Goal: Task Accomplishment & Management: Use online tool/utility

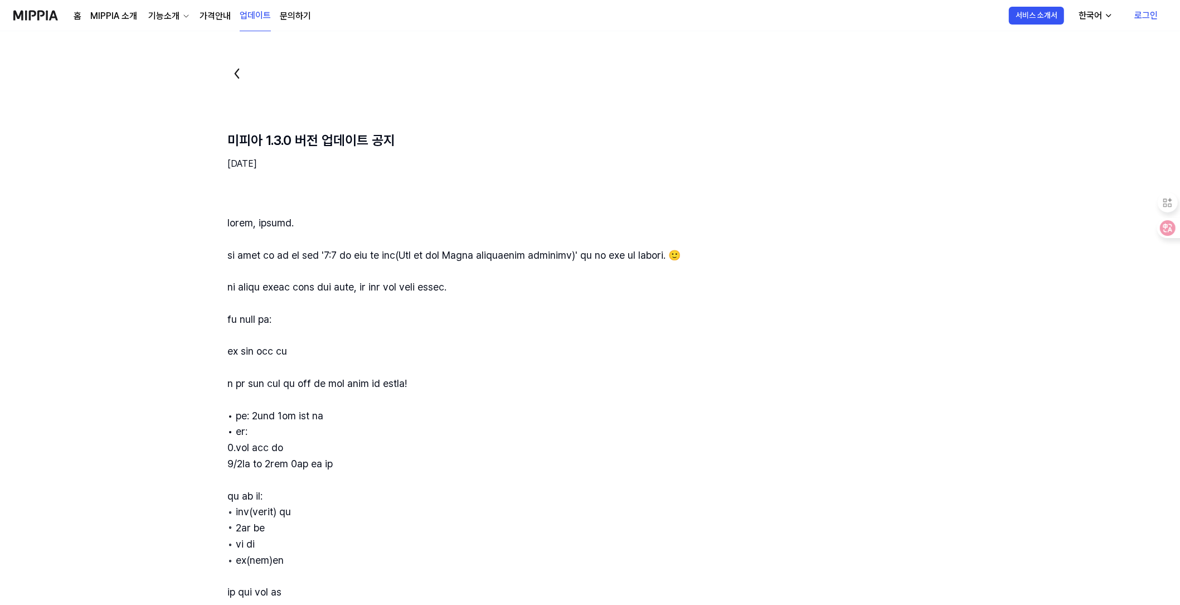
click at [212, 15] on link "가격안내" at bounding box center [215, 15] width 31 height 13
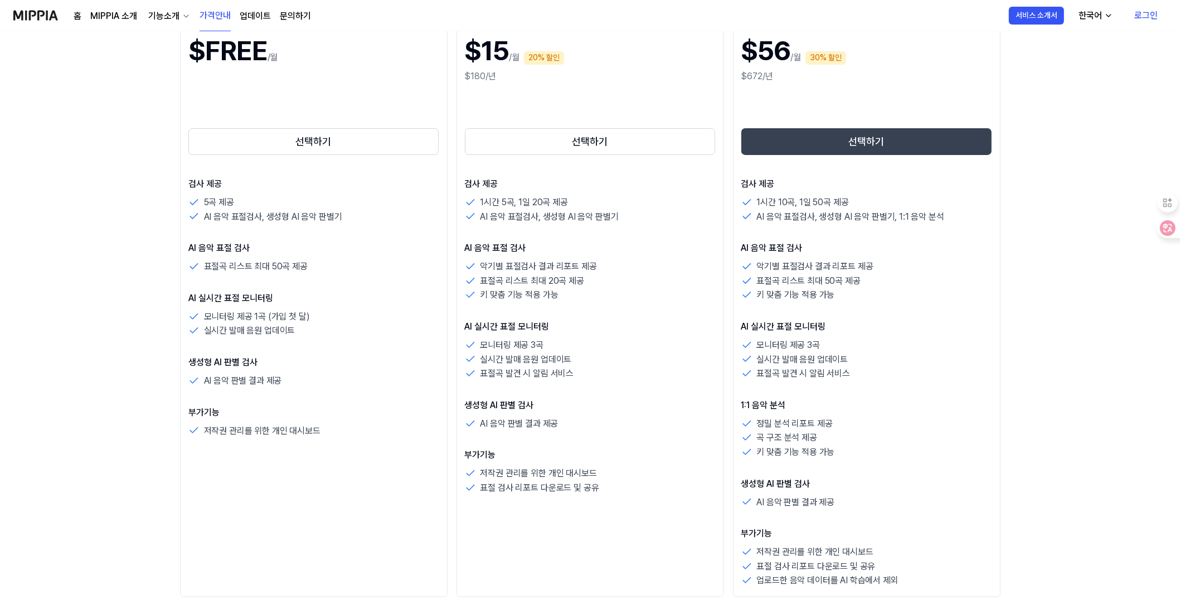
scroll to position [186, 0]
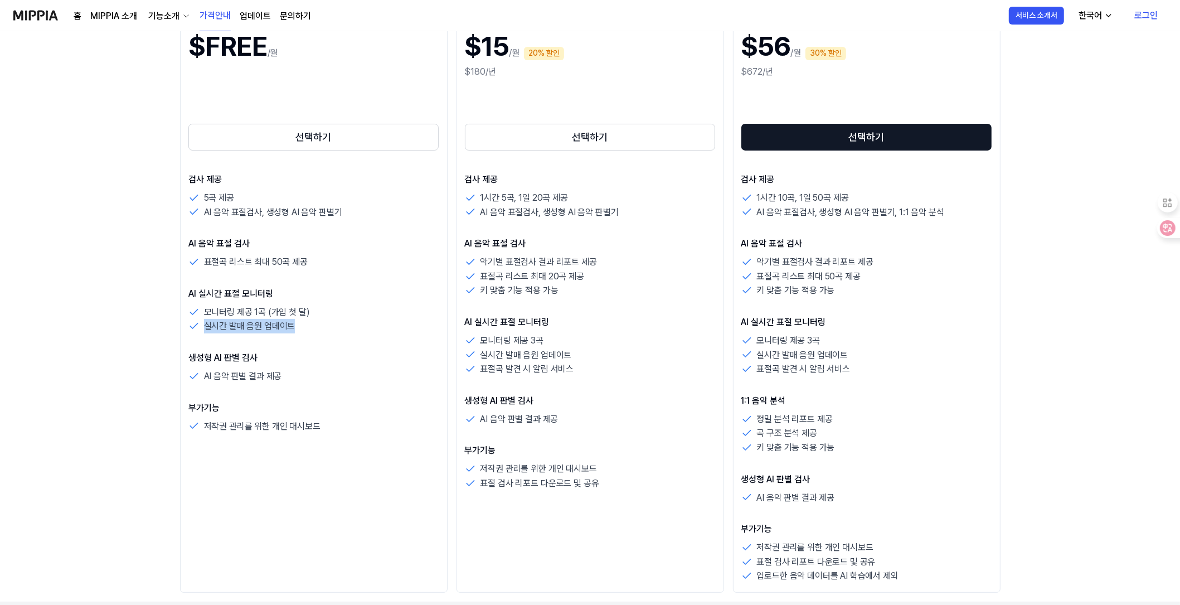
drag, startPoint x: 206, startPoint y: 329, endPoint x: 317, endPoint y: 330, distance: 111.0
click at [317, 330] on div "실시간 발매 음원 업데이트" at bounding box center [313, 326] width 251 height 14
drag, startPoint x: 261, startPoint y: 381, endPoint x: 300, endPoint y: 381, distance: 39.0
click at [300, 381] on div "AI 음악 판별 결과 제공" at bounding box center [313, 376] width 251 height 14
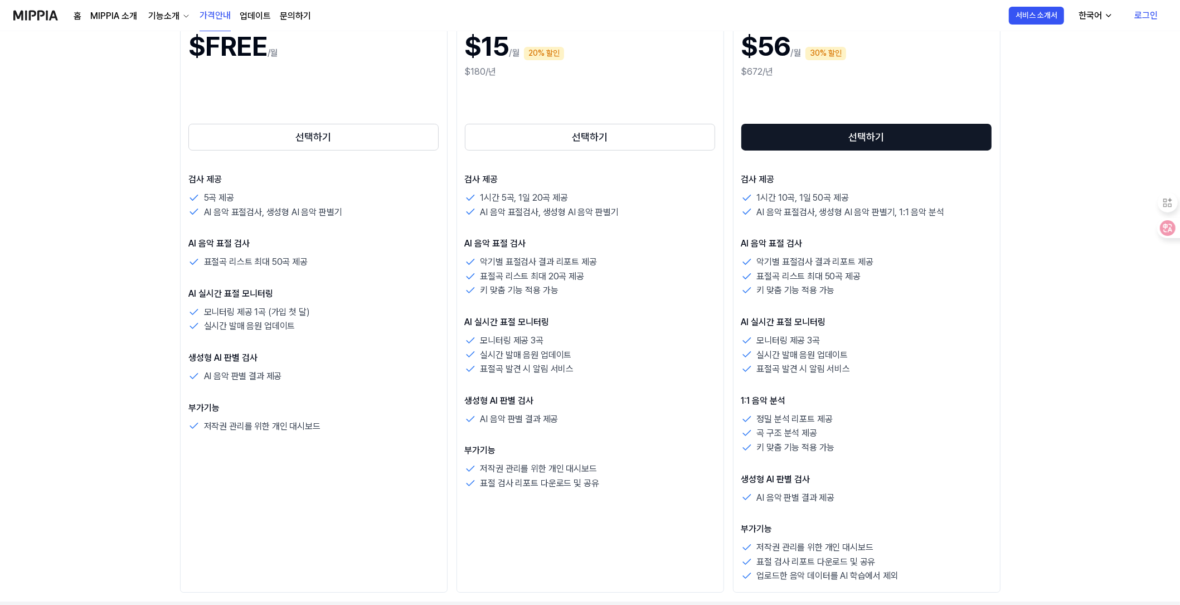
scroll to position [0, 0]
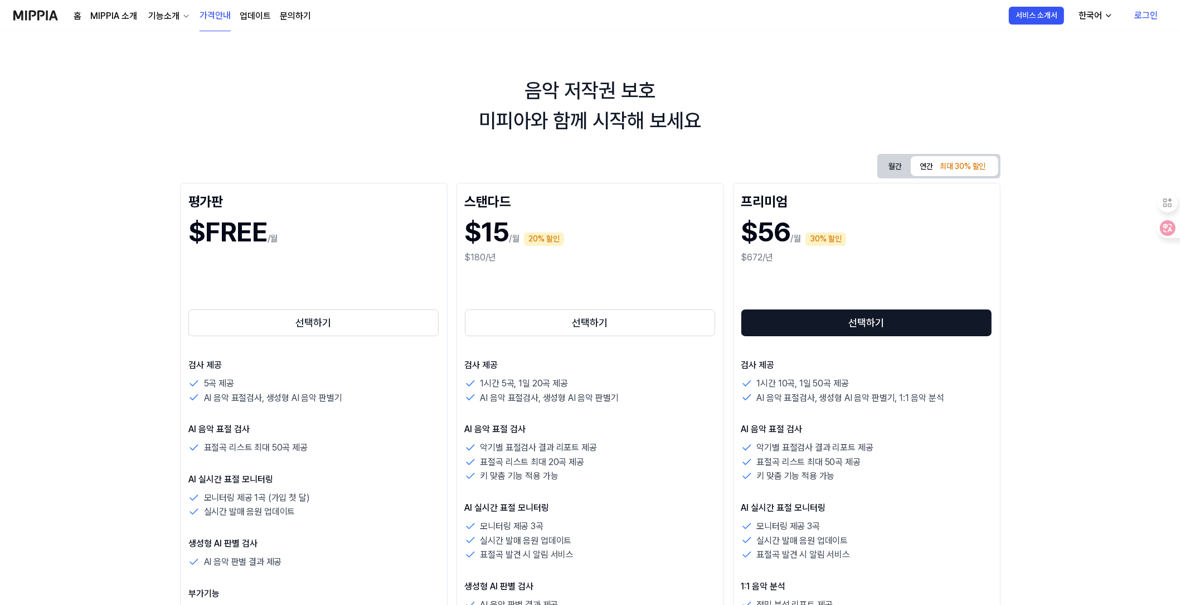
click at [166, 13] on div "기능소개" at bounding box center [164, 15] width 36 height 13
click at [161, 37] on link "표절 검사" at bounding box center [167, 41] width 107 height 22
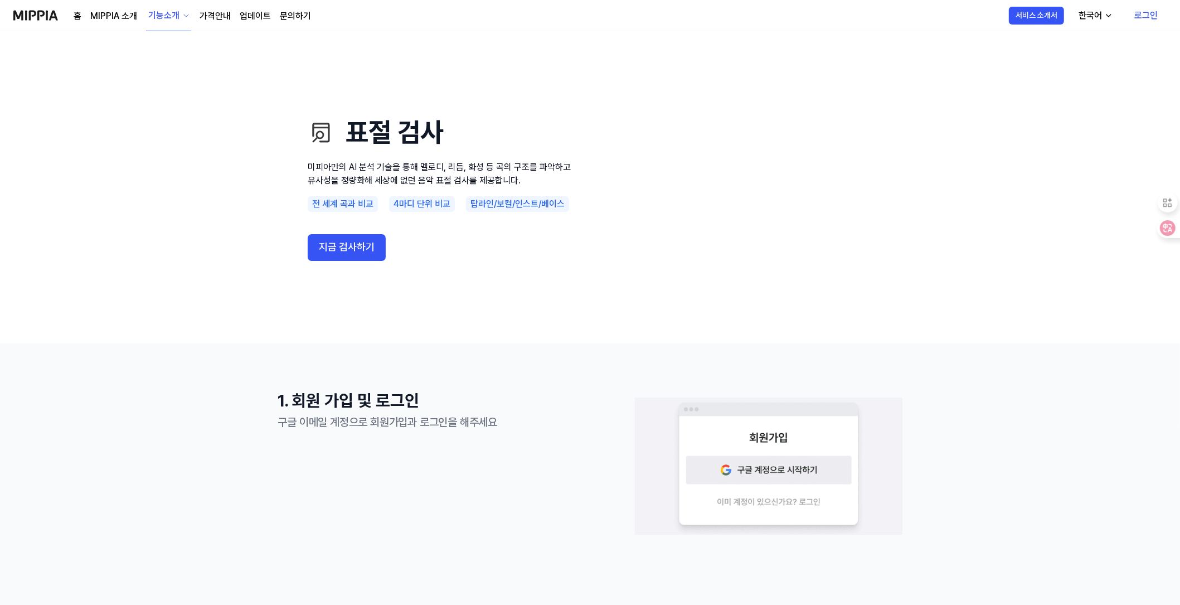
click at [1141, 17] on link "로그인" at bounding box center [1146, 15] width 41 height 31
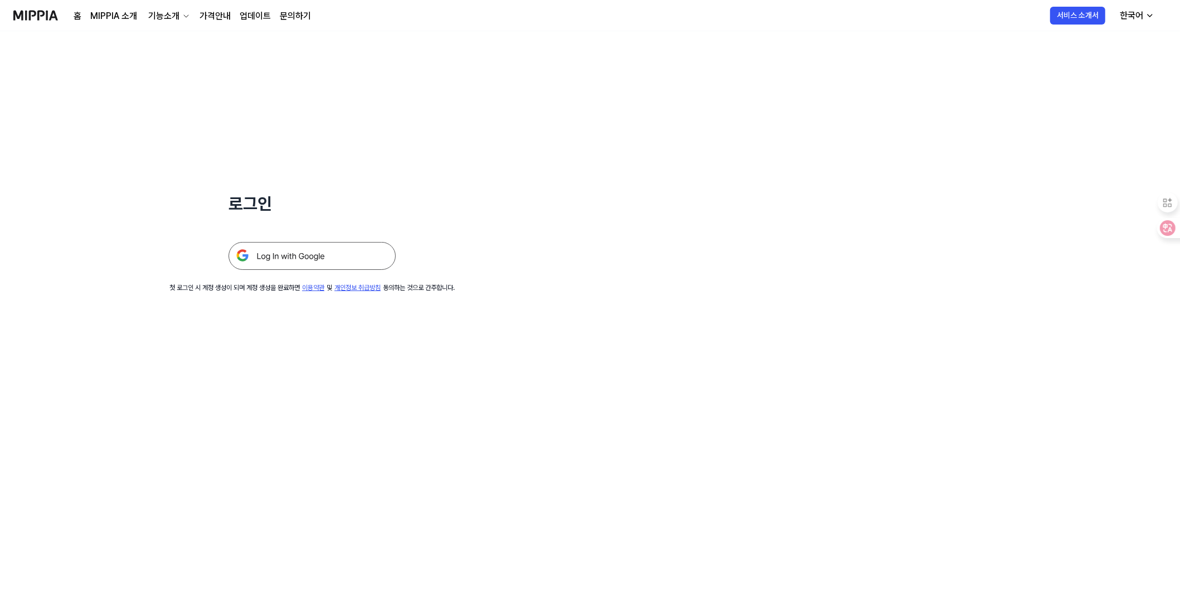
click at [333, 259] on img at bounding box center [312, 256] width 167 height 28
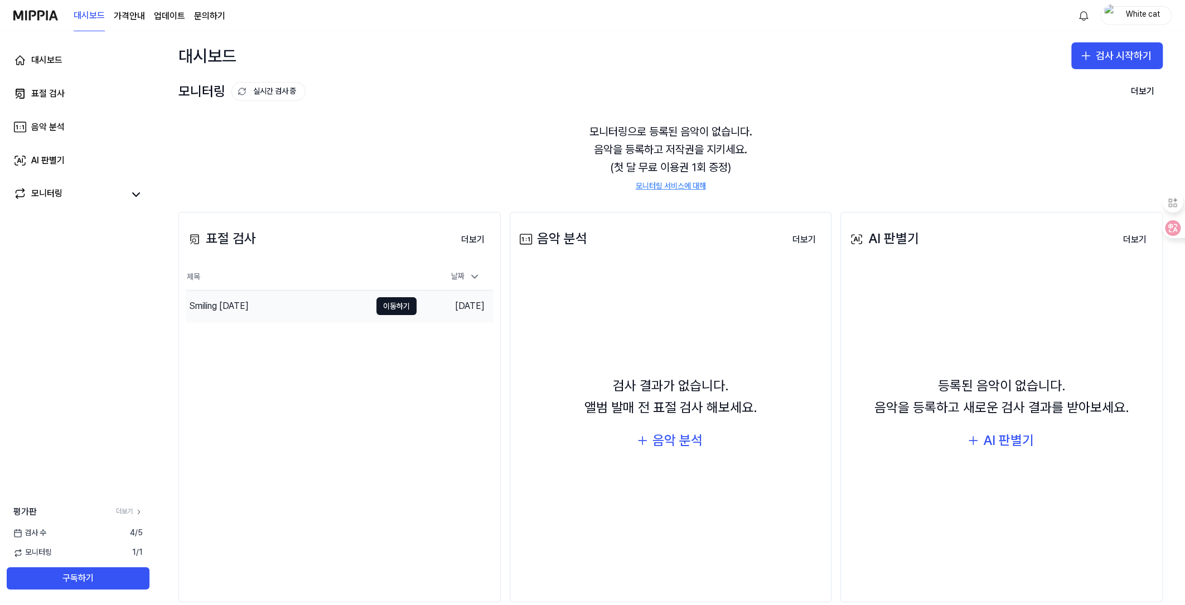
click at [224, 302] on div "Smiling today" at bounding box center [219, 305] width 60 height 13
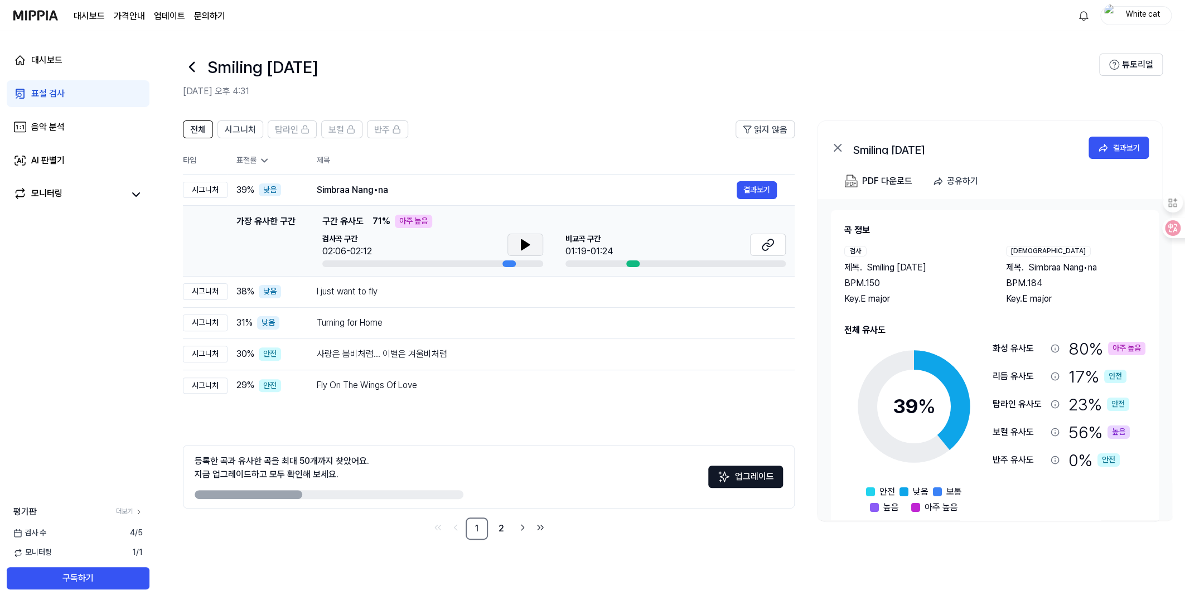
click at [521, 244] on icon at bounding box center [525, 245] width 8 height 10
click at [520, 244] on icon at bounding box center [525, 244] width 13 height 13
click at [761, 243] on icon at bounding box center [767, 244] width 13 height 13
click at [519, 245] on icon at bounding box center [525, 244] width 13 height 13
click at [527, 244] on icon at bounding box center [527, 244] width 2 height 9
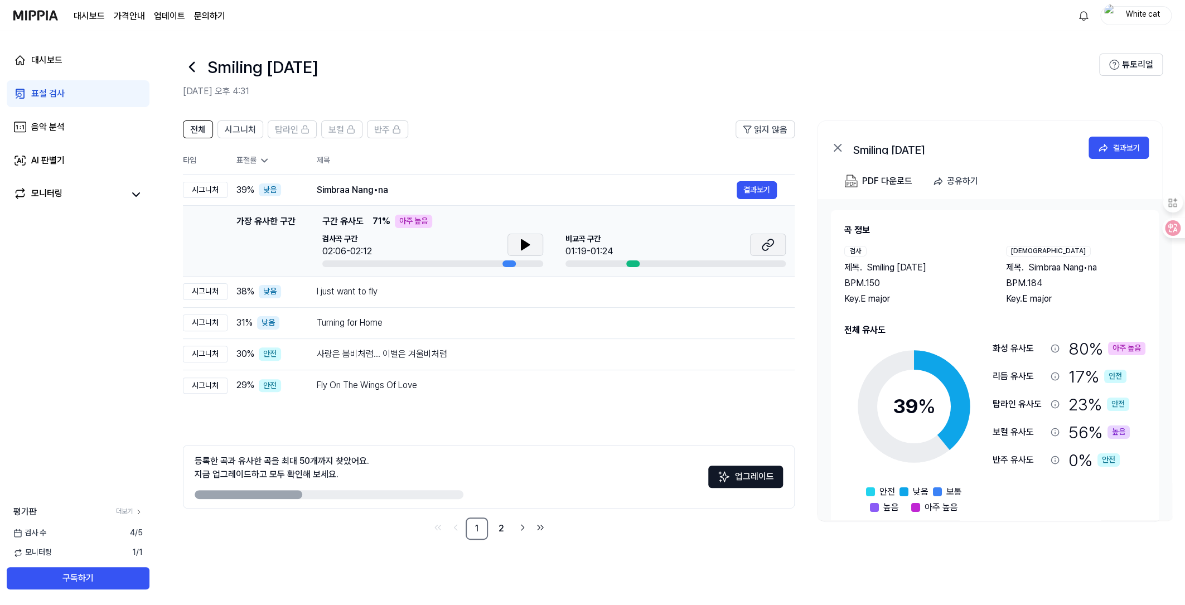
click at [772, 239] on icon at bounding box center [770, 242] width 7 height 7
click at [168, 256] on div "전체 시그니처 탑라인 보컬 반주 읽지 않음 전체 시그니처 탑라인 보컬 반주 타입 표절률 제목 표절률 읽지 않음 시그니처 39 % 낮음 Simb…" at bounding box center [670, 335] width 1029 height 453
click at [761, 287] on button "결과보기" at bounding box center [757, 292] width 40 height 18
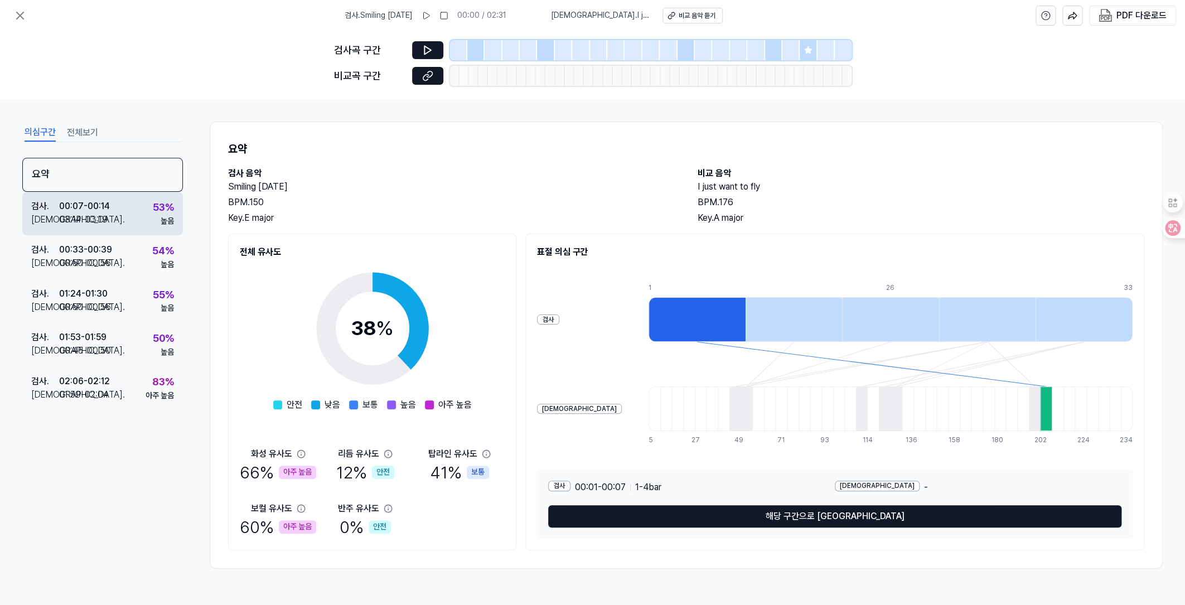
click at [125, 206] on div "검사 . 00:07 - 00:14 비교 . 03:14 - 03:19 53 % 높음" at bounding box center [102, 213] width 161 height 43
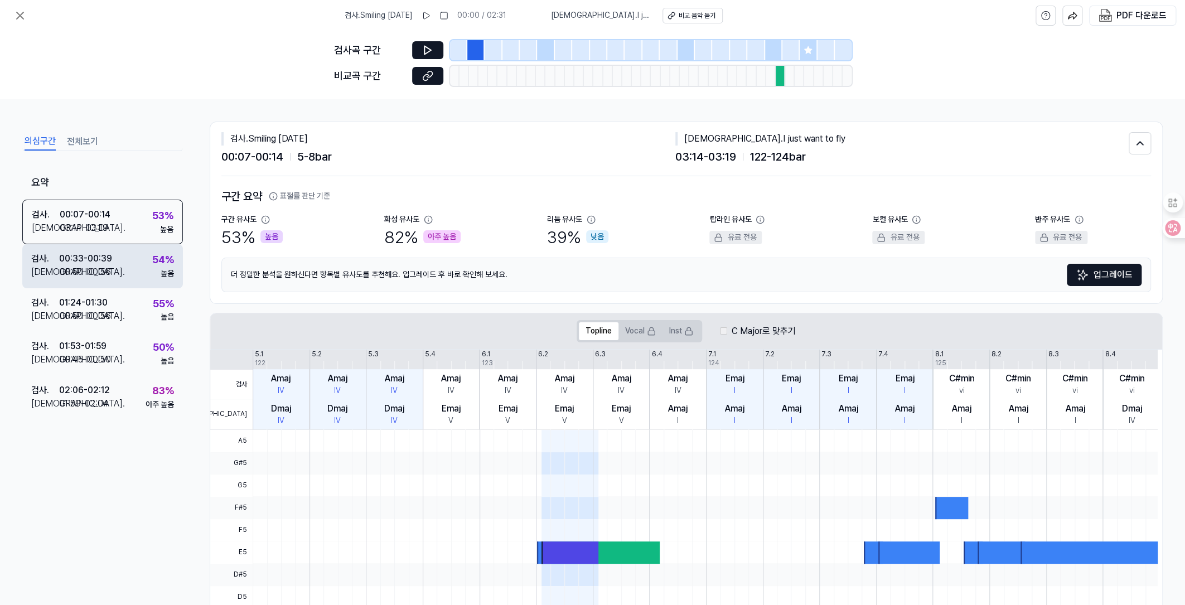
click at [114, 258] on div "검사 . 00:33 - 00:39 비교 . 00:50 - 00:56 54 % 높음" at bounding box center [102, 265] width 161 height 43
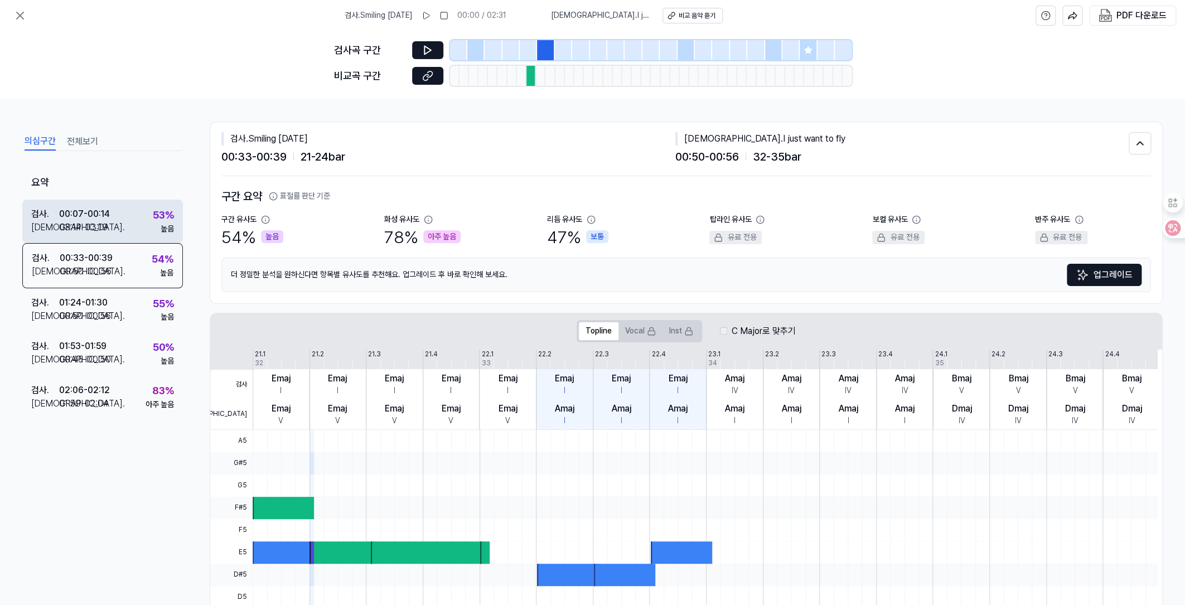
click at [120, 226] on div "검사 . 00:07 - 00:14 비교 . 03:14 - 03:19 53 % 높음" at bounding box center [102, 221] width 161 height 43
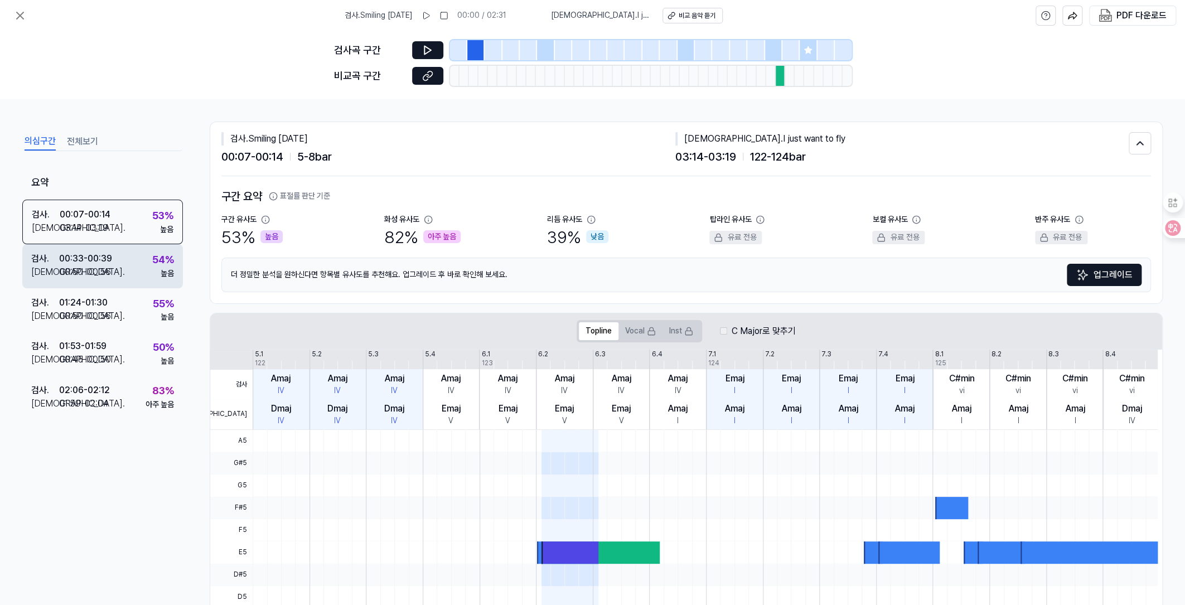
click at [127, 275] on div "검사 . 00:33 - 00:39 비교 . 00:50 - 00:56 54 % 높음" at bounding box center [102, 265] width 161 height 43
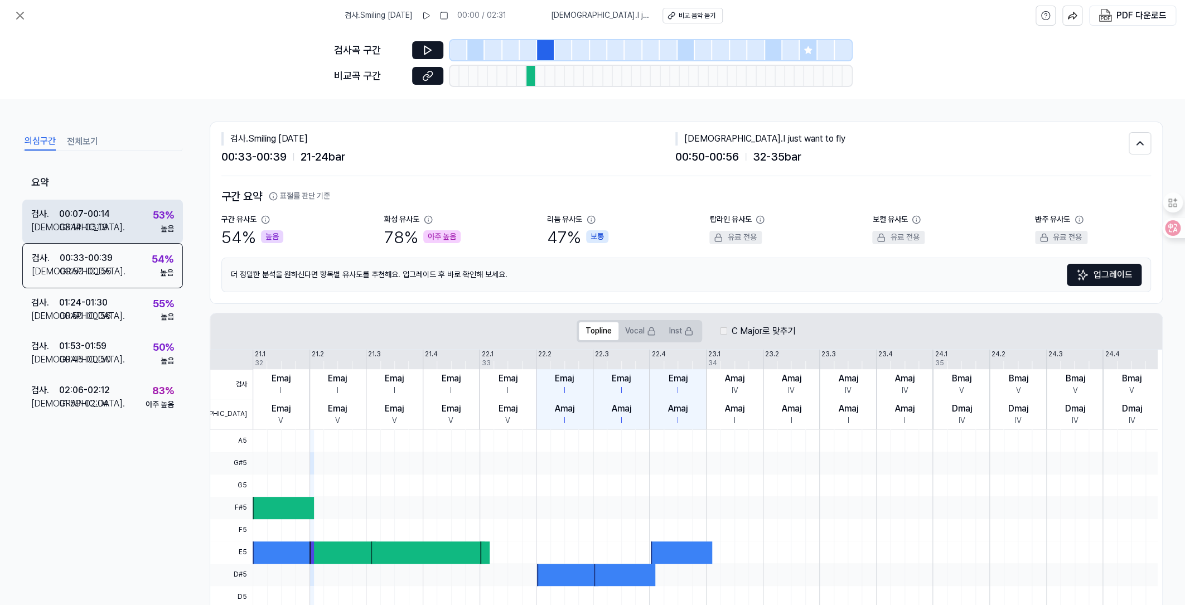
drag, startPoint x: 65, startPoint y: 221, endPoint x: 68, endPoint y: 227, distance: 7.2
click at [68, 227] on div "03:14 - 03:19" at bounding box center [83, 227] width 49 height 13
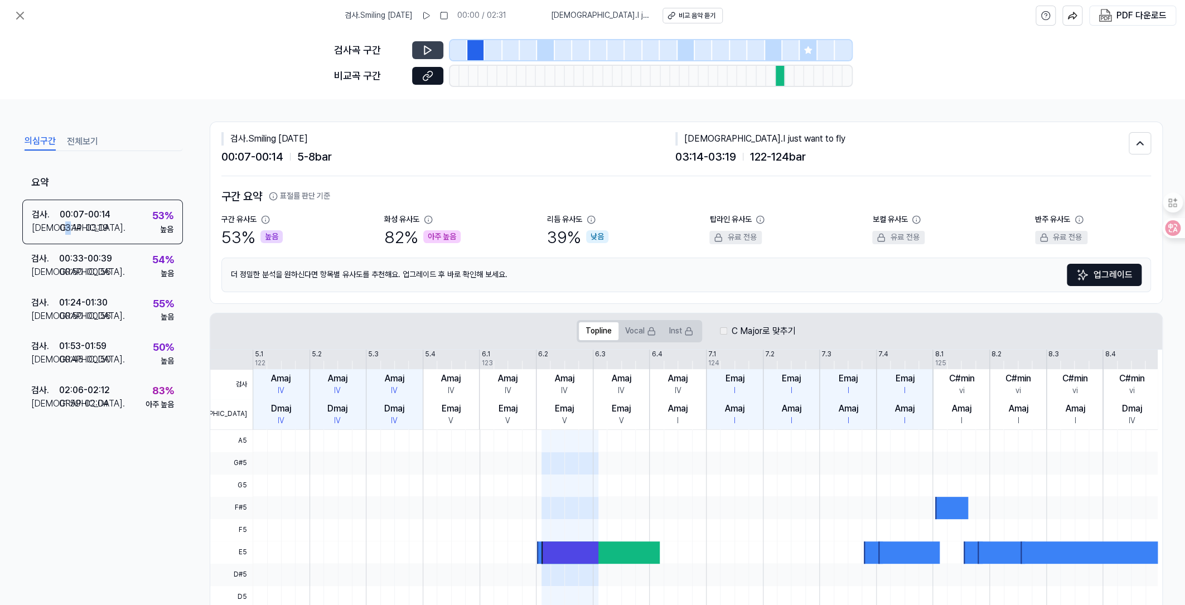
click at [429, 53] on icon at bounding box center [427, 50] width 11 height 11
click at [425, 48] on icon at bounding box center [426, 49] width 2 height 7
click at [429, 76] on icon at bounding box center [427, 75] width 11 height 11
click at [109, 393] on div "02:06 - 02:12" at bounding box center [84, 390] width 51 height 13
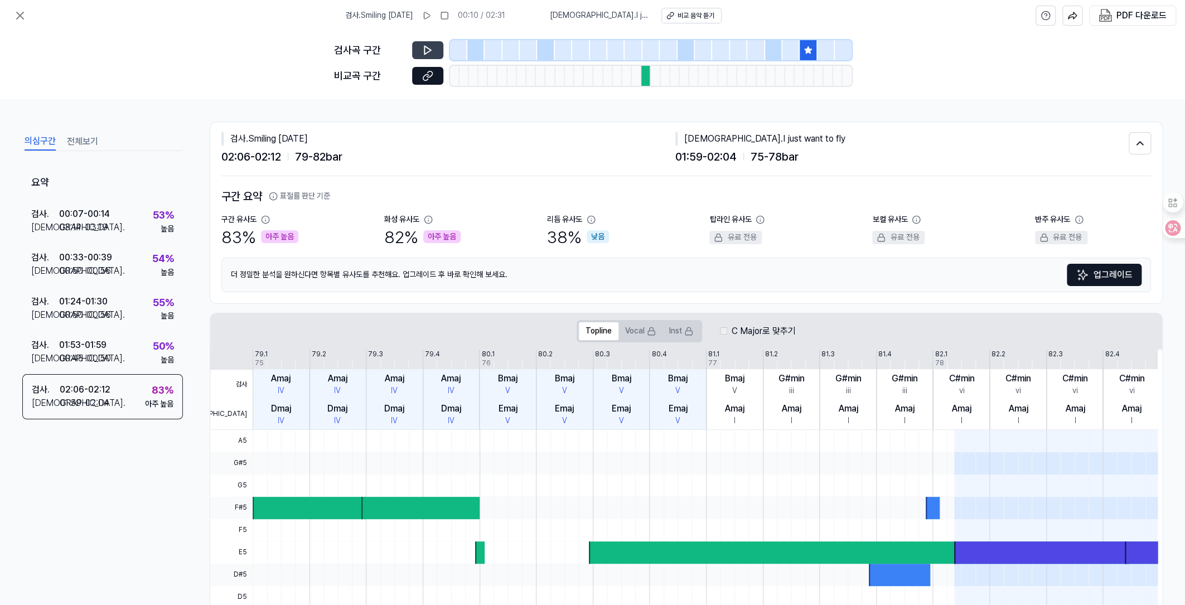
click at [424, 49] on icon at bounding box center [427, 50] width 7 height 8
click at [426, 45] on icon at bounding box center [427, 50] width 11 height 11
click at [430, 74] on icon at bounding box center [427, 75] width 11 height 11
click at [429, 49] on icon at bounding box center [427, 50] width 11 height 11
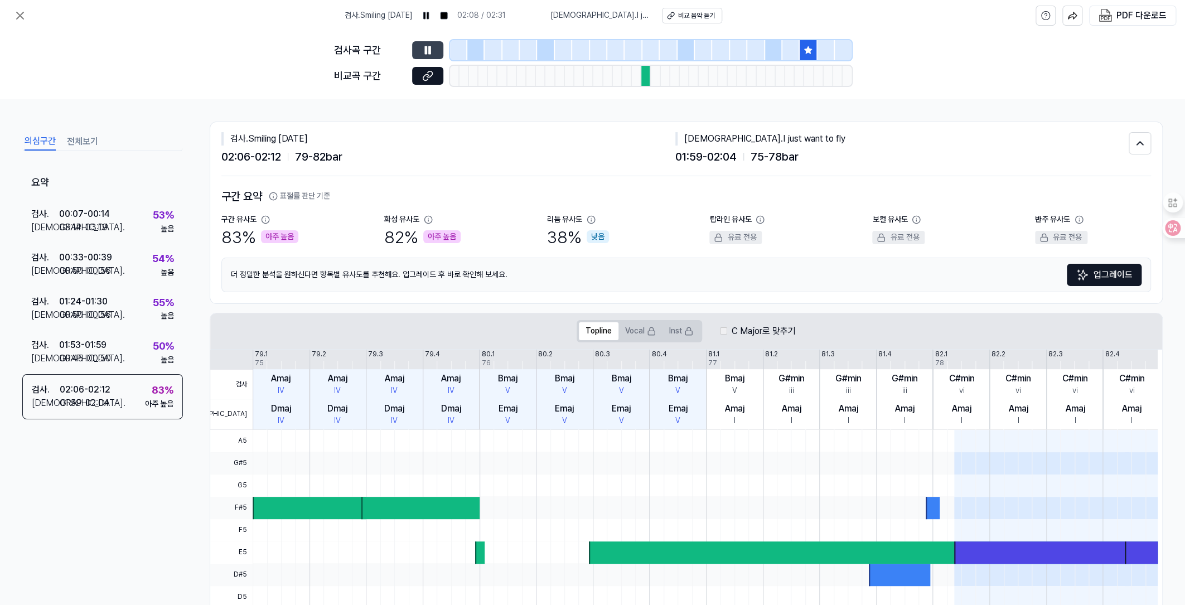
click at [429, 49] on icon at bounding box center [429, 49] width 2 height 7
click at [429, 72] on icon at bounding box center [427, 75] width 11 height 11
click at [420, 51] on button at bounding box center [427, 50] width 31 height 18
click at [422, 49] on icon at bounding box center [427, 50] width 11 height 11
click at [72, 138] on button "전체보기" at bounding box center [82, 142] width 31 height 18
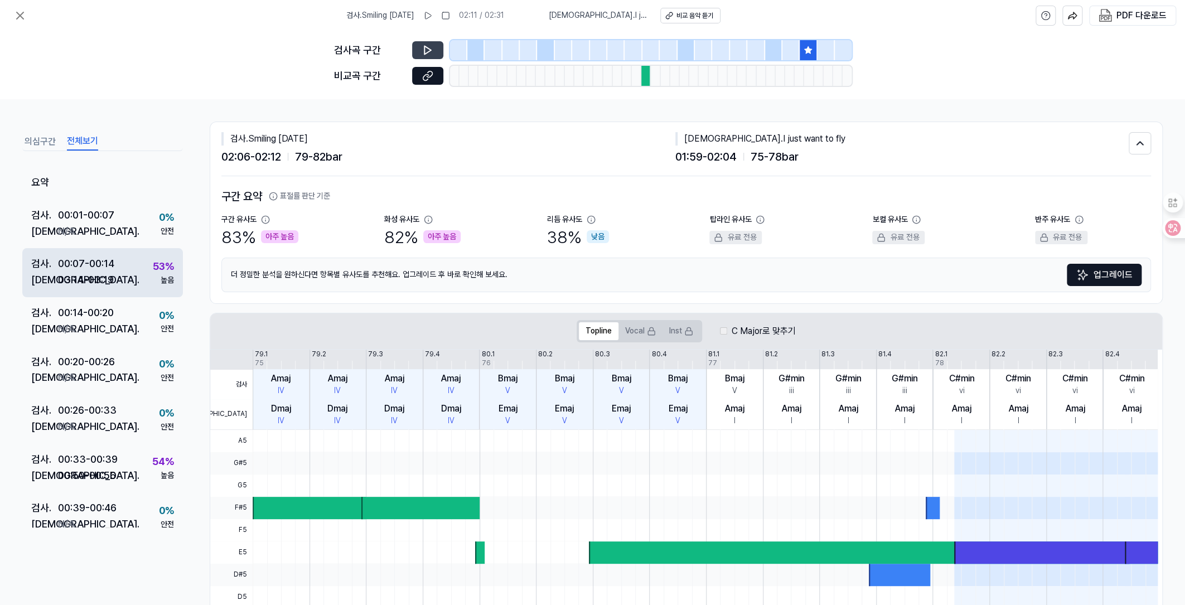
click at [78, 269] on div "00:07 - 00:14" at bounding box center [86, 264] width 56 height 16
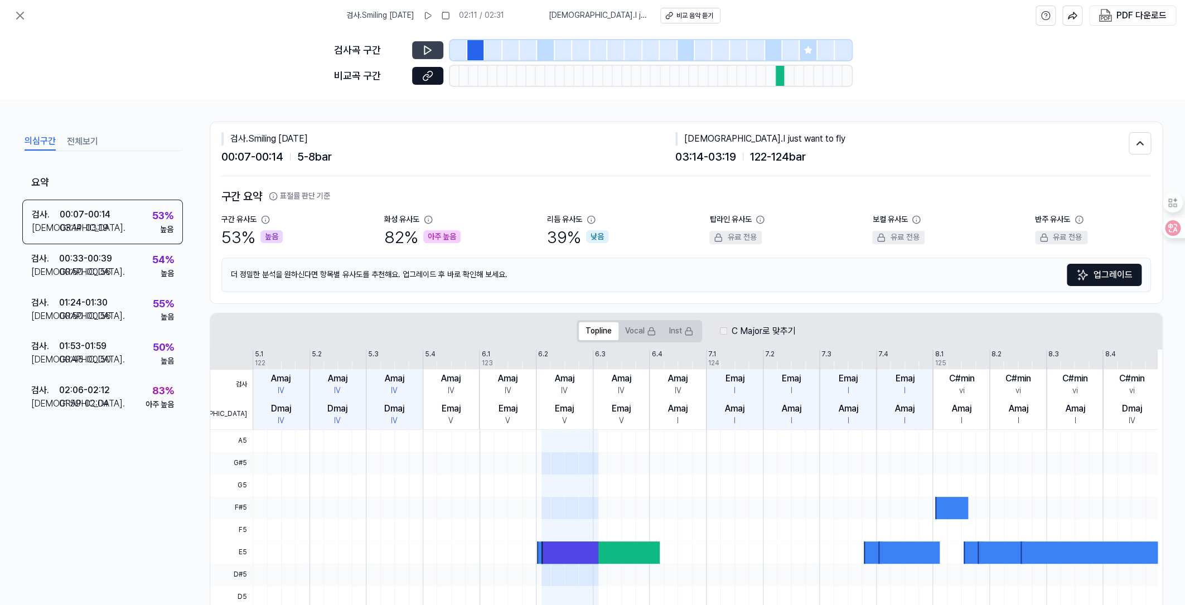
click at [42, 143] on button "의심구간" at bounding box center [40, 142] width 31 height 18
click at [81, 133] on button "전체보기" at bounding box center [82, 142] width 31 height 18
click at [31, 140] on button "의심구간" at bounding box center [40, 142] width 31 height 18
click at [433, 45] on button at bounding box center [427, 50] width 31 height 18
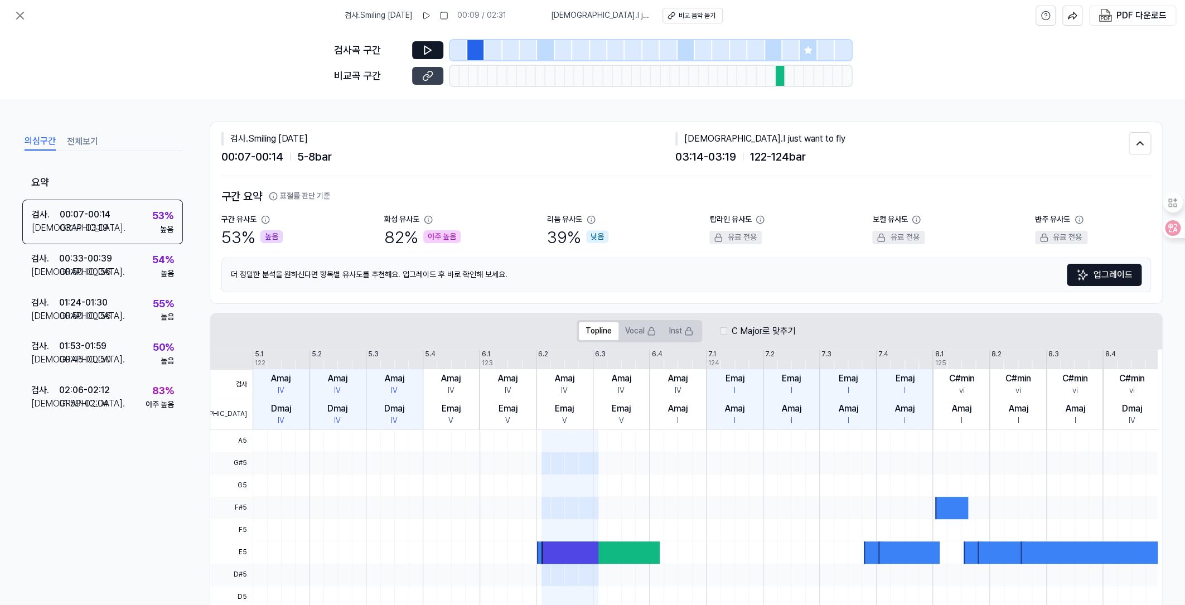
click at [426, 75] on icon at bounding box center [427, 75] width 11 height 11
click at [626, 327] on button "Vocal" at bounding box center [640, 331] width 44 height 18
drag, startPoint x: 387, startPoint y: 233, endPoint x: 413, endPoint y: 233, distance: 25.6
click at [413, 233] on div "82 % 아주 높음" at bounding box center [422, 236] width 76 height 23
click at [541, 233] on div "구간 유사도 53 % 높음 화성 유사도 82 % 아주 높음 리듬 유사도 39 % 낮음 탑라인 유사도 유료 전용 보컬 유사도 유료 전용 반주 유…" at bounding box center [685, 231] width 929 height 35
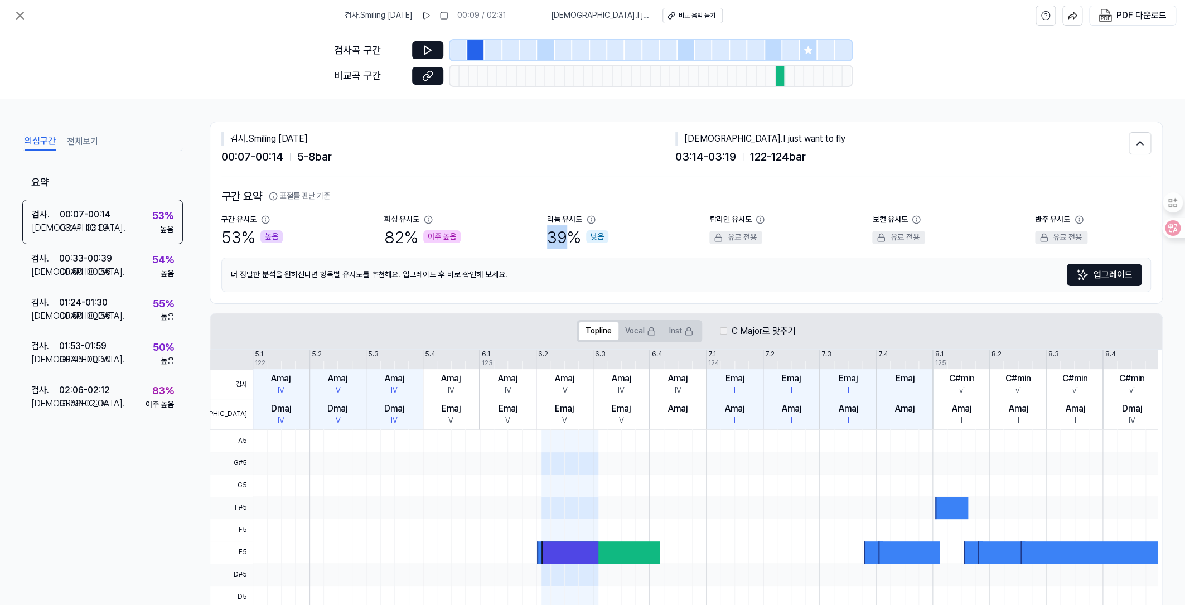
drag, startPoint x: 541, startPoint y: 233, endPoint x: 570, endPoint y: 237, distance: 29.9
click at [570, 237] on div "구간 유사도 53 % 높음 화성 유사도 82 % 아주 높음 리듬 유사도 39 % 낮음 탑라인 유사도 유료 전용 보컬 유사도 유료 전용 반주 유…" at bounding box center [685, 231] width 929 height 35
click at [532, 239] on div "구간 유사도 53 % 높음 화성 유사도 82 % 아주 높음 리듬 유사도 39 % 낮음 탑라인 유사도 유료 전용 보컬 유사도 유료 전용 반주 유…" at bounding box center [685, 231] width 929 height 35
click at [20, 13] on icon at bounding box center [19, 15] width 13 height 13
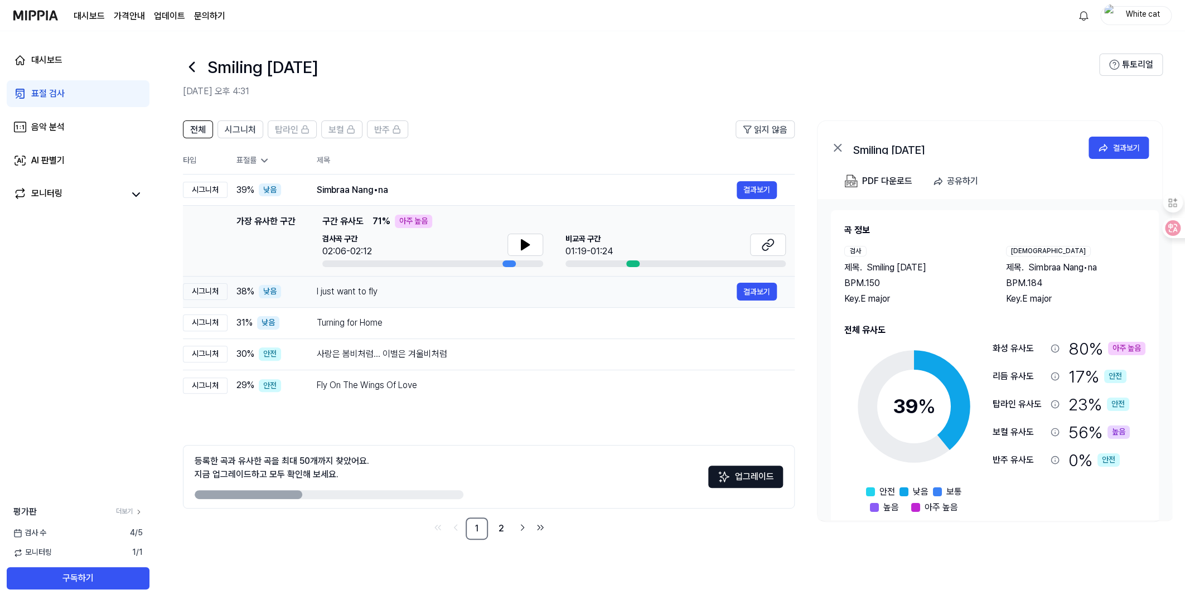
click at [350, 293] on div "I just want to fly" at bounding box center [527, 291] width 420 height 13
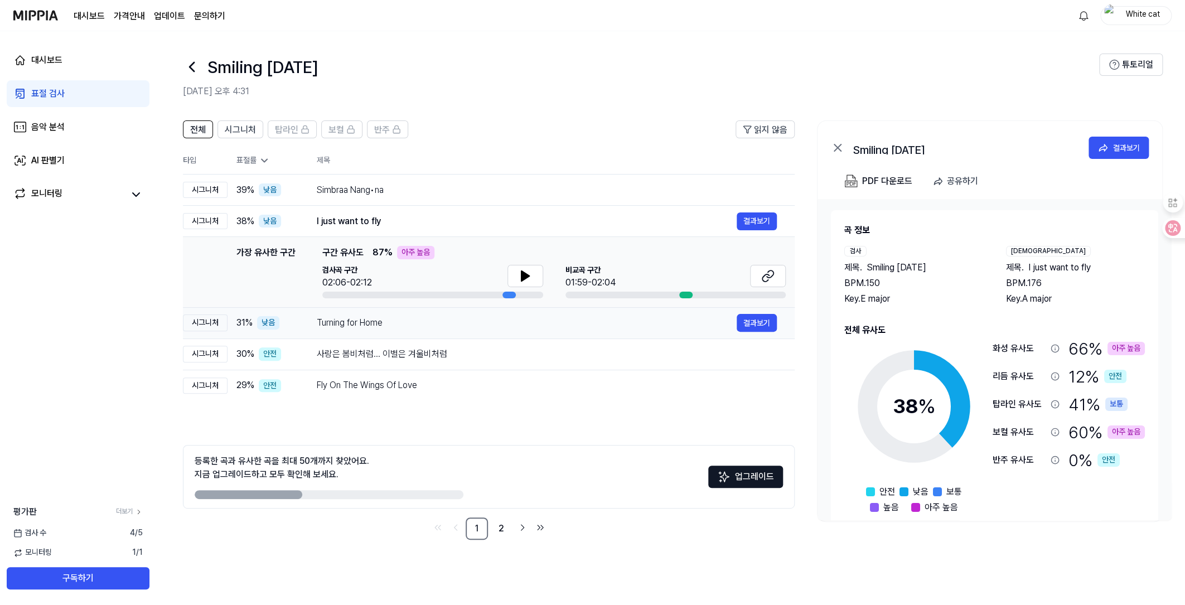
click at [373, 321] on div "Turning for Home" at bounding box center [527, 322] width 420 height 13
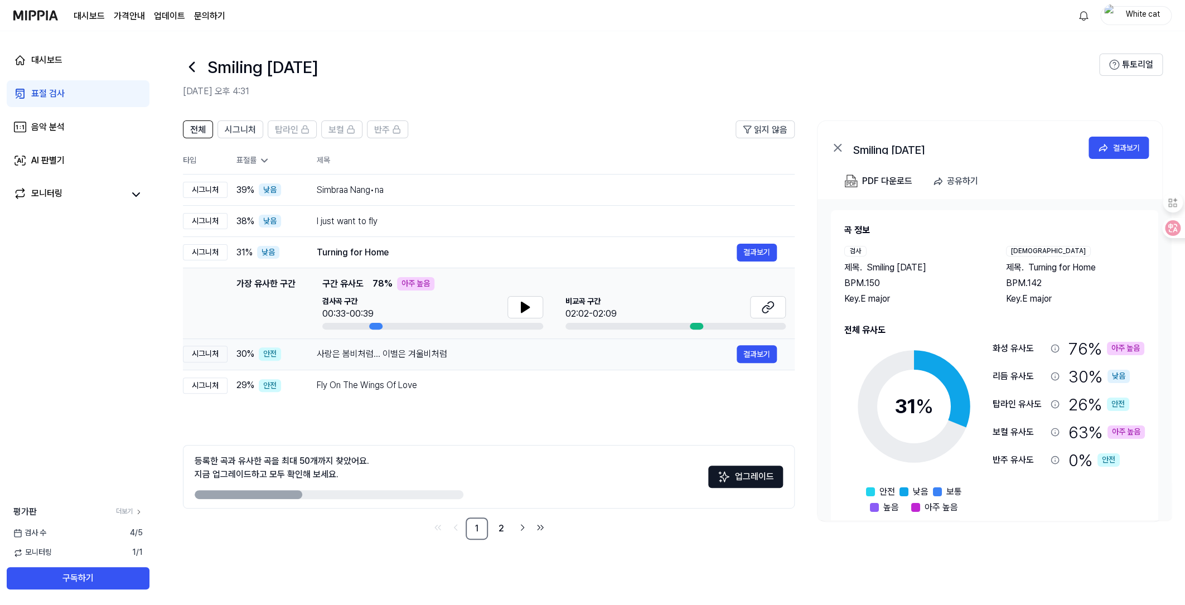
click at [375, 355] on div "사랑은 봄비처럼... 이별은 겨울비처럼" at bounding box center [527, 353] width 420 height 13
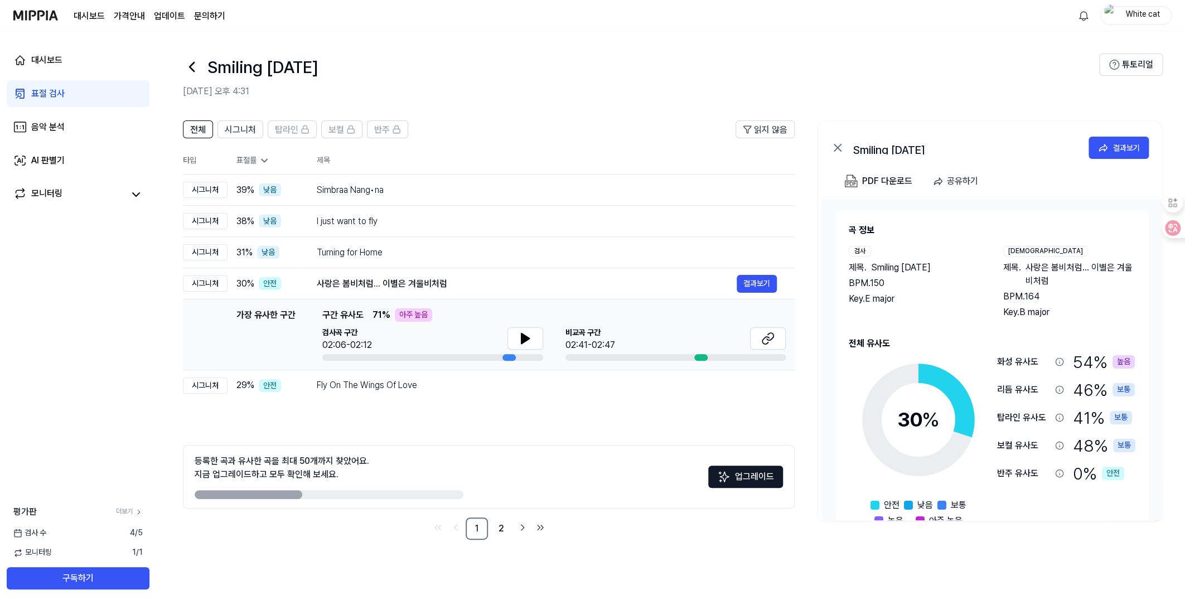
click at [374, 337] on div "검사곡 구간 02:06-02:12" at bounding box center [432, 339] width 221 height 25
click at [358, 317] on span "구간 유사도" at bounding box center [342, 314] width 41 height 13
click at [365, 387] on div "Fly On The Wings Of Love" at bounding box center [527, 385] width 420 height 13
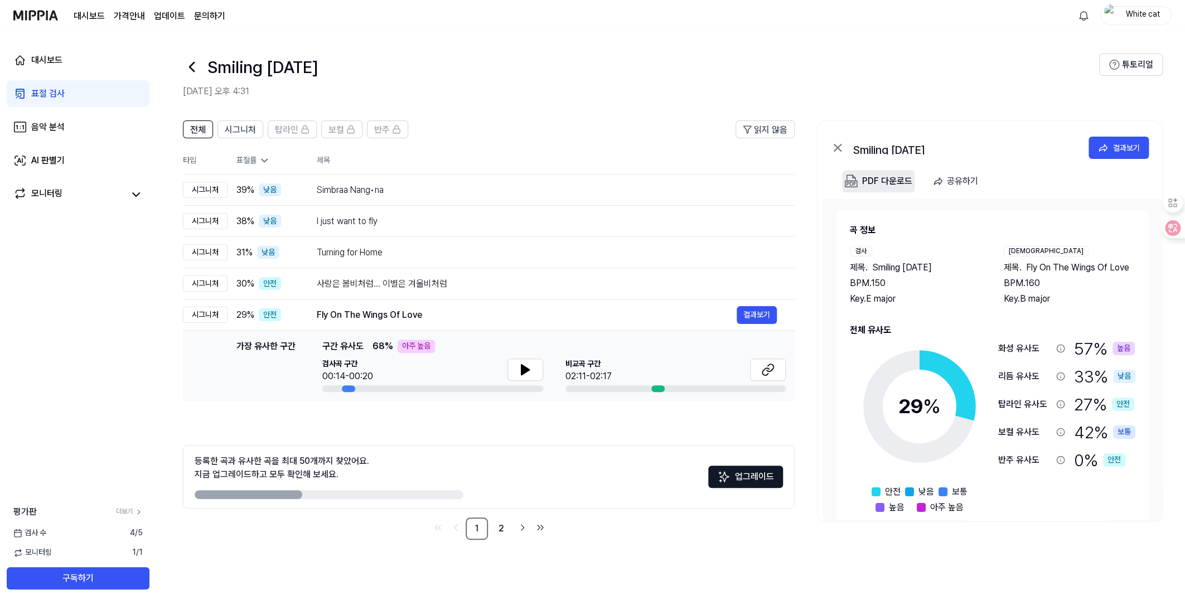
click at [908, 180] on div "PDF 다운로드" at bounding box center [887, 181] width 50 height 14
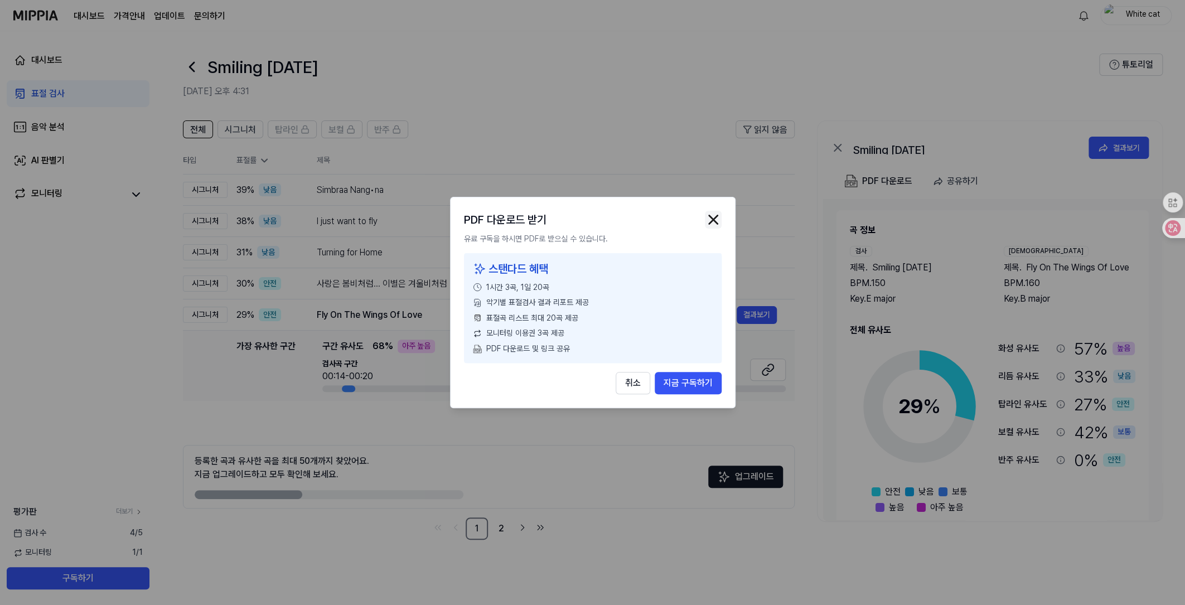
click at [706, 211] on img "button" at bounding box center [713, 219] width 17 height 17
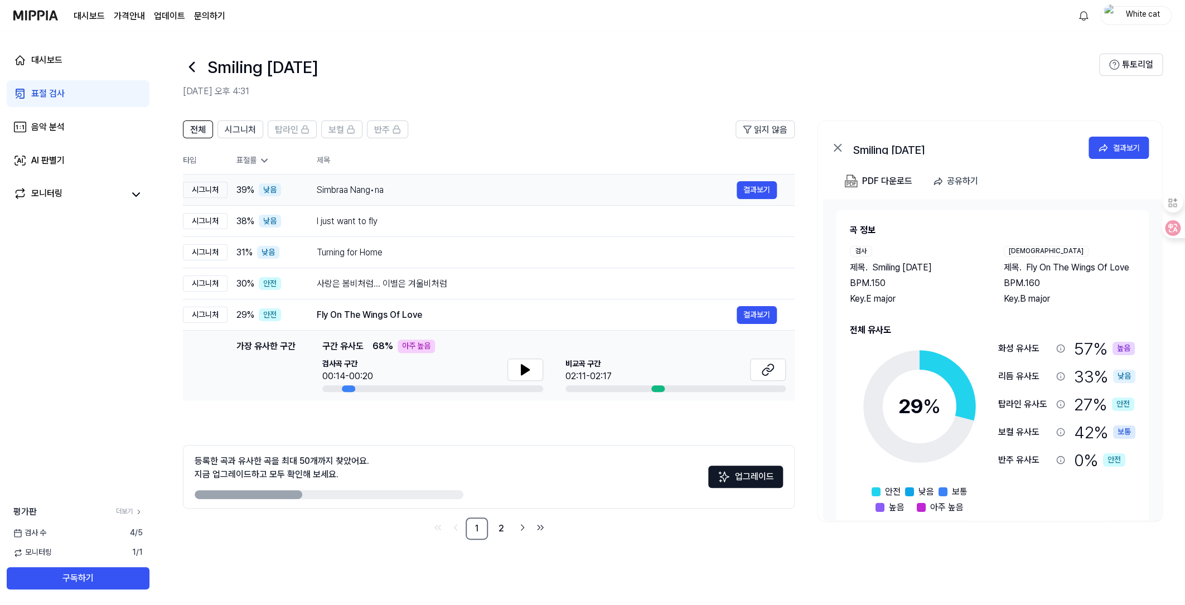
click at [245, 185] on span "39 %" at bounding box center [245, 189] width 18 height 13
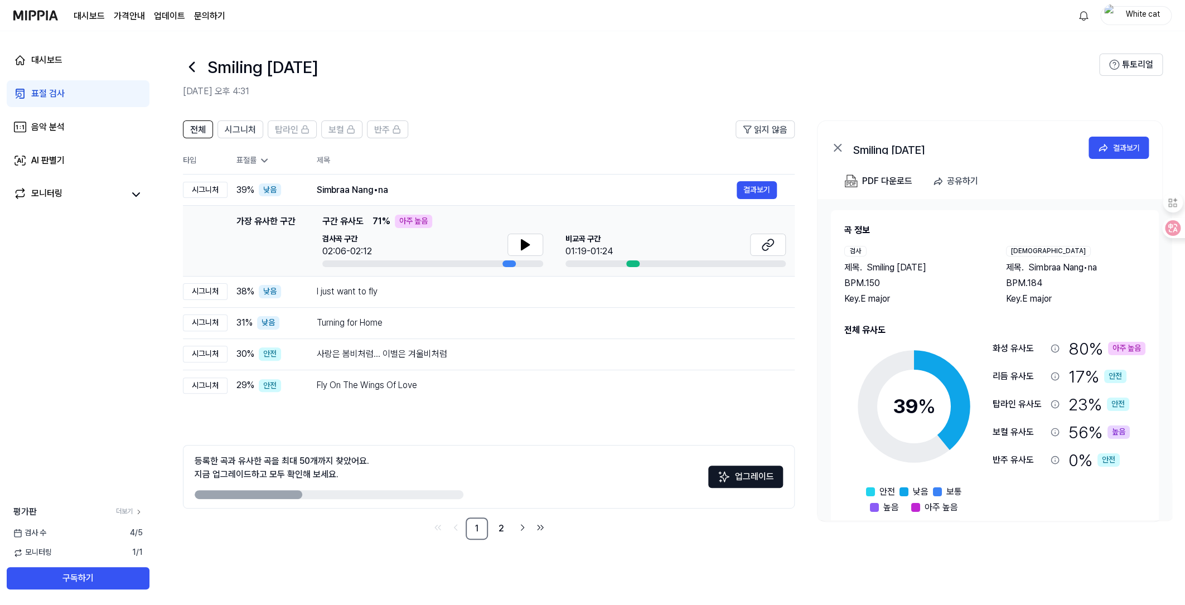
click at [917, 488] on span "낮음" at bounding box center [921, 491] width 16 height 13
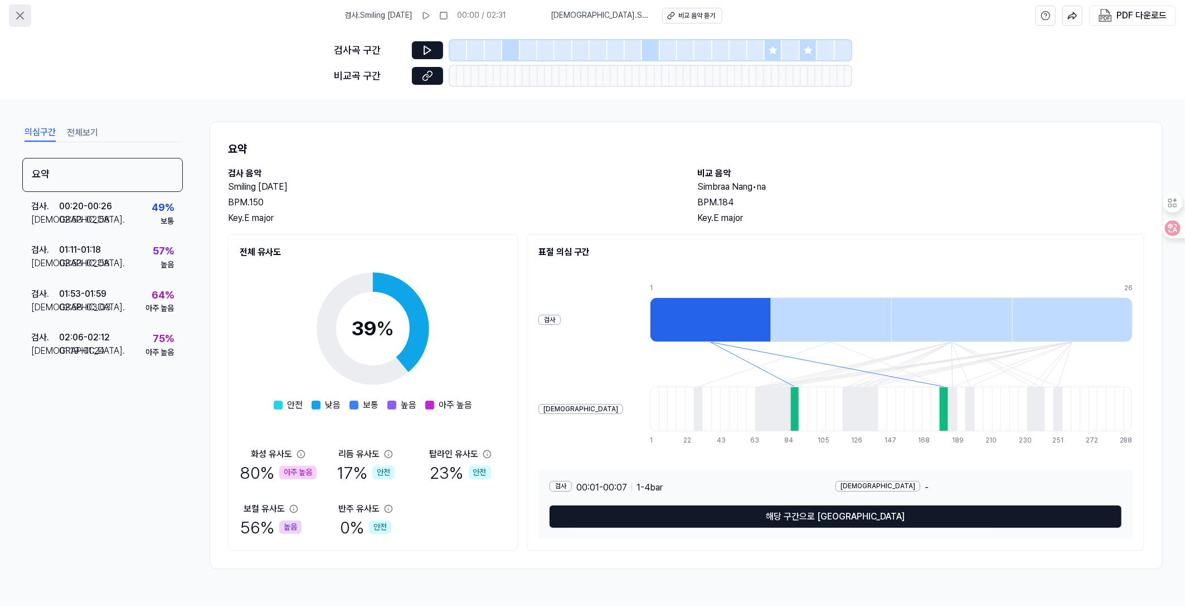
click at [25, 14] on icon at bounding box center [19, 15] width 13 height 13
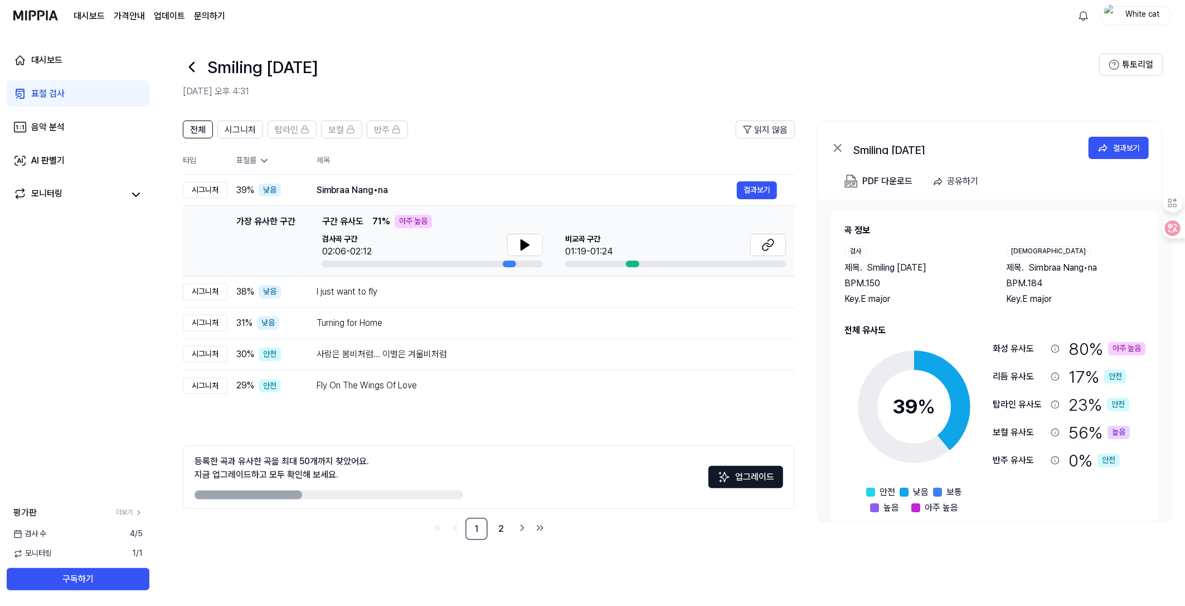
click at [60, 90] on div "표절 검사" at bounding box center [47, 93] width 33 height 13
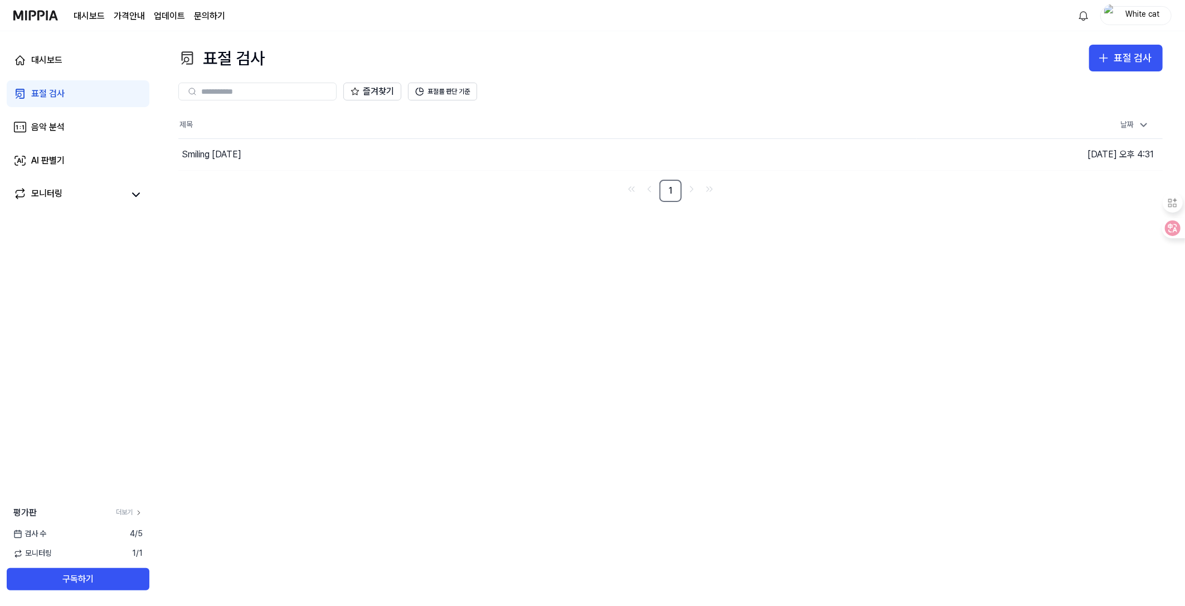
drag, startPoint x: 233, startPoint y: 159, endPoint x: 195, endPoint y: 197, distance: 53.2
click at [195, 197] on nav "1" at bounding box center [670, 191] width 985 height 22
click at [210, 153] on div "Smiling [DATE]" at bounding box center [212, 154] width 60 height 13
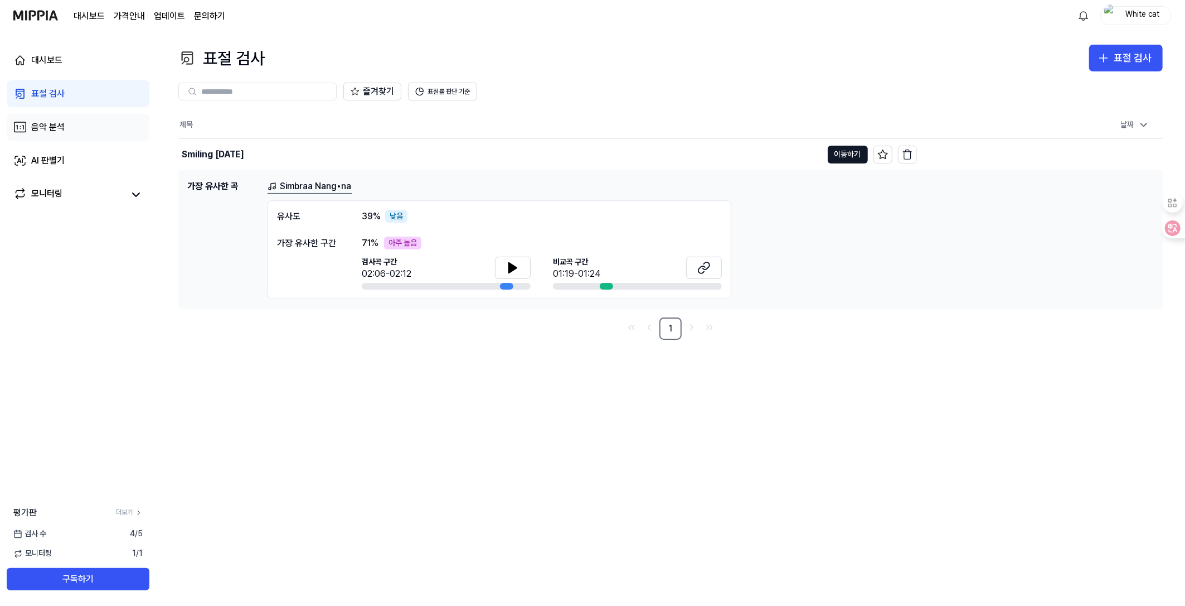
click at [52, 130] on div "음악 분석" at bounding box center [47, 126] width 33 height 13
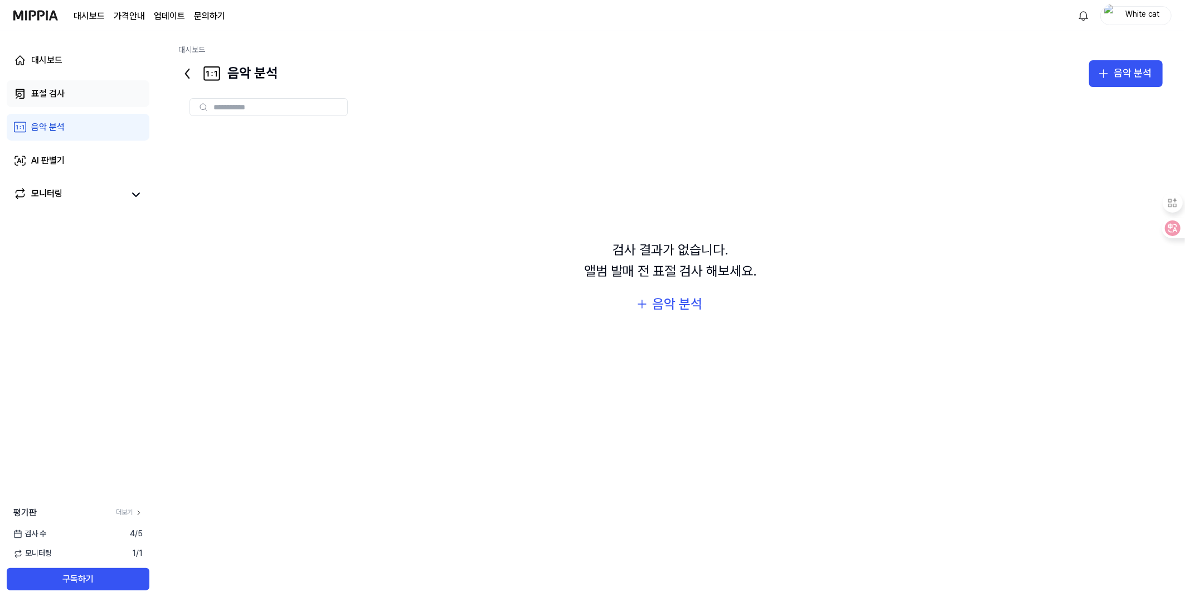
click at [55, 97] on div "표절 검사" at bounding box center [47, 93] width 33 height 13
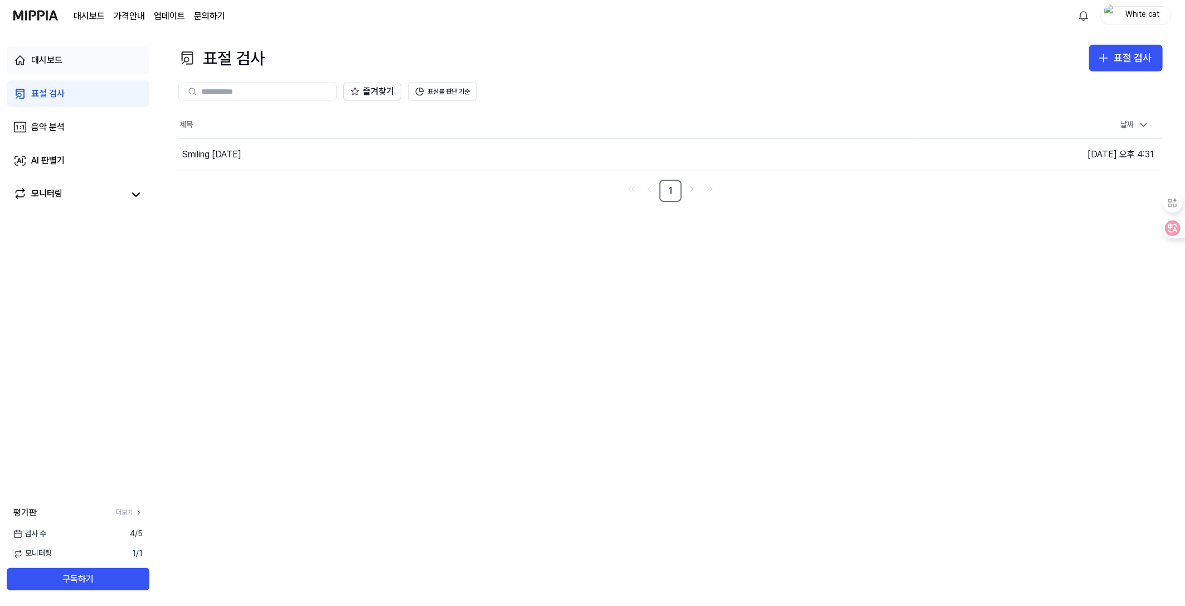
click at [59, 60] on div "대시보드" at bounding box center [46, 60] width 31 height 13
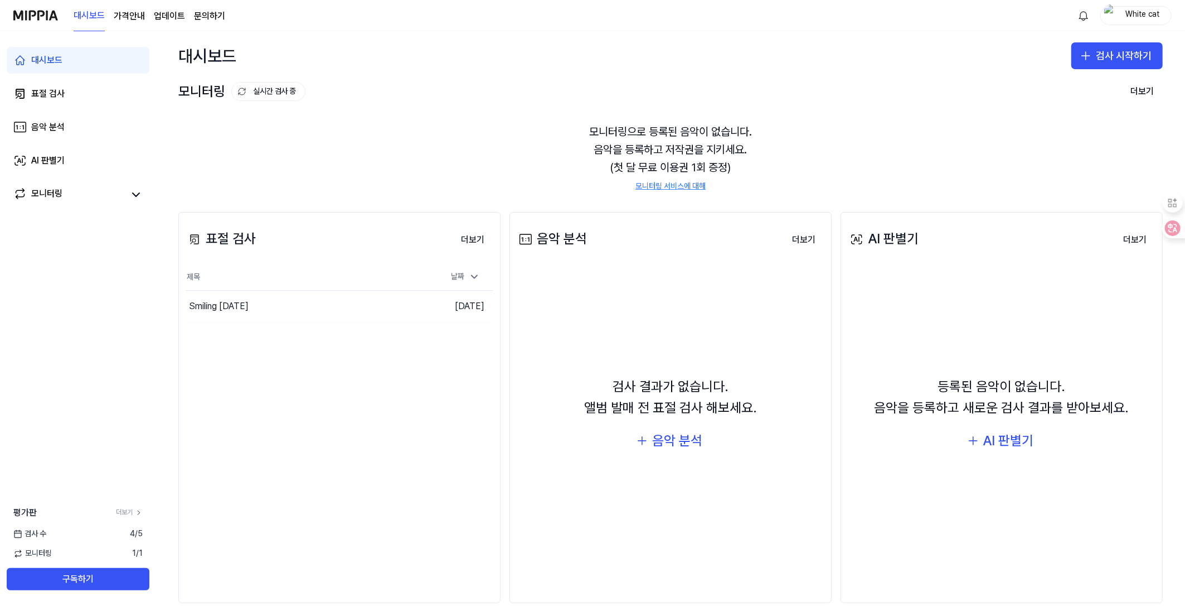
scroll to position [19, 0]
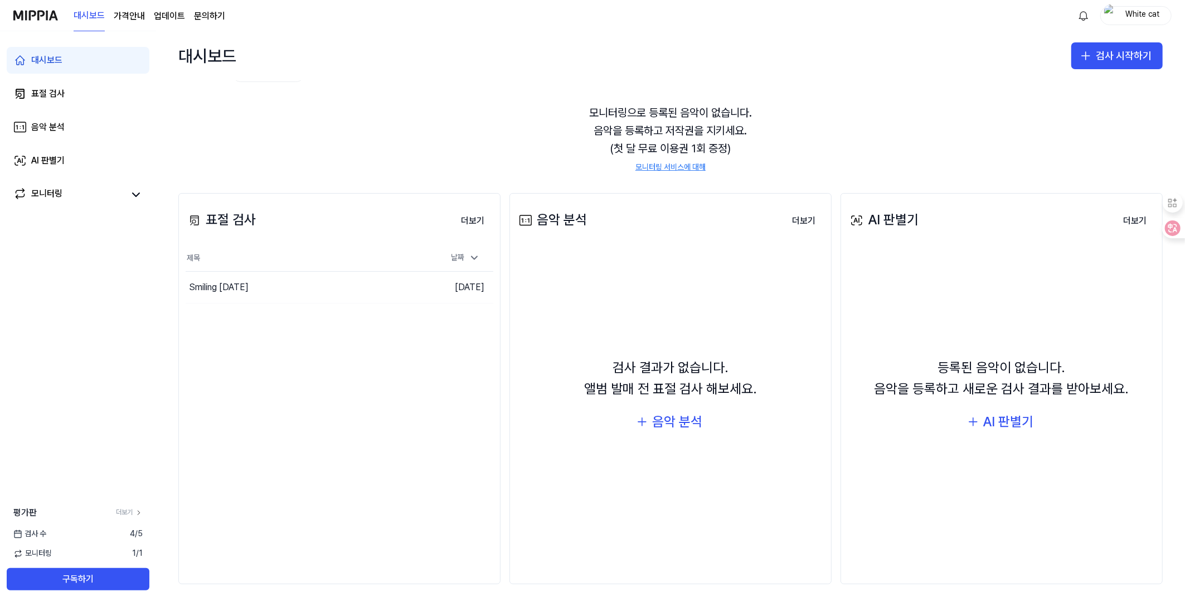
drag, startPoint x: 235, startPoint y: 288, endPoint x: 216, endPoint y: 340, distance: 54.9
click at [216, 340] on div "표절 검사 더보기 표절 검사 제목 날짜 Smiling today 이동하기 2025.09.09. 더보기" at bounding box center [339, 388] width 322 height 391
click at [398, 284] on button "이동하기" at bounding box center [396, 287] width 40 height 18
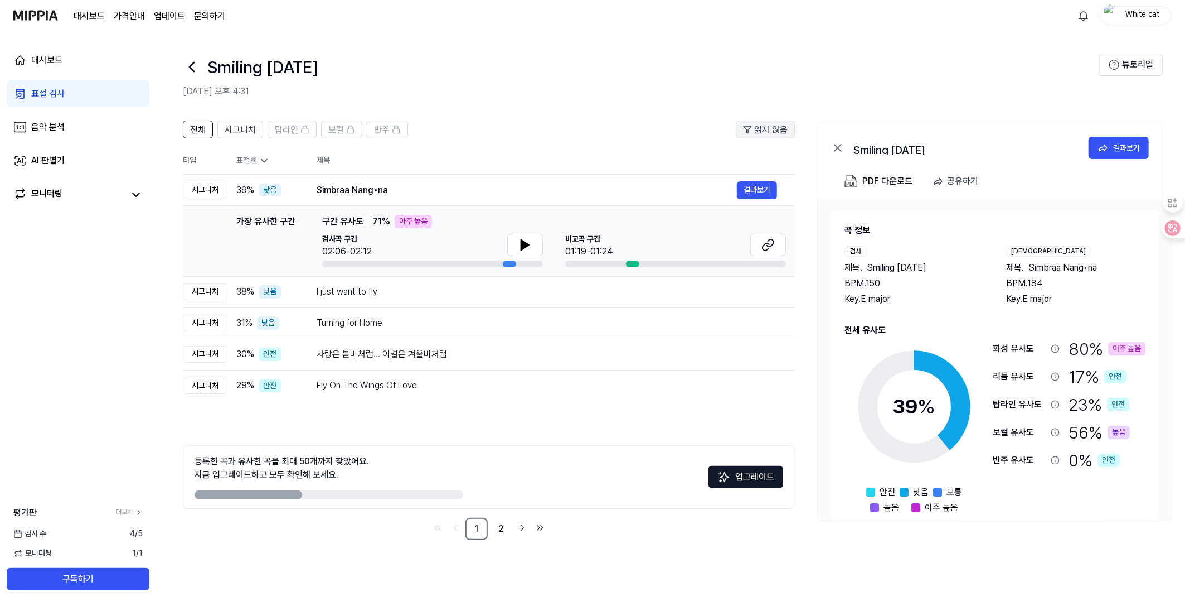
click at [743, 127] on icon at bounding box center [747, 129] width 9 height 9
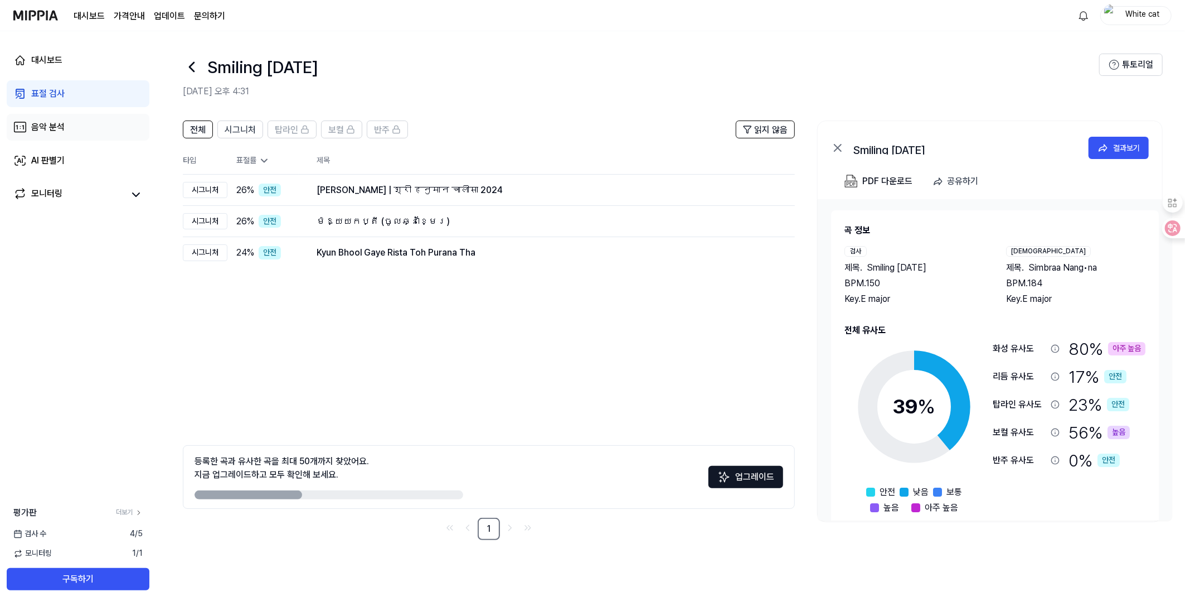
click at [41, 129] on div "음악 분석" at bounding box center [47, 126] width 33 height 13
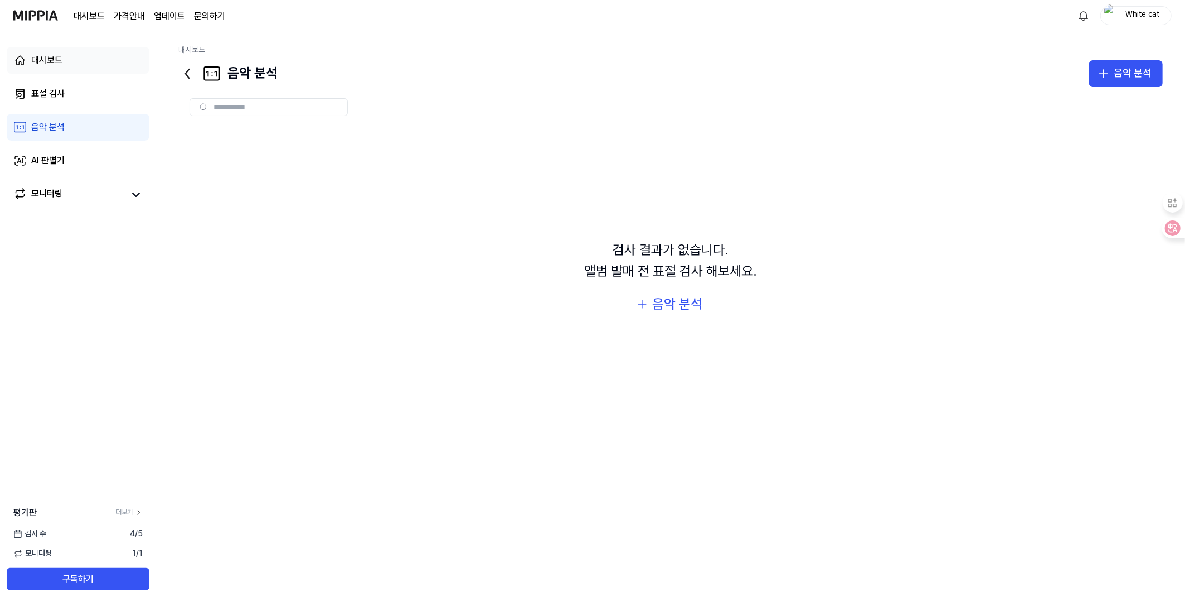
click at [41, 65] on div "대시보드" at bounding box center [46, 60] width 31 height 13
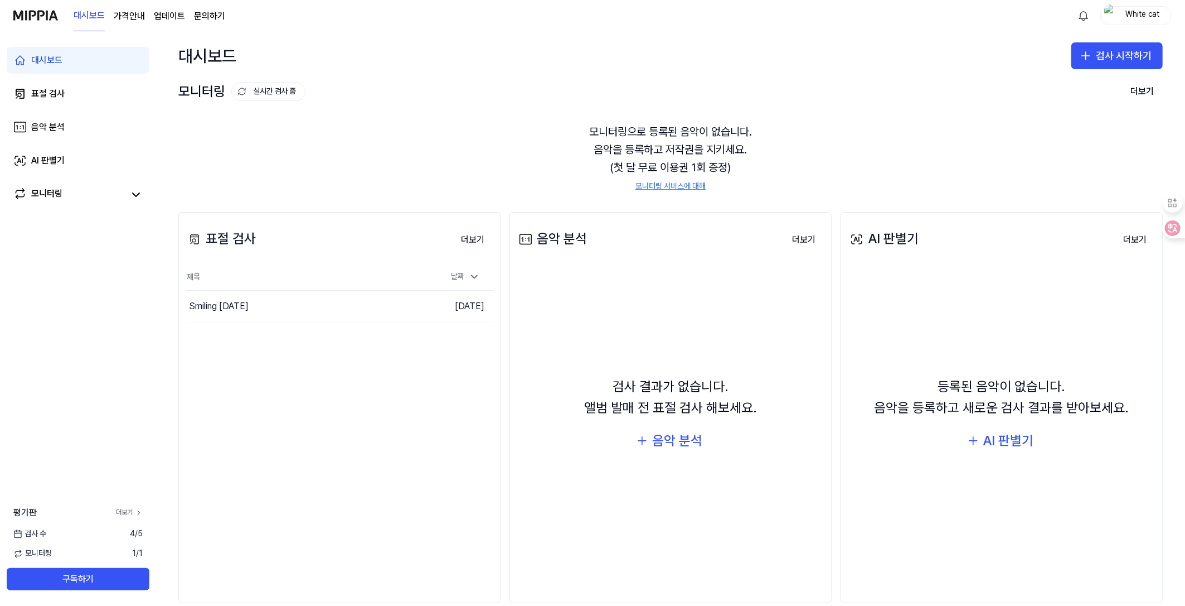
click at [120, 510] on link "더보기" at bounding box center [129, 511] width 27 height 9
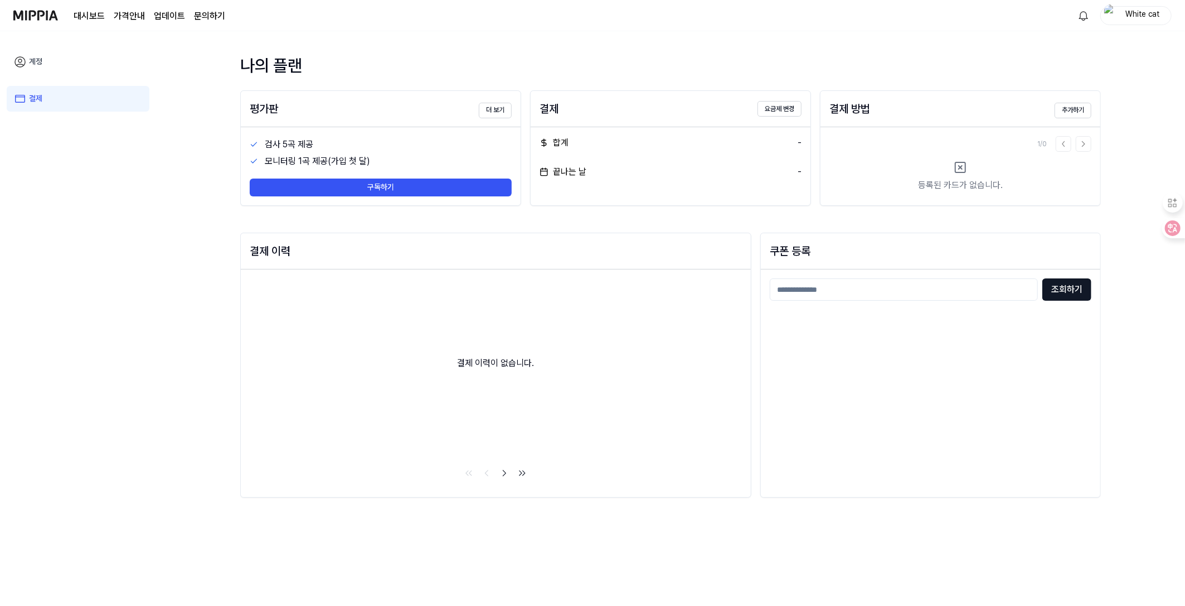
click at [40, 61] on link "계정" at bounding box center [78, 62] width 143 height 26
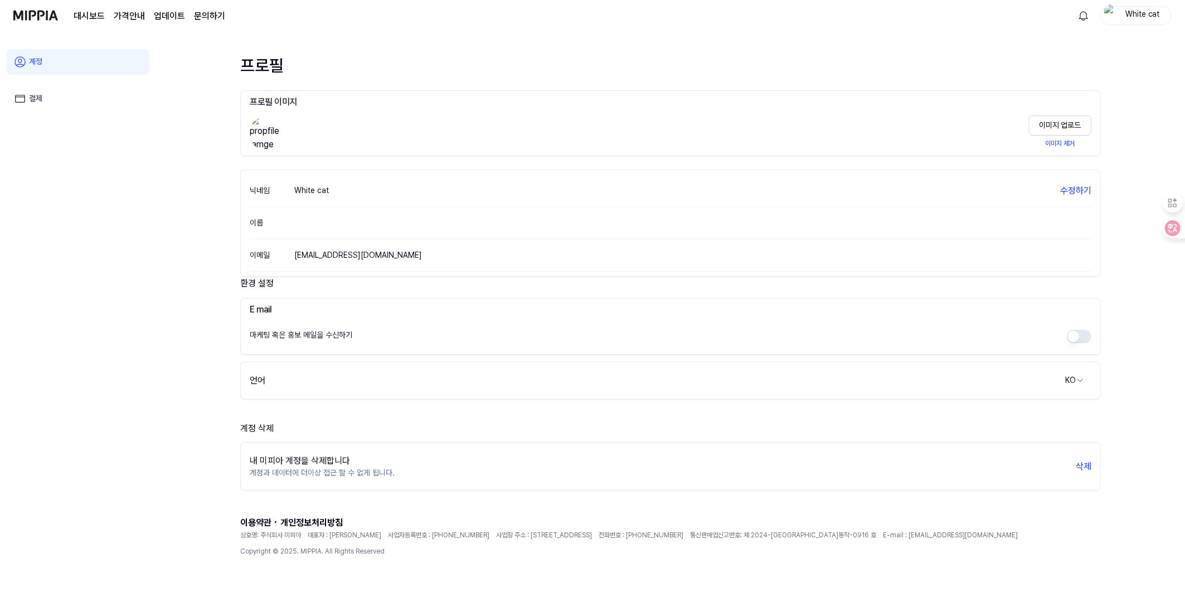
click at [86, 9] on link "대시보드" at bounding box center [89, 15] width 31 height 13
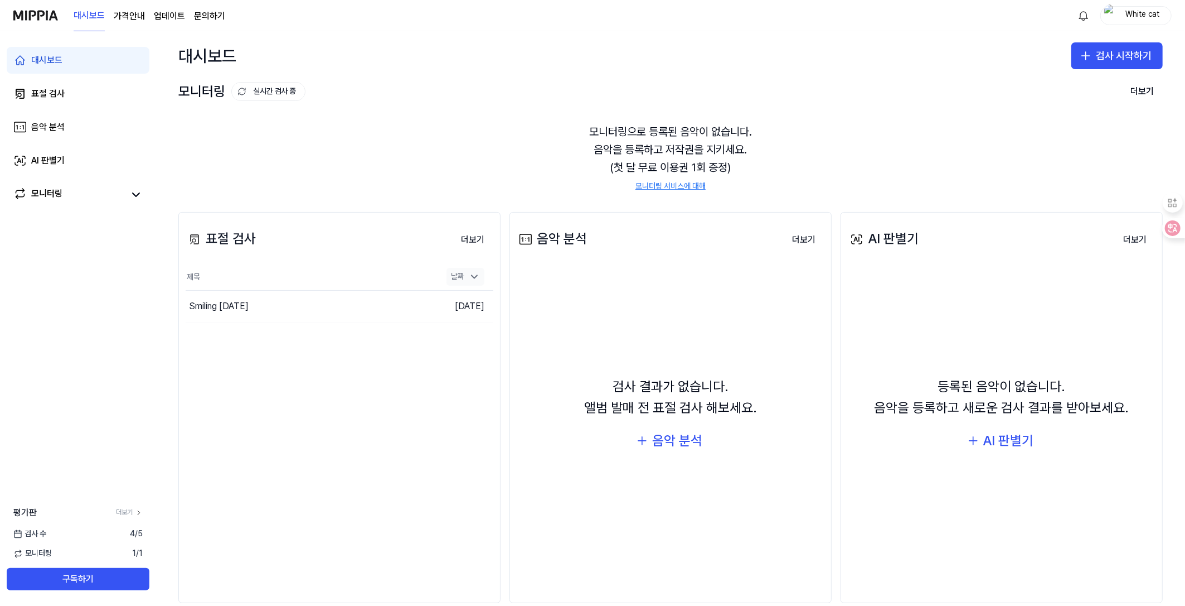
click at [456, 277] on div "날짜" at bounding box center [466, 277] width 38 height 18
click at [467, 241] on button "더보기" at bounding box center [472, 240] width 41 height 22
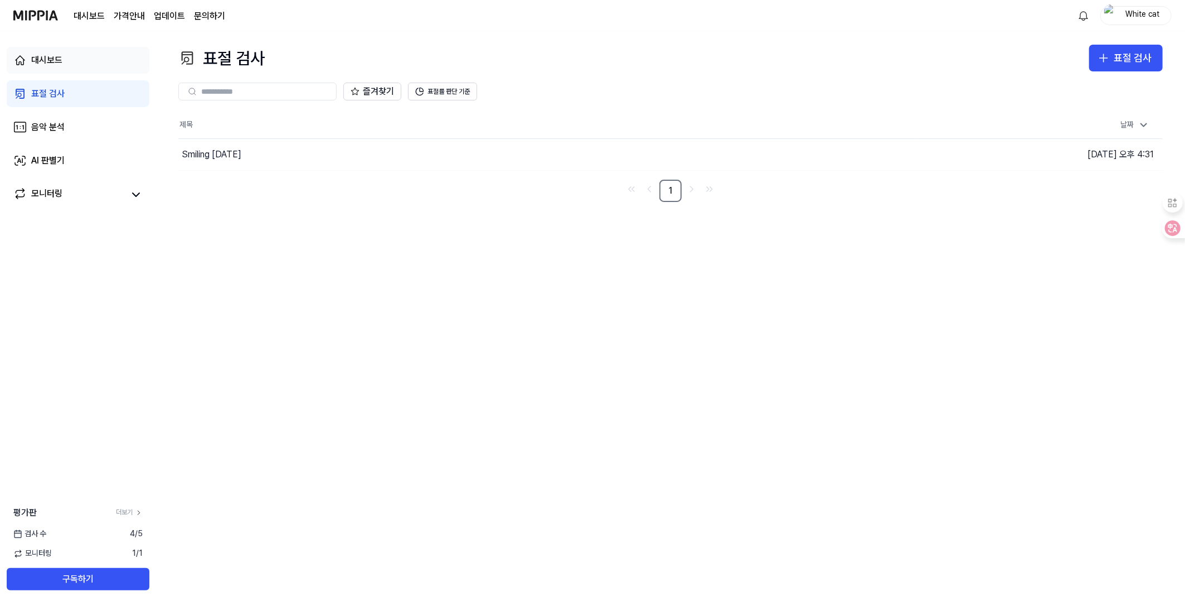
click at [60, 62] on div "대시보드" at bounding box center [46, 60] width 31 height 13
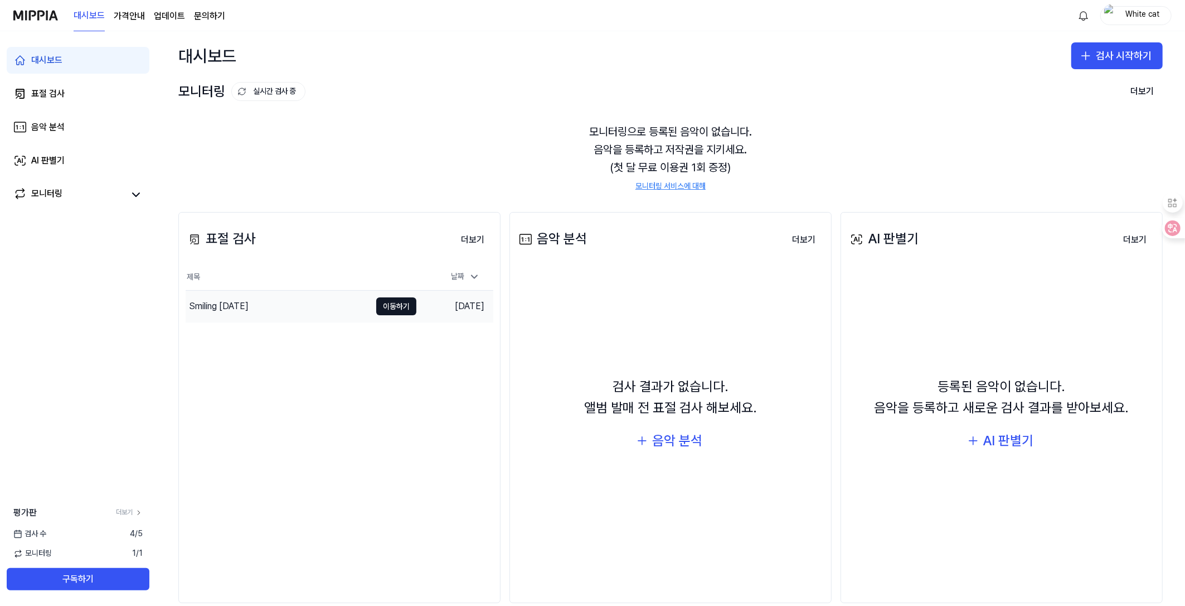
click at [211, 298] on div "Smiling [DATE]" at bounding box center [278, 306] width 185 height 31
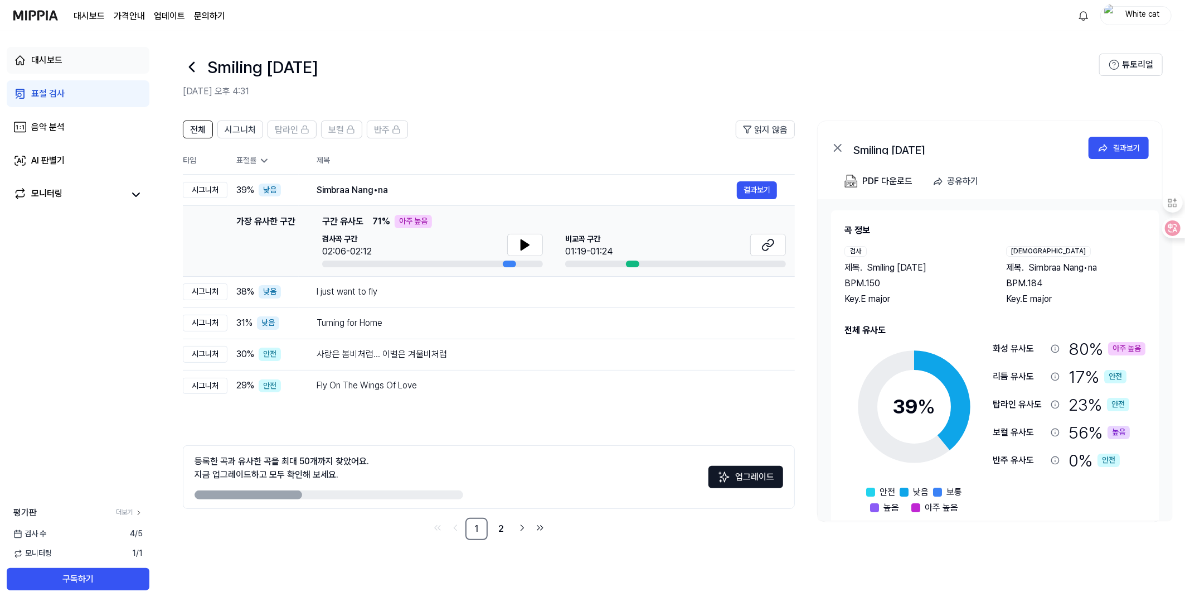
click at [52, 54] on div "대시보드" at bounding box center [46, 60] width 31 height 13
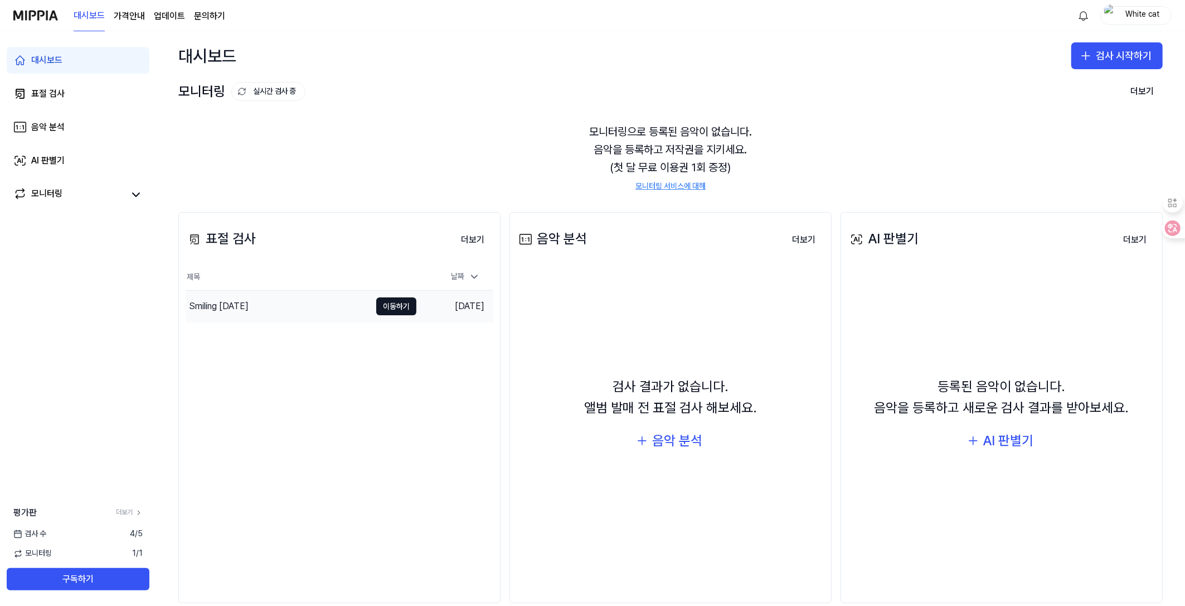
click at [229, 304] on div "Smiling [DATE]" at bounding box center [219, 305] width 60 height 13
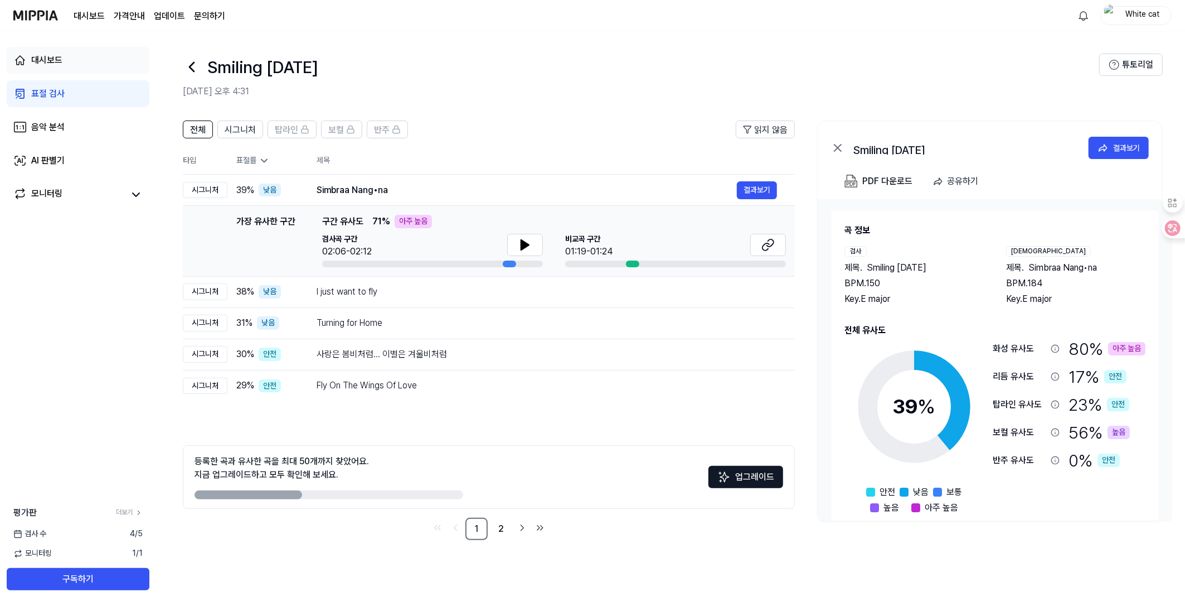
click at [42, 60] on div "대시보드" at bounding box center [46, 60] width 31 height 13
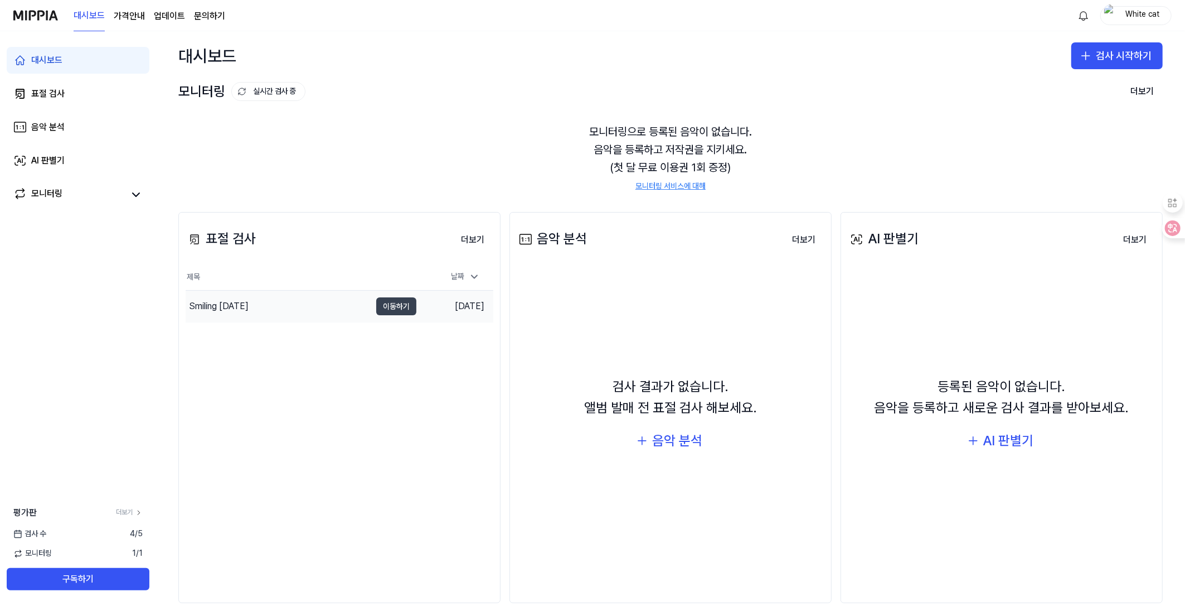
click at [390, 311] on button "이동하기" at bounding box center [396, 306] width 40 height 18
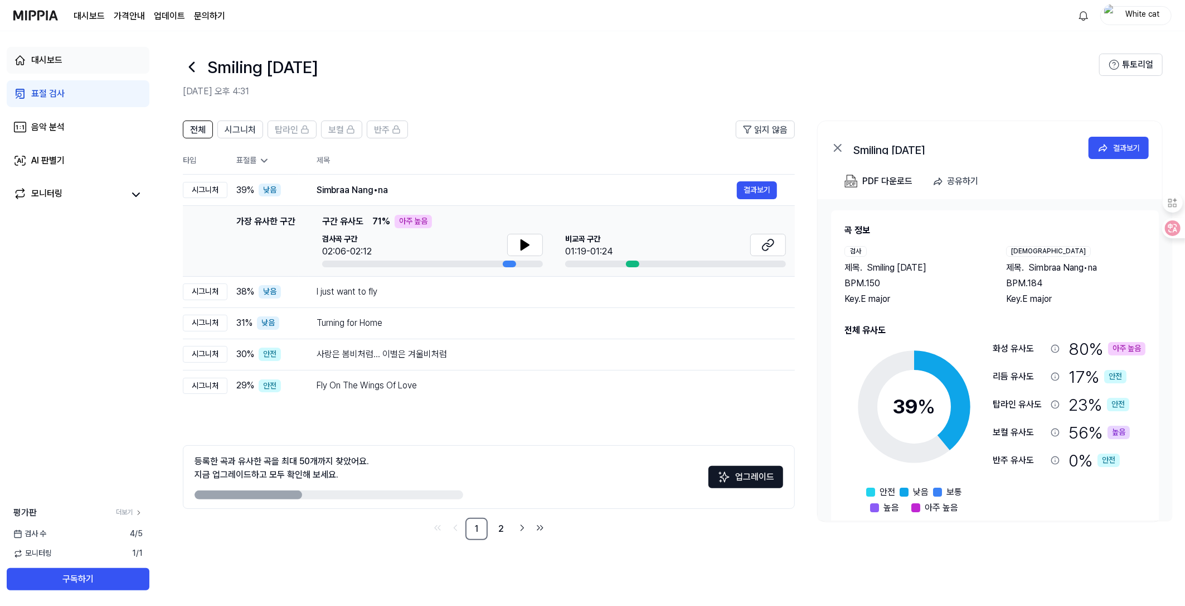
click at [50, 60] on div "대시보드" at bounding box center [46, 60] width 31 height 13
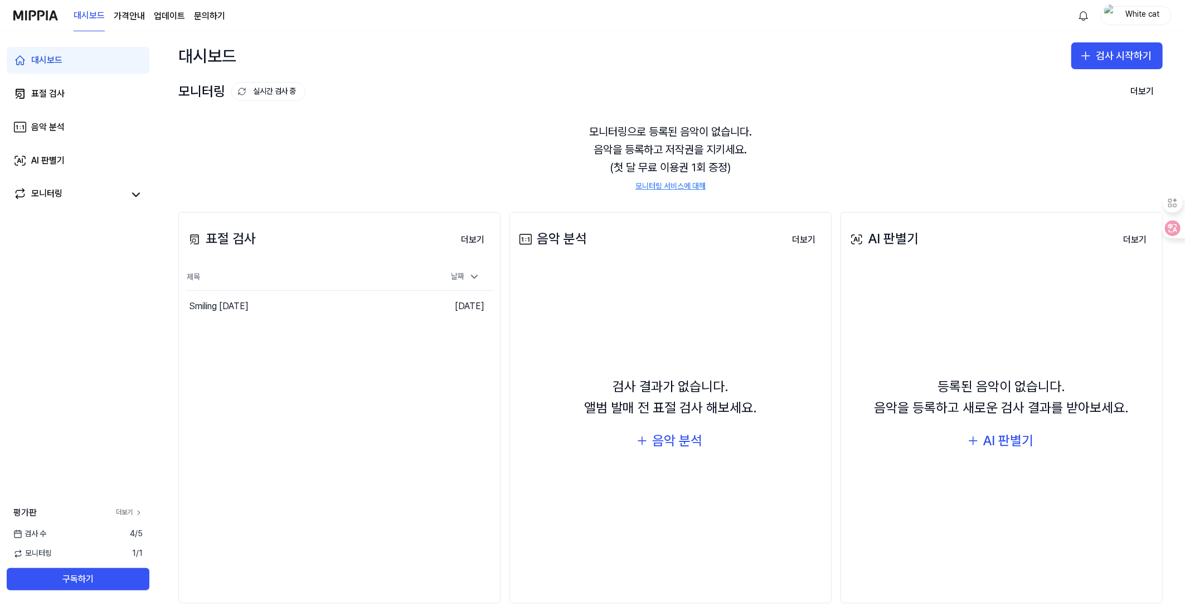
click at [123, 509] on link "더보기" at bounding box center [129, 511] width 27 height 9
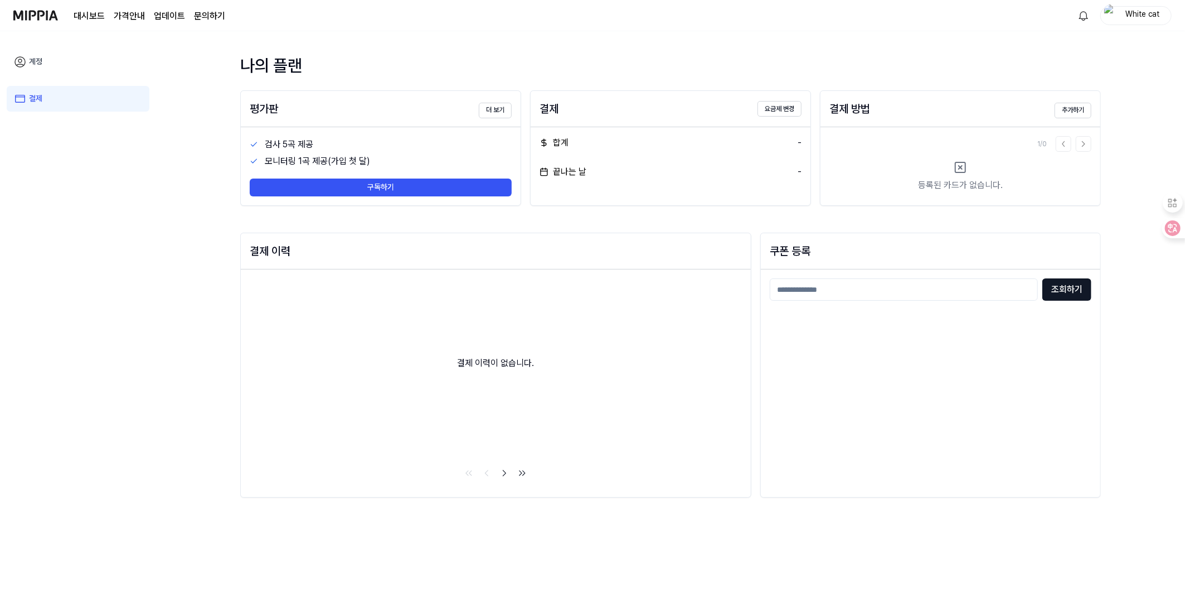
click at [31, 65] on link "계정" at bounding box center [78, 62] width 143 height 26
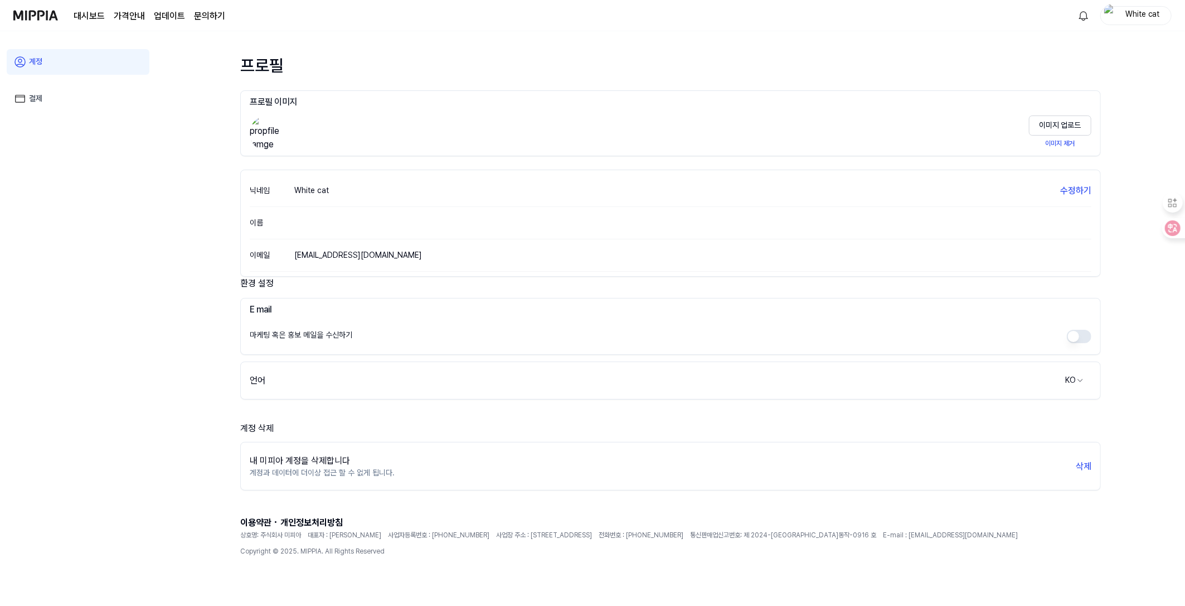
click at [83, 11] on link "대시보드" at bounding box center [89, 15] width 31 height 13
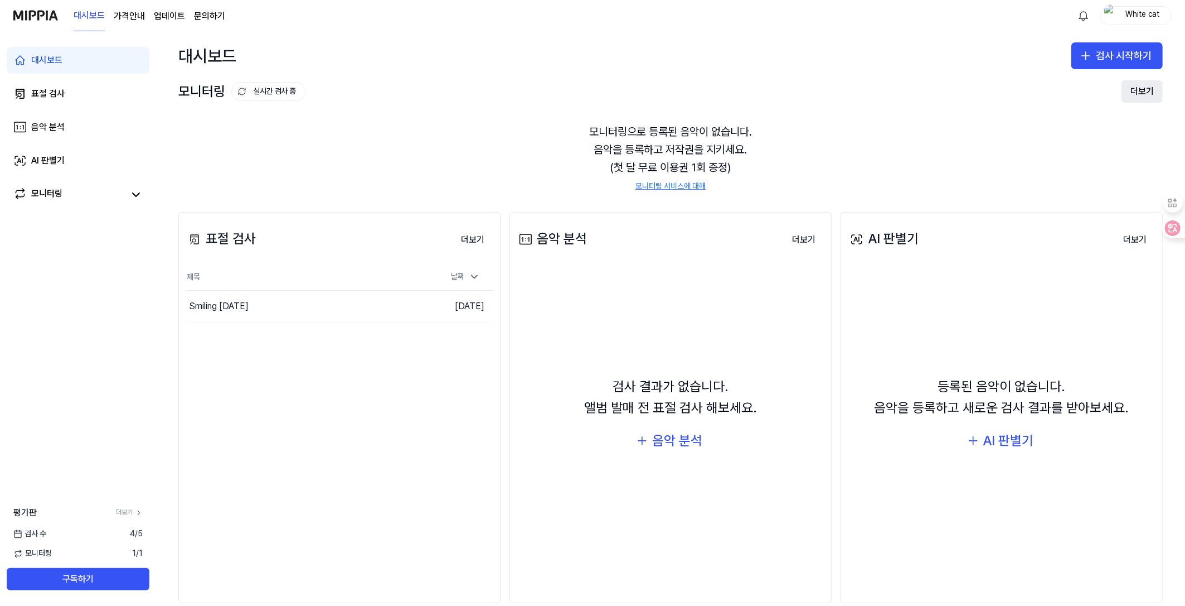
click at [1142, 87] on button "더보기" at bounding box center [1142, 91] width 41 height 22
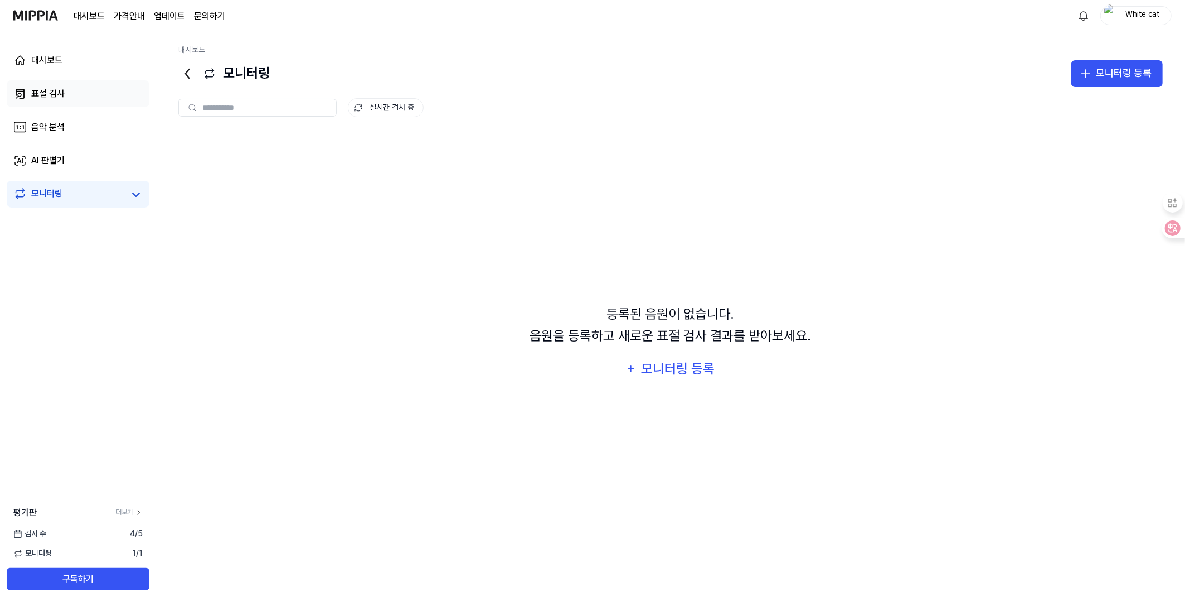
click at [61, 94] on div "표절 검사" at bounding box center [47, 93] width 33 height 13
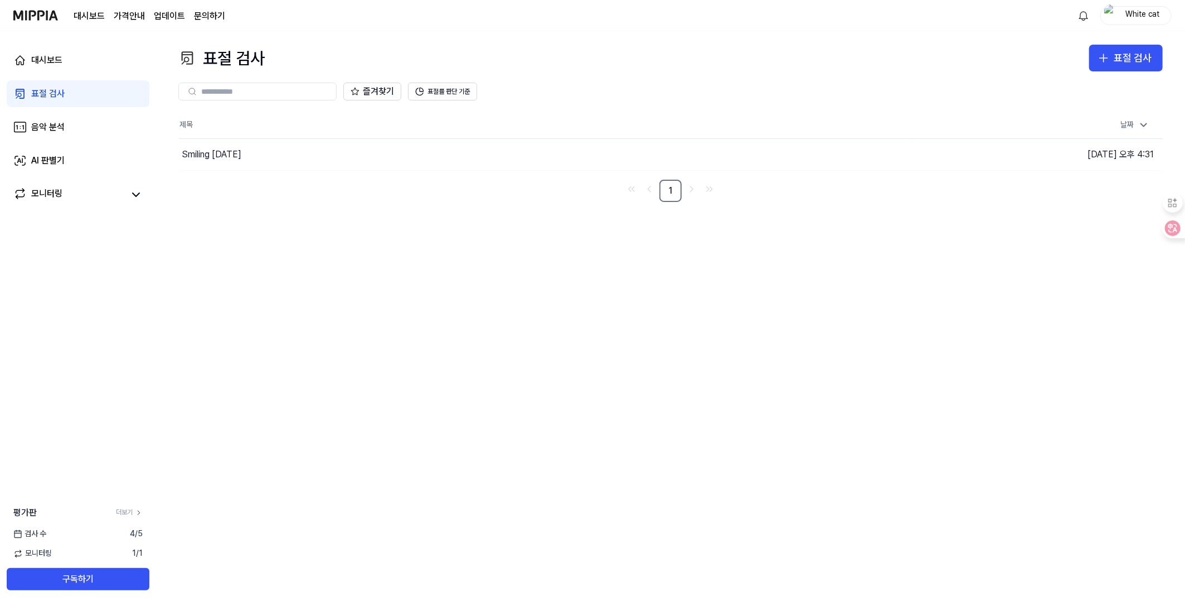
click at [50, 90] on div "표절 검사" at bounding box center [47, 93] width 33 height 13
click at [51, 60] on div "대시보드" at bounding box center [46, 60] width 31 height 13
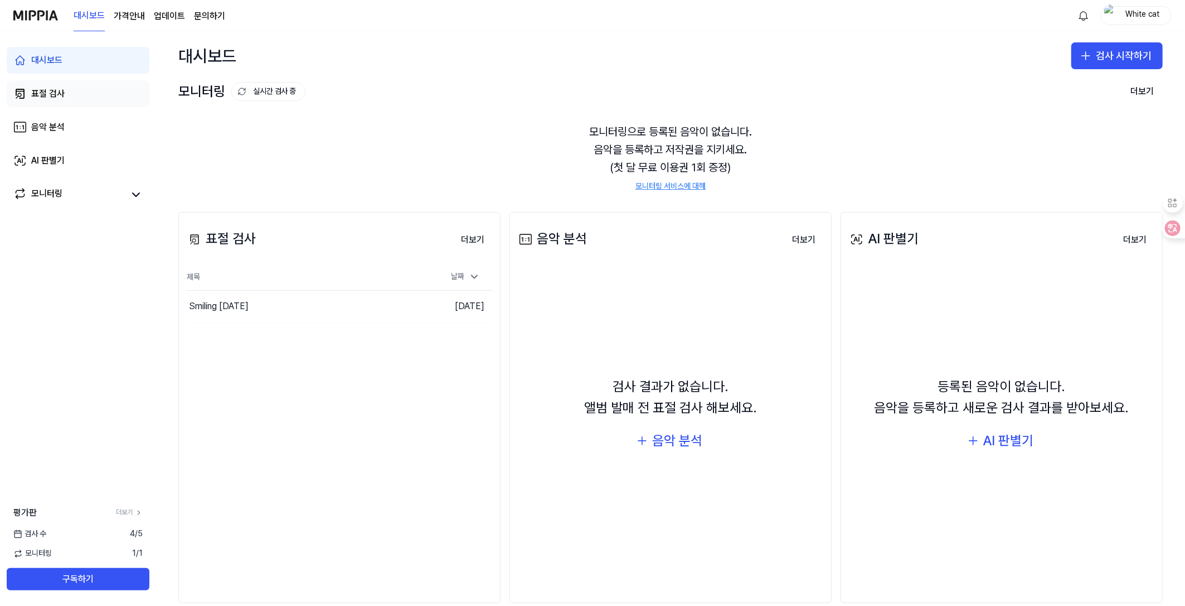
click at [53, 91] on div "표절 검사" at bounding box center [47, 93] width 33 height 13
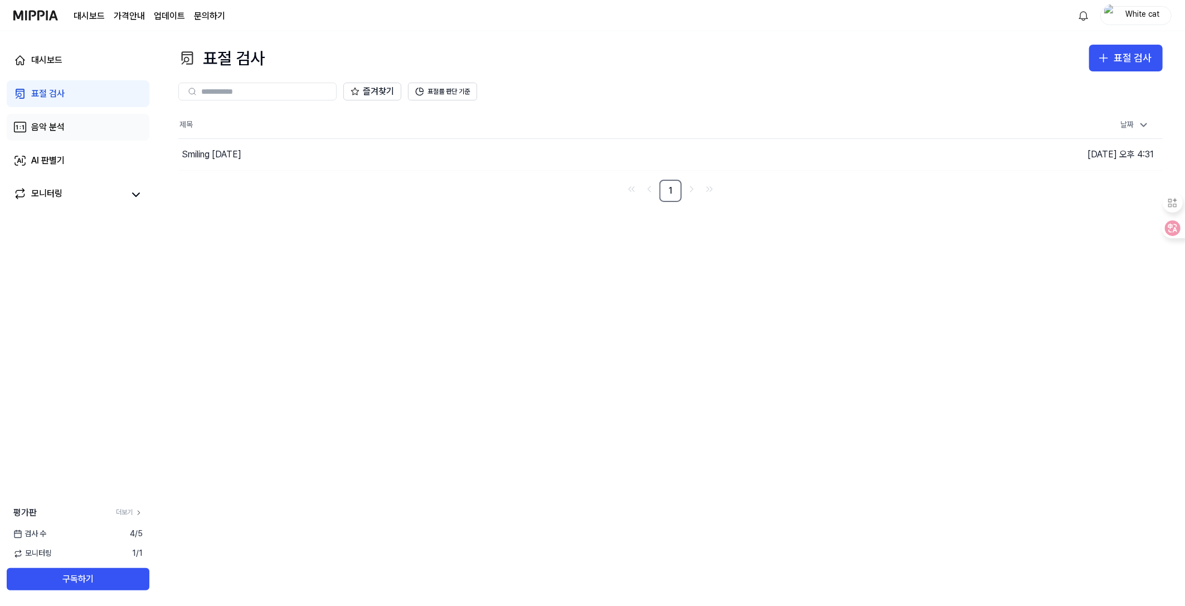
click at [51, 127] on div "음악 분석" at bounding box center [47, 126] width 33 height 13
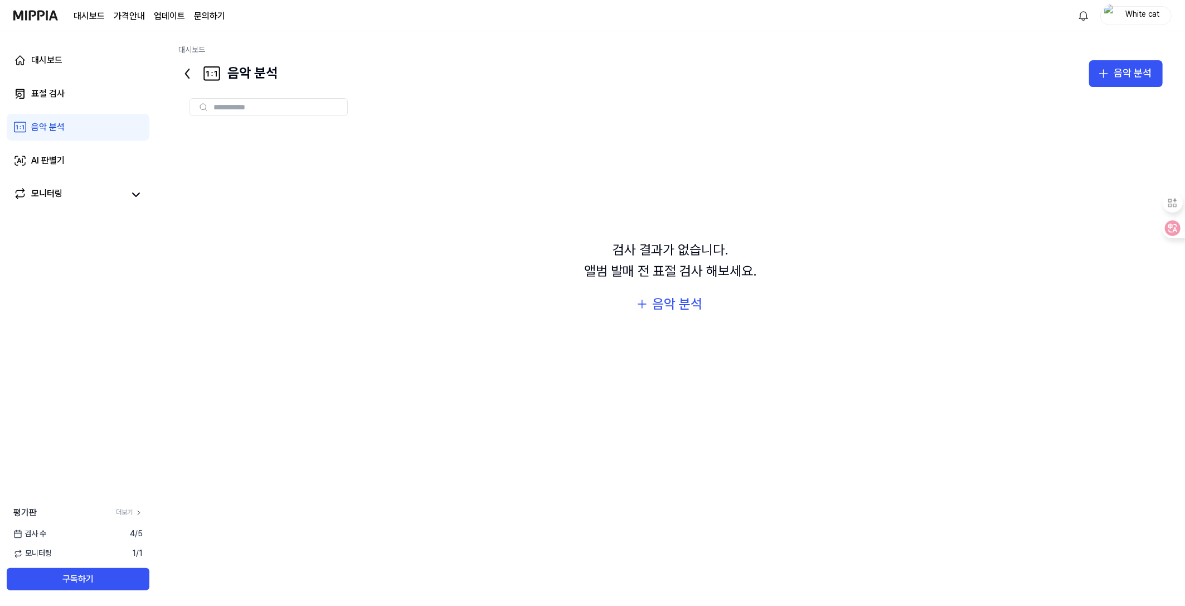
click at [37, 19] on img at bounding box center [35, 15] width 45 height 31
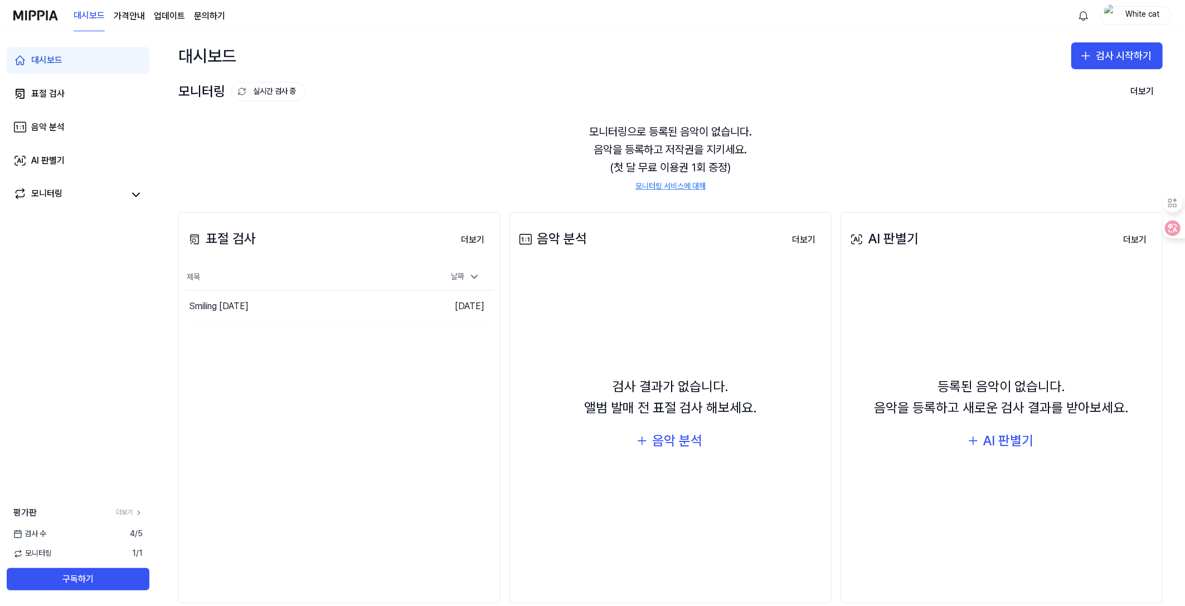
click at [135, 15] on page\) "가격안내" at bounding box center [129, 15] width 31 height 13
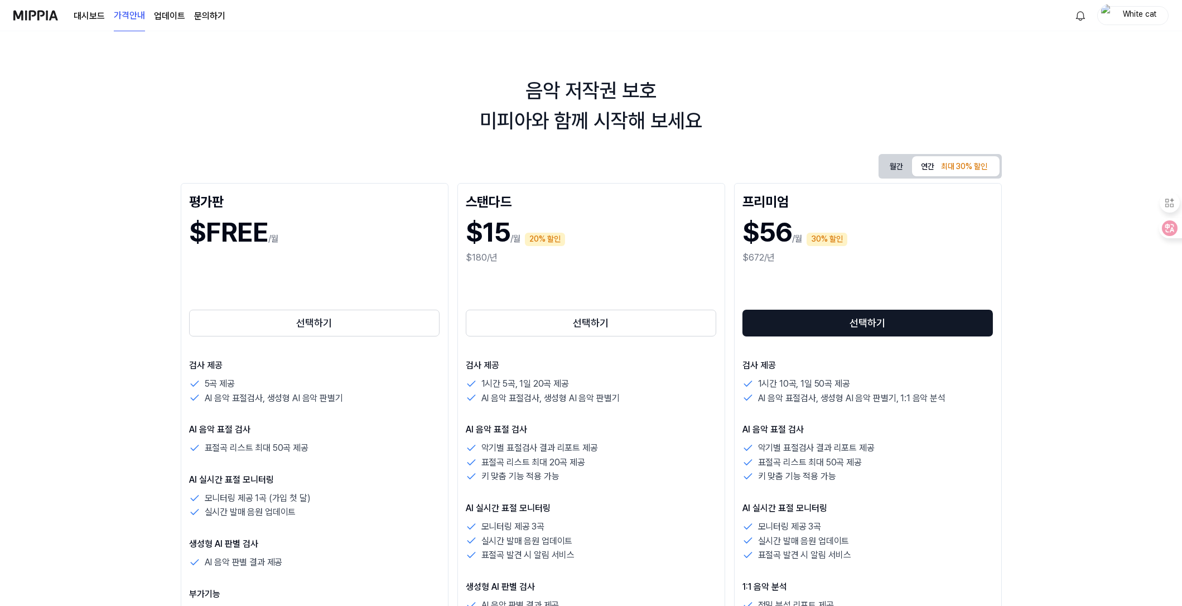
click at [41, 13] on img at bounding box center [35, 15] width 45 height 31
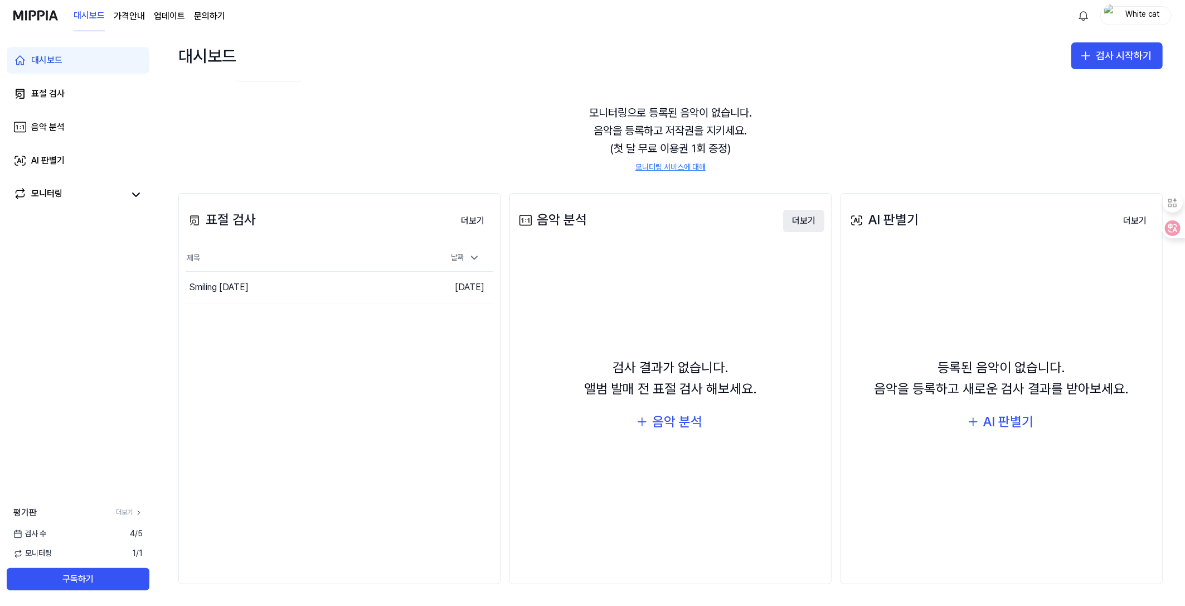
click at [801, 217] on button "더보기" at bounding box center [803, 221] width 41 height 22
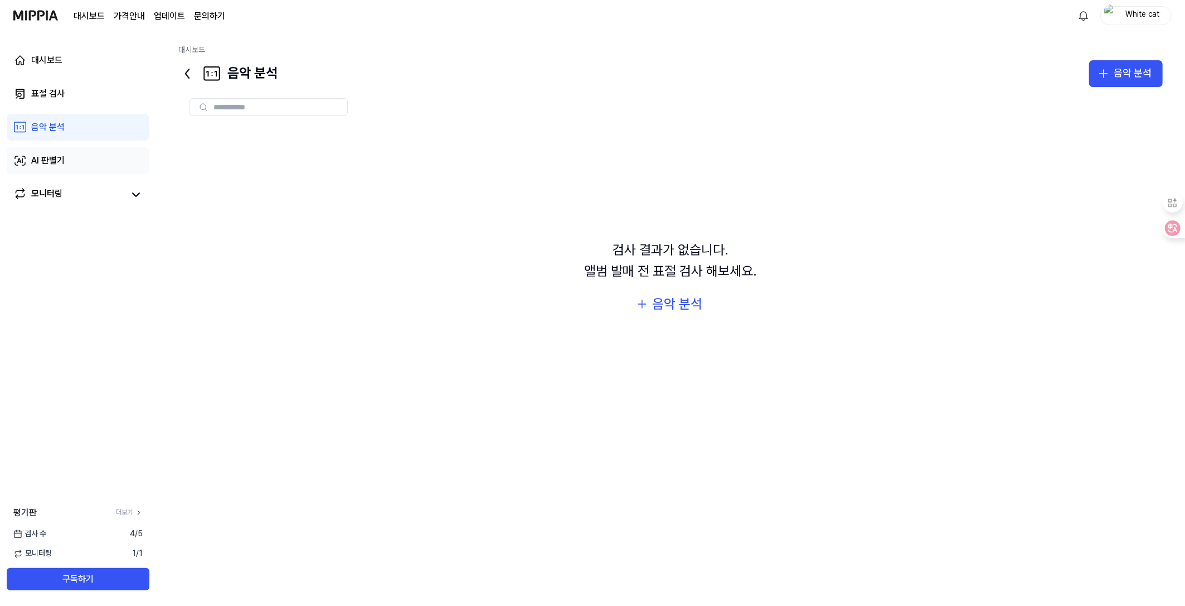
click at [51, 156] on div "AI 판별기" at bounding box center [47, 160] width 33 height 13
click at [44, 125] on div "음악 분석" at bounding box center [47, 126] width 33 height 13
click at [46, 156] on div "AI 판별기" at bounding box center [47, 160] width 33 height 13
click at [44, 119] on link "음악 분석" at bounding box center [78, 127] width 143 height 27
click at [650, 306] on button "음악 분석" at bounding box center [671, 304] width 86 height 27
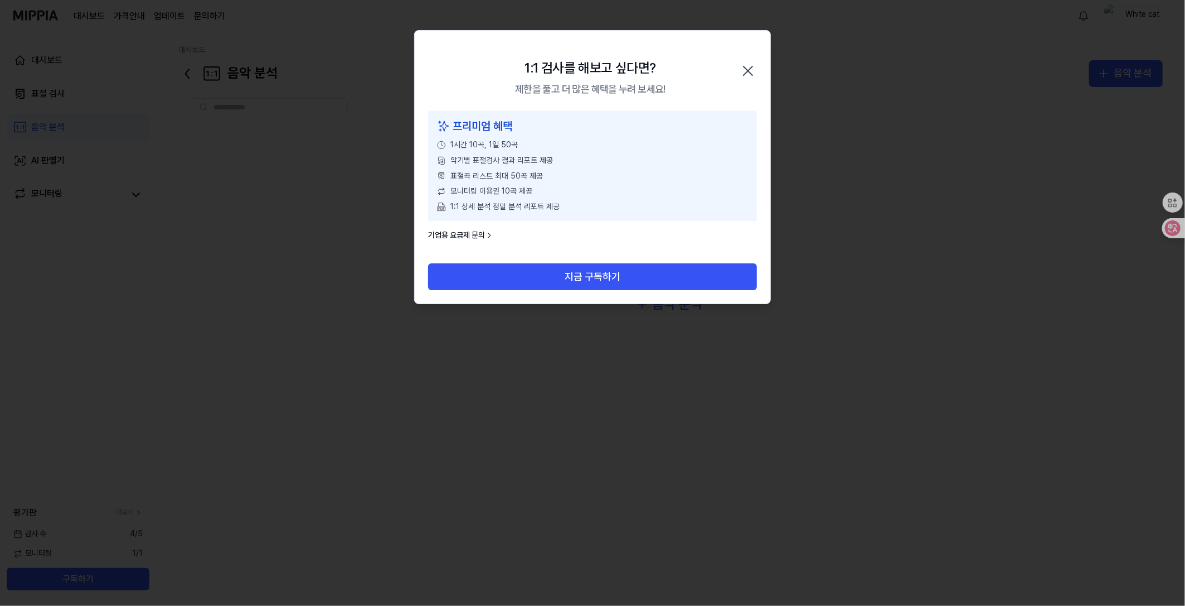
click at [753, 71] on icon "button" at bounding box center [748, 71] width 18 height 18
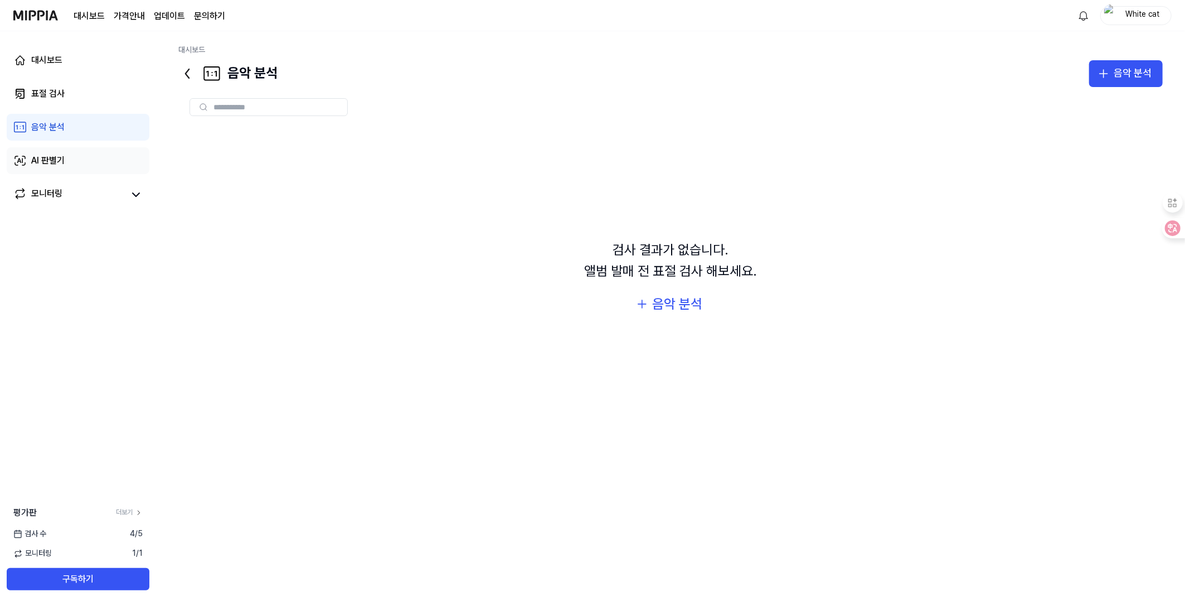
click at [48, 161] on div "AI 판별기" at bounding box center [47, 160] width 33 height 13
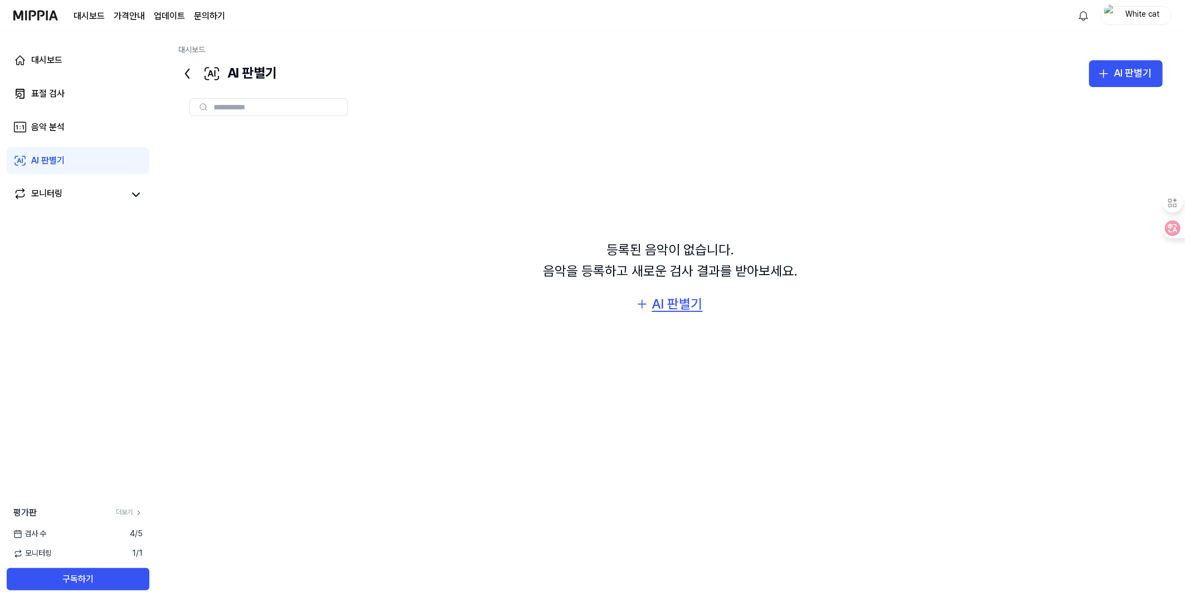
click at [675, 304] on div "AI 판별기" at bounding box center [677, 303] width 51 height 21
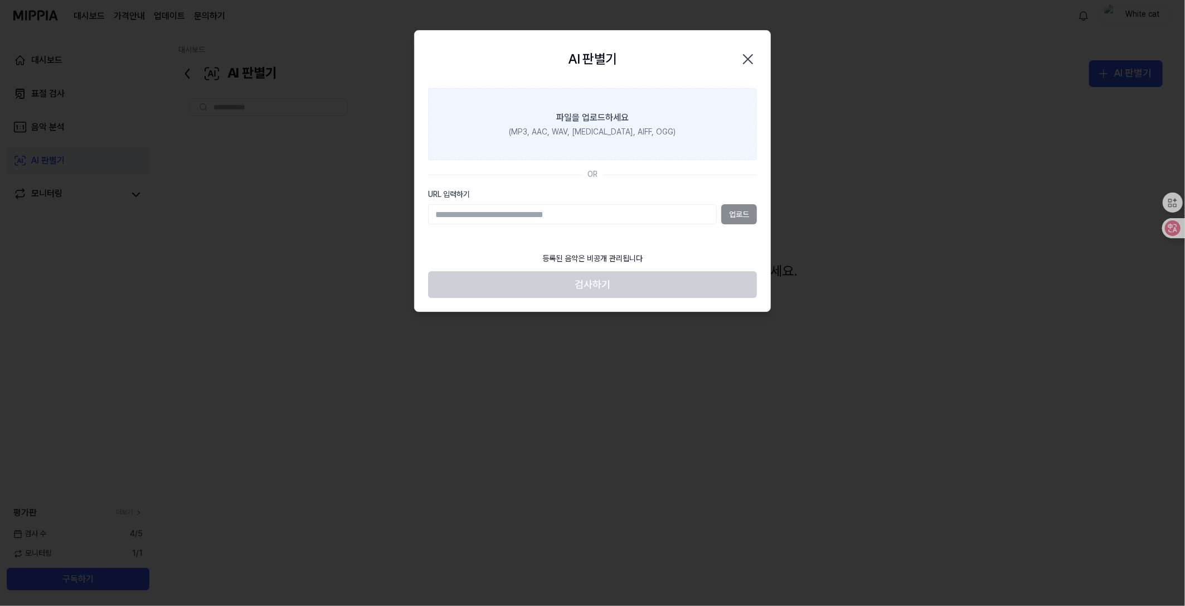
click at [562, 113] on div "파일을 업로드하세요" at bounding box center [592, 117] width 72 height 13
click at [0, 0] on input "파일을 업로드하세요 (MP3, AAC, WAV, FLAC, AIFF, OGG)" at bounding box center [0, 0] width 0 height 0
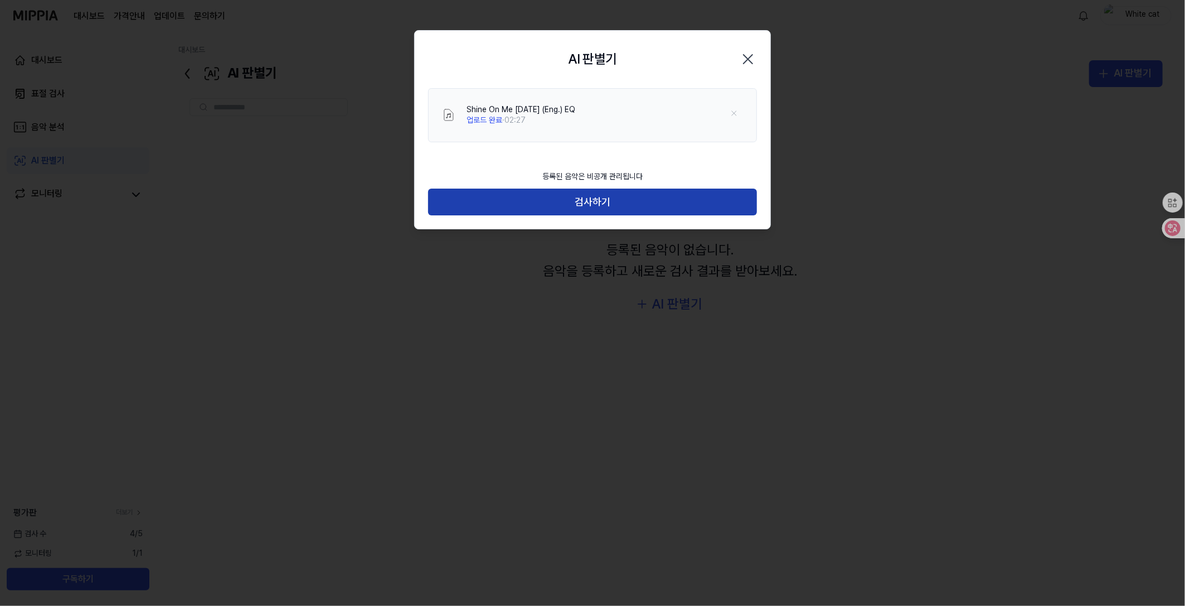
click at [594, 201] on button "검사하기" at bounding box center [592, 201] width 329 height 27
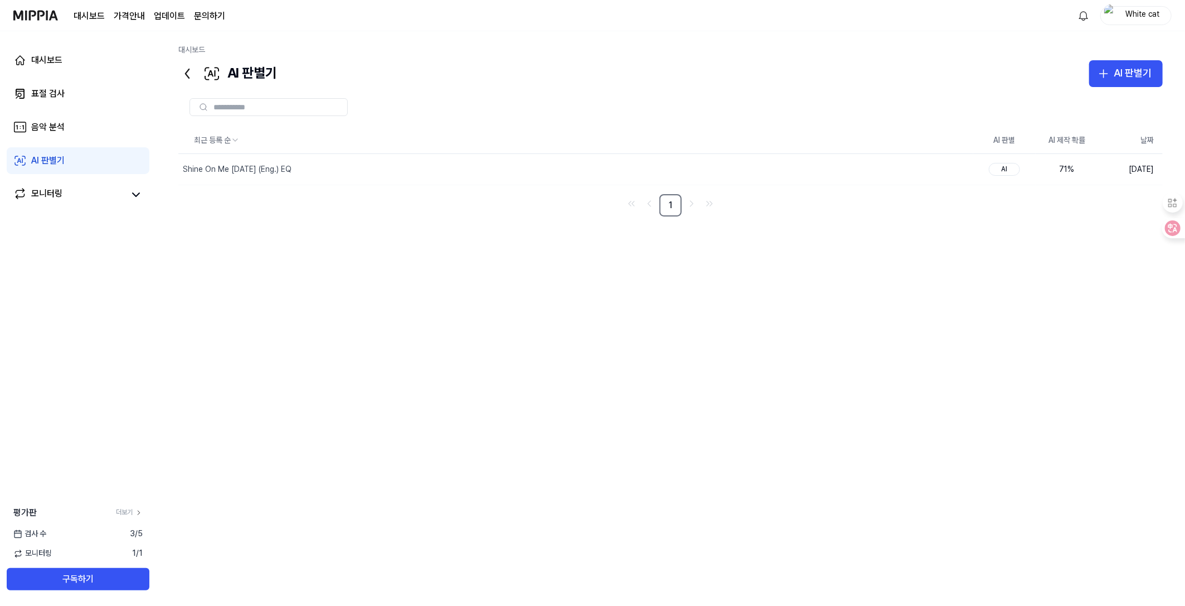
drag, startPoint x: 962, startPoint y: 167, endPoint x: 913, endPoint y: 217, distance: 69.8
click at [913, 217] on div "최근 등록 순 AI 판별 AI 제작 확률 날짜 Shine On Me Today (Eng.) EQ 삭제 AI 71 % 2025.09.14. 1" at bounding box center [670, 324] width 985 height 394
click at [237, 167] on div "Shine On Me [DATE] (Eng.) EQ" at bounding box center [237, 169] width 109 height 11
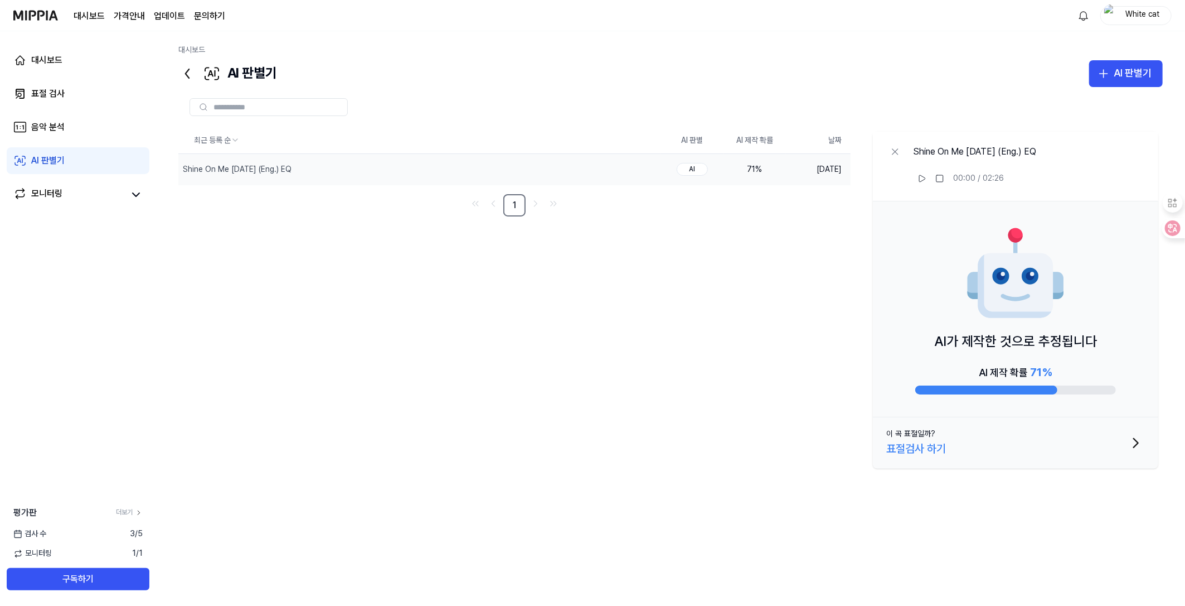
click at [919, 446] on div "표절검사 하기" at bounding box center [917, 448] width 60 height 18
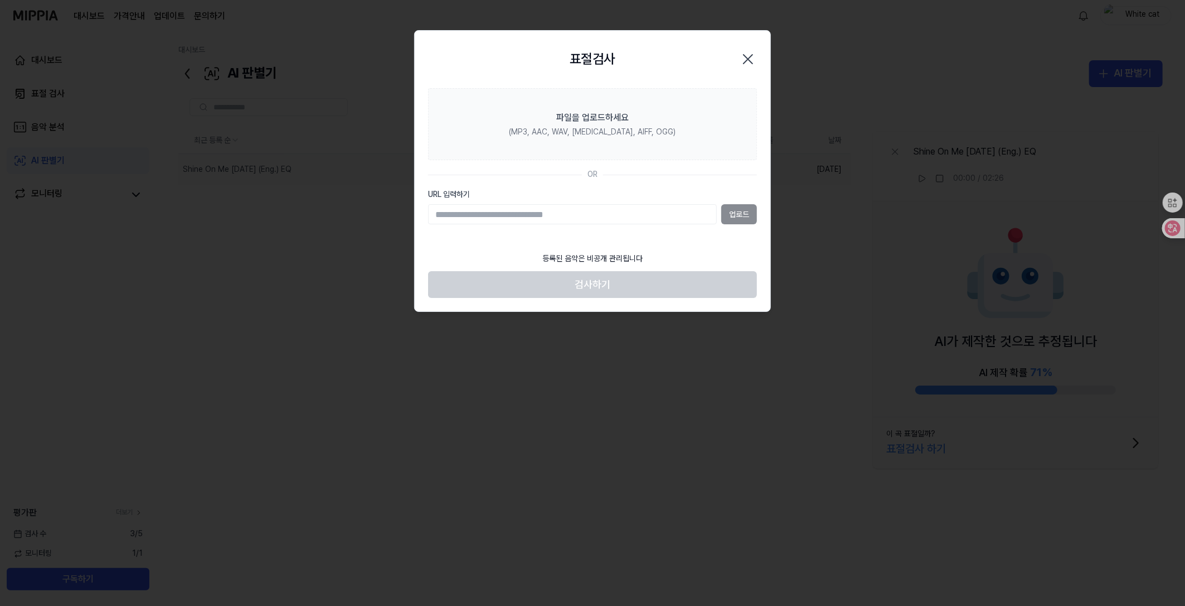
click at [751, 57] on icon "button" at bounding box center [748, 59] width 9 height 9
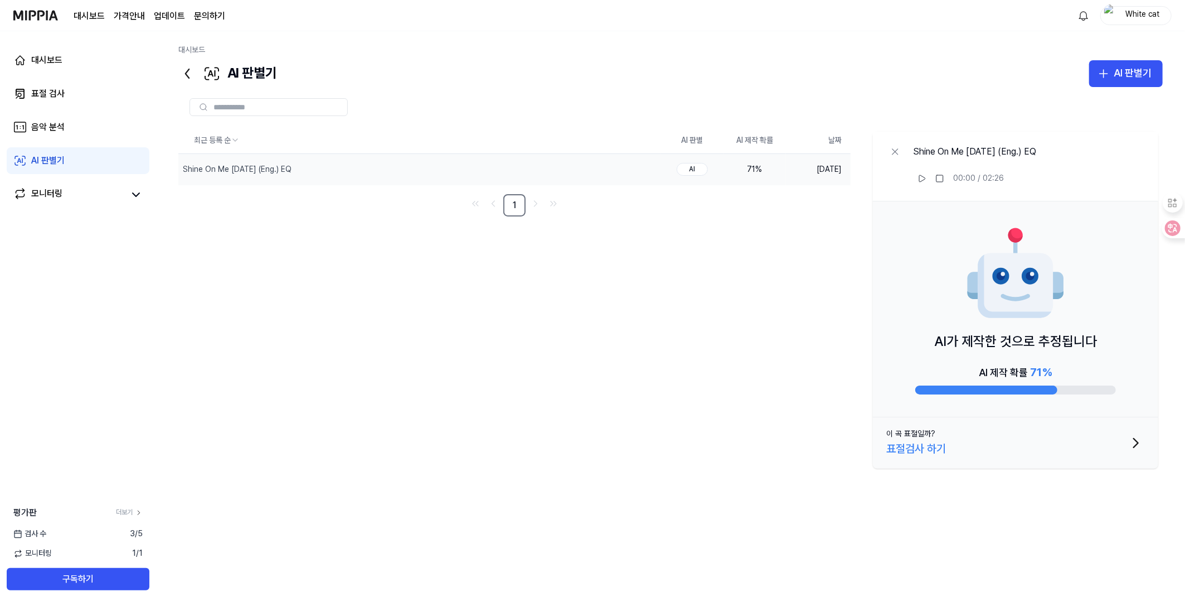
click at [912, 446] on div "표절검사 하기" at bounding box center [917, 448] width 60 height 18
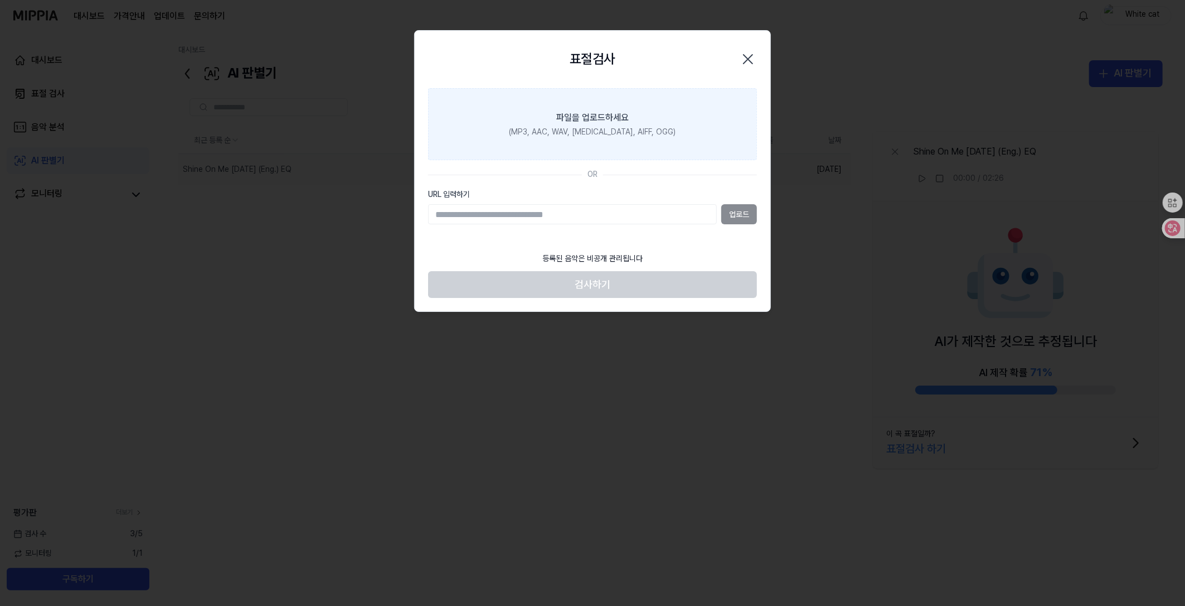
click at [572, 120] on div "파일을 업로드하세요" at bounding box center [592, 117] width 72 height 13
click at [0, 0] on input "파일을 업로드하세요 (MP3, AAC, WAV, FLAC, AIFF, OGG)" at bounding box center [0, 0] width 0 height 0
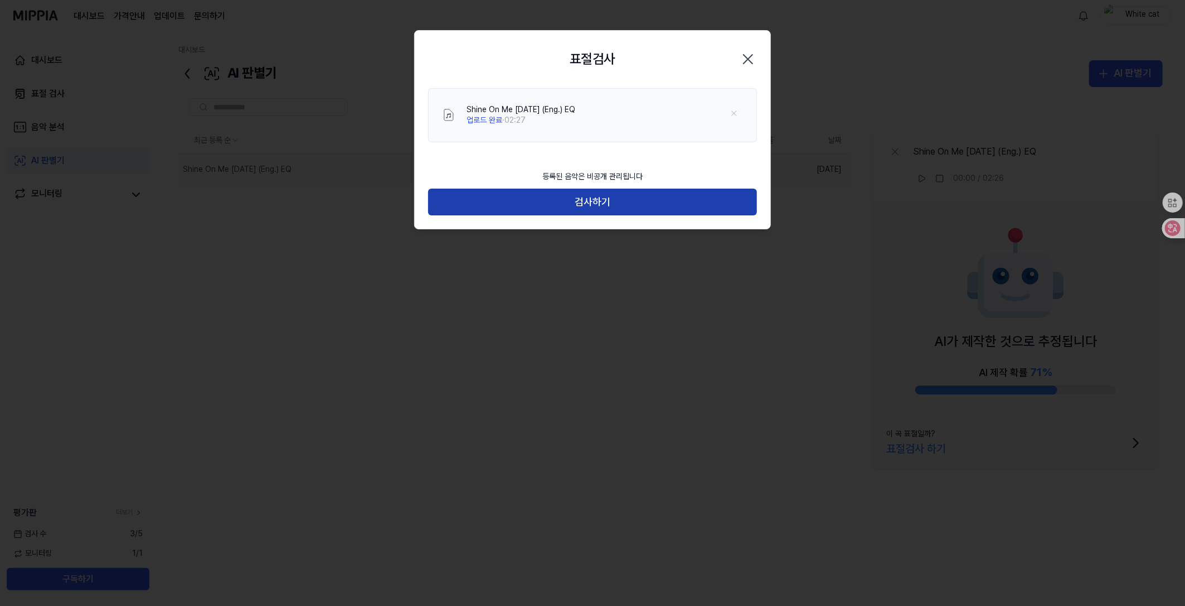
click at [574, 203] on button "검사하기" at bounding box center [592, 201] width 329 height 27
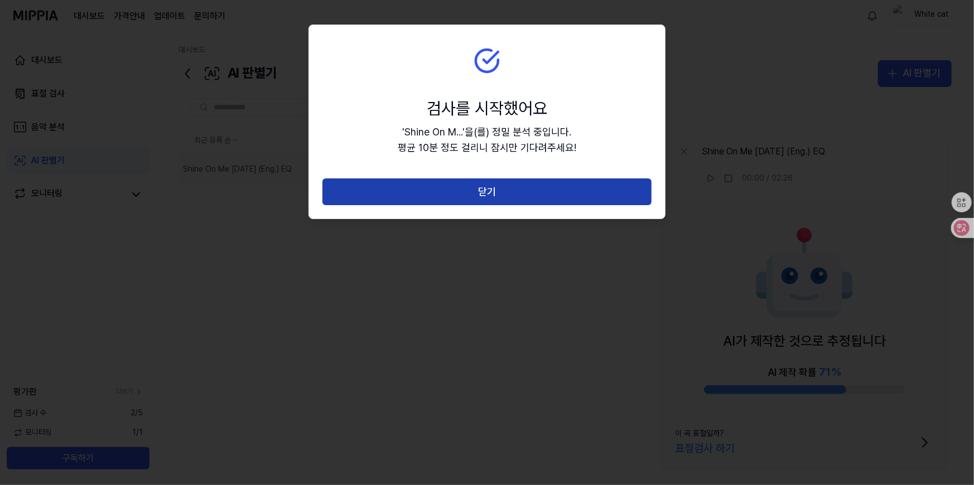
click at [480, 193] on button "닫기" at bounding box center [486, 191] width 329 height 27
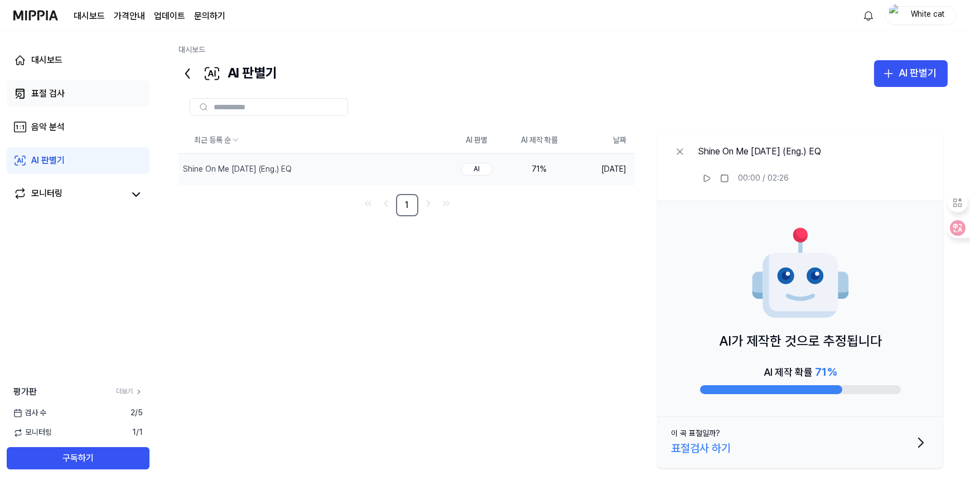
click at [41, 90] on div "표절 검사" at bounding box center [47, 93] width 33 height 13
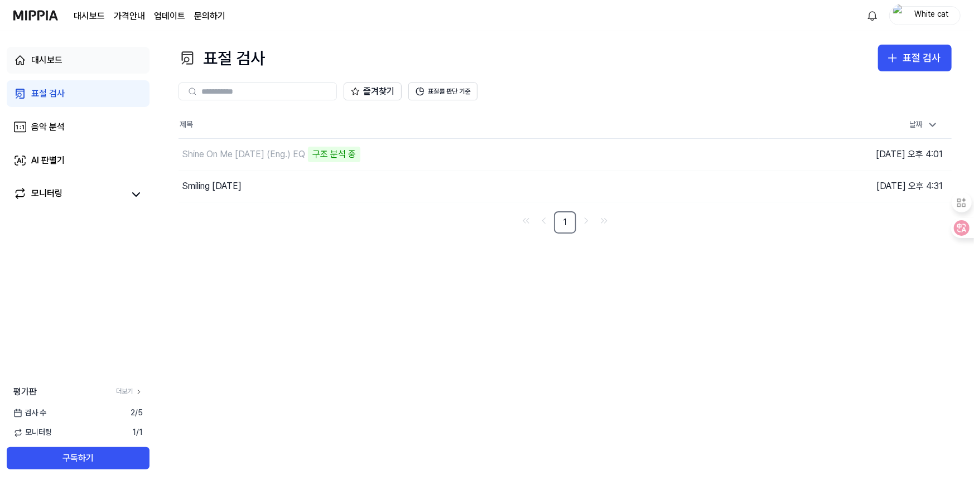
click at [45, 58] on div "대시보드" at bounding box center [46, 60] width 31 height 13
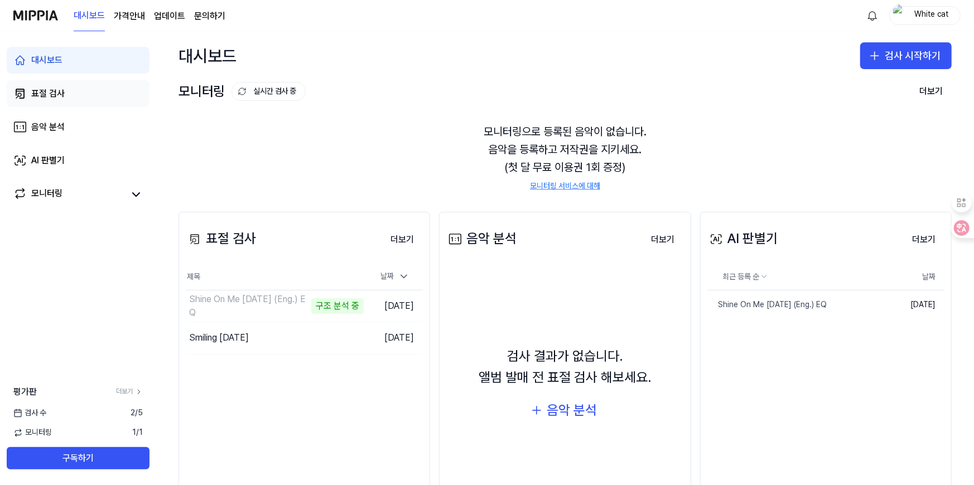
click at [43, 91] on div "표절 검사" at bounding box center [47, 93] width 33 height 13
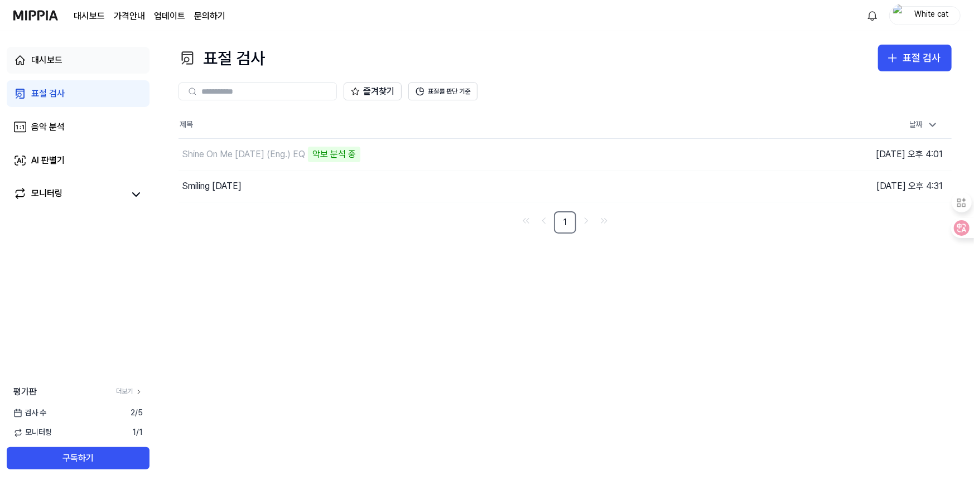
click at [50, 59] on div "대시보드" at bounding box center [46, 60] width 31 height 13
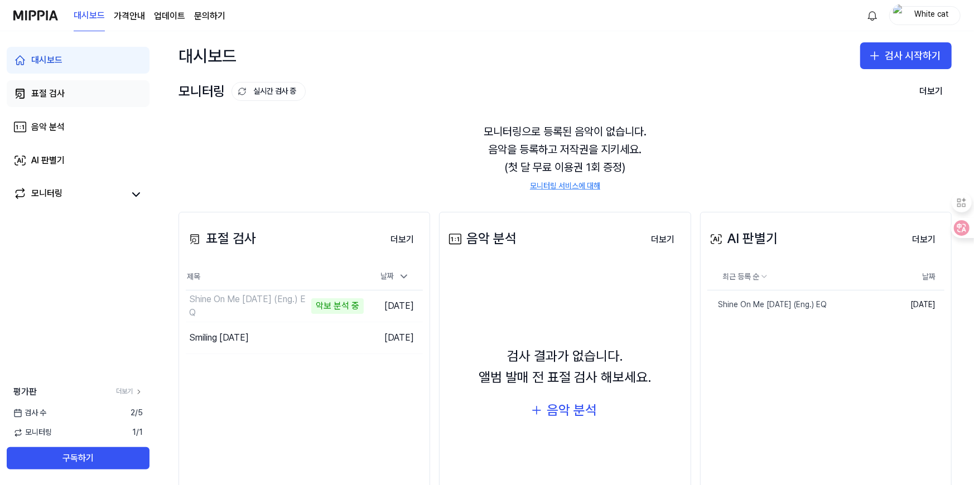
click at [48, 90] on div "표절 검사" at bounding box center [47, 93] width 33 height 13
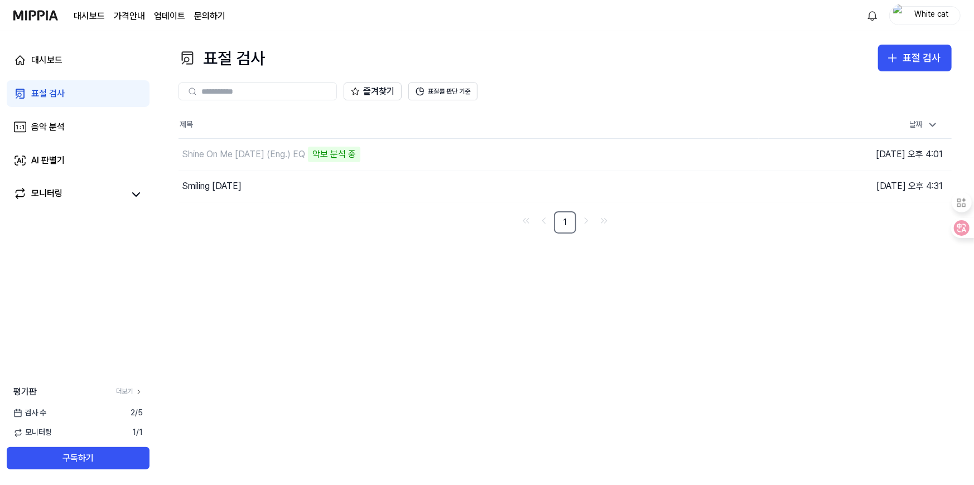
drag, startPoint x: 908, startPoint y: 57, endPoint x: 818, endPoint y: 54, distance: 90.4
click at [818, 54] on div "표절 검사 표절 검사" at bounding box center [564, 58] width 773 height 27
click at [898, 52] on icon "button" at bounding box center [891, 57] width 13 height 13
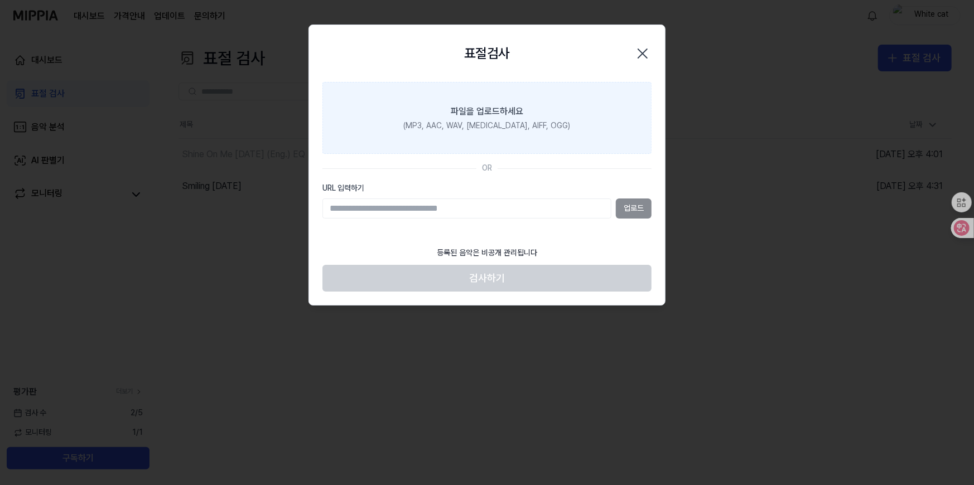
click at [461, 111] on div "파일을 업로드하세요" at bounding box center [487, 111] width 72 height 13
click at [0, 0] on input "파일을 업로드하세요 (MP3, AAC, WAV, FLAC, AIFF, OGG)" at bounding box center [0, 0] width 0 height 0
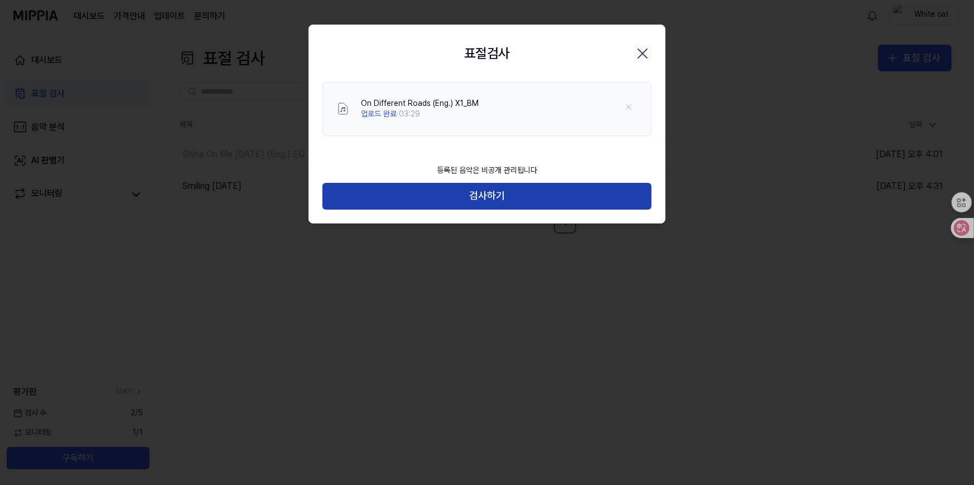
click at [490, 191] on button "검사하기" at bounding box center [486, 196] width 329 height 27
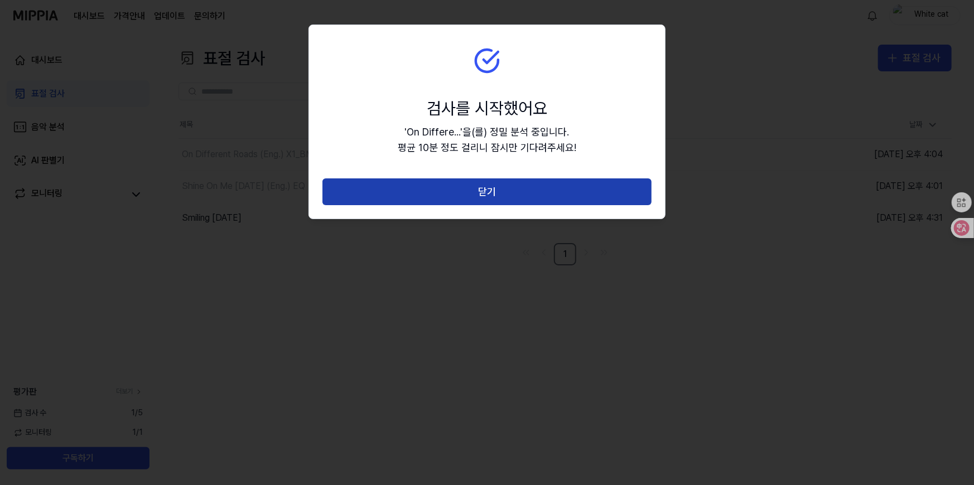
click at [468, 190] on button "닫기" at bounding box center [486, 191] width 329 height 27
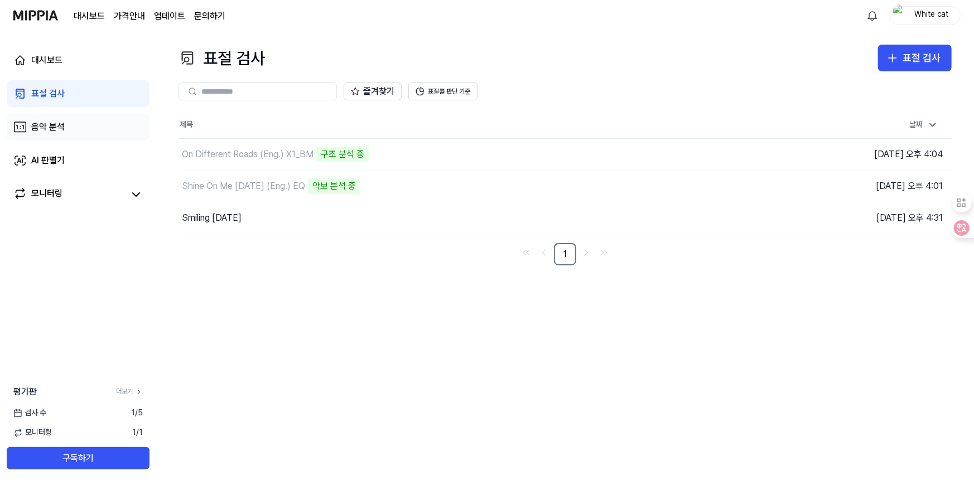
click at [44, 125] on div "음악 분석" at bounding box center [47, 126] width 33 height 13
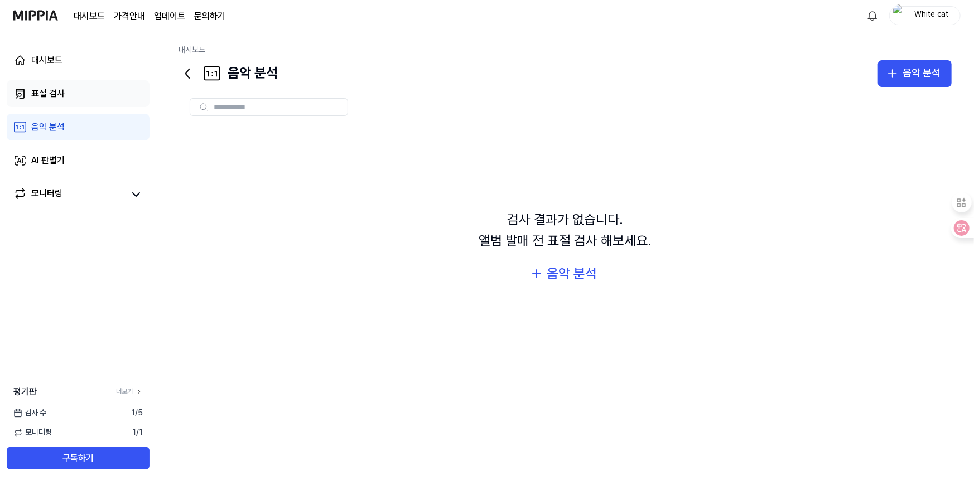
click at [43, 90] on div "표절 검사" at bounding box center [47, 93] width 33 height 13
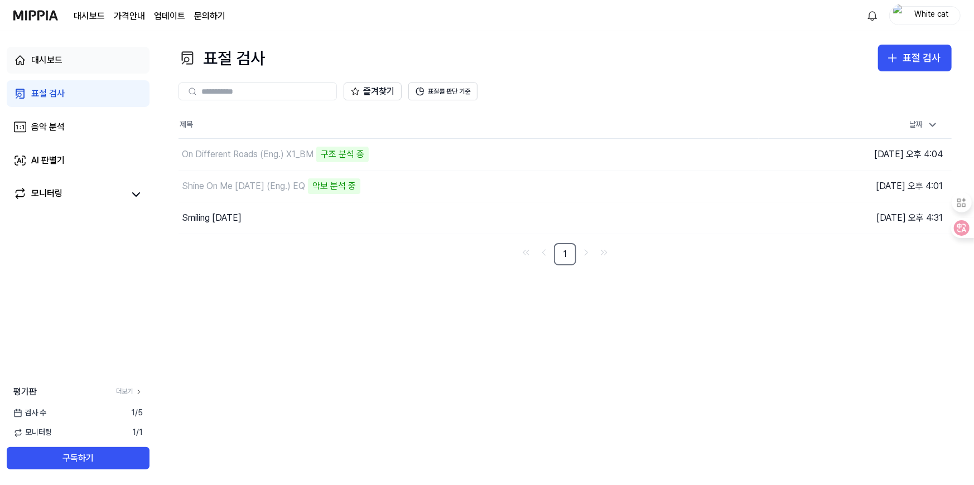
click at [46, 64] on div "대시보드" at bounding box center [46, 60] width 31 height 13
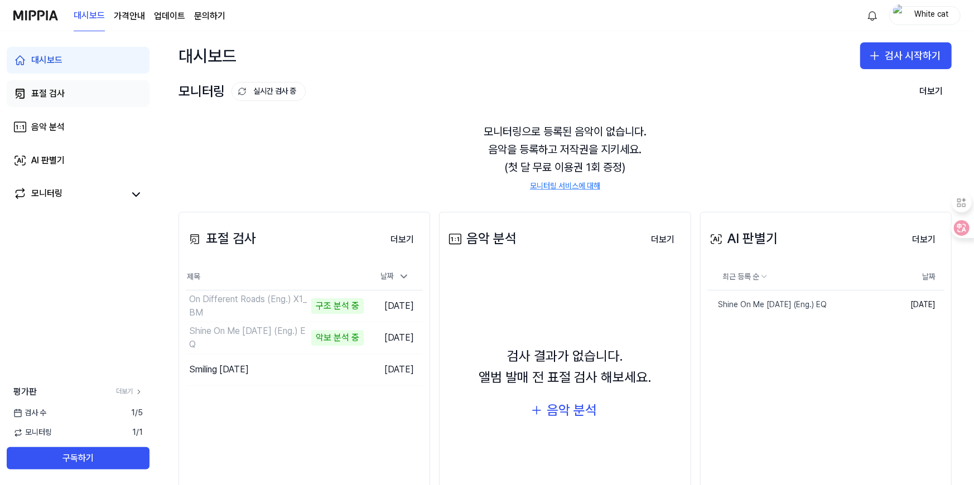
click at [49, 99] on div "표절 검사" at bounding box center [47, 93] width 33 height 13
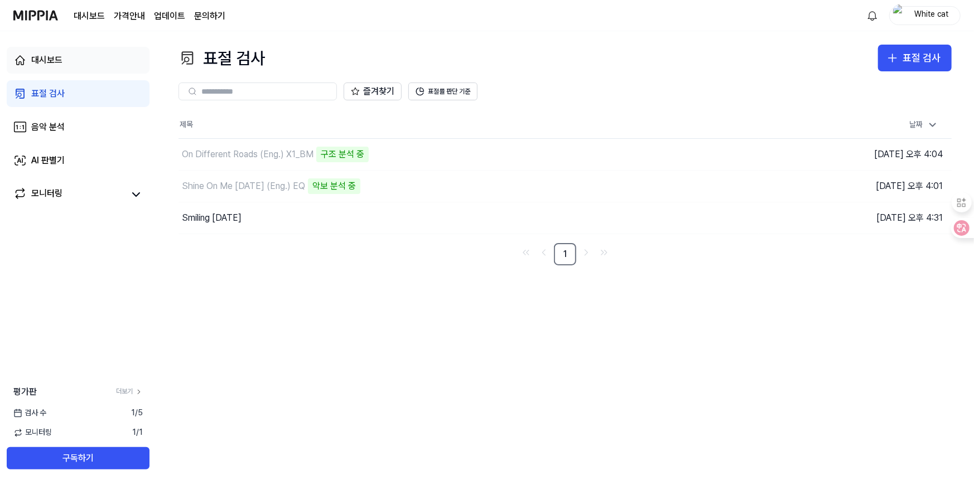
click at [50, 60] on div "대시보드" at bounding box center [46, 60] width 31 height 13
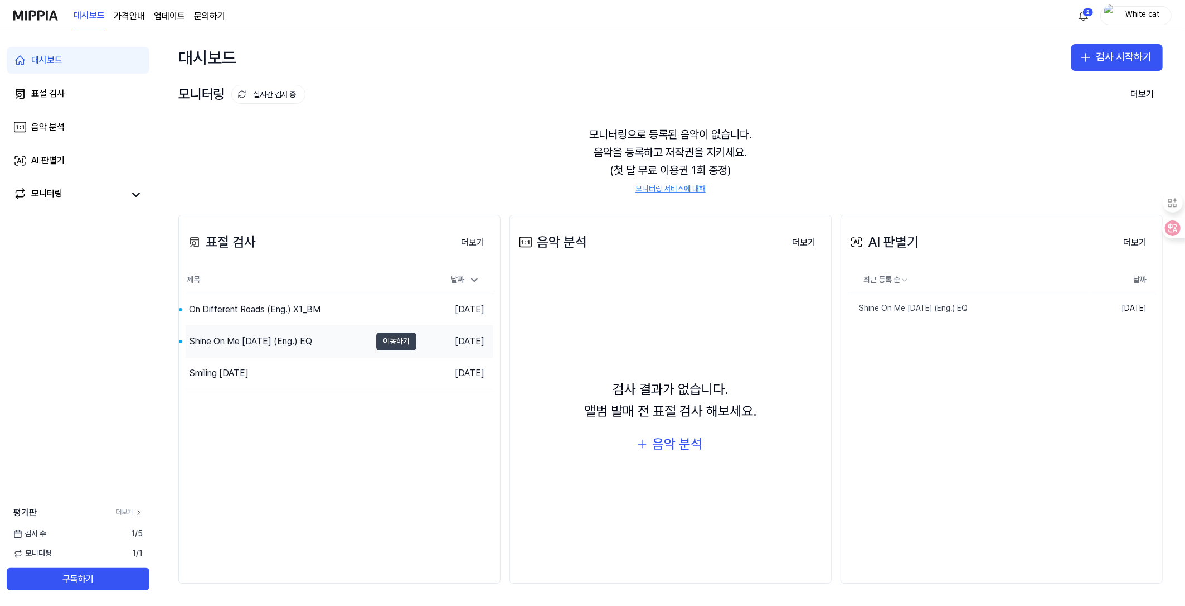
click at [399, 337] on button "이동하기" at bounding box center [396, 341] width 40 height 18
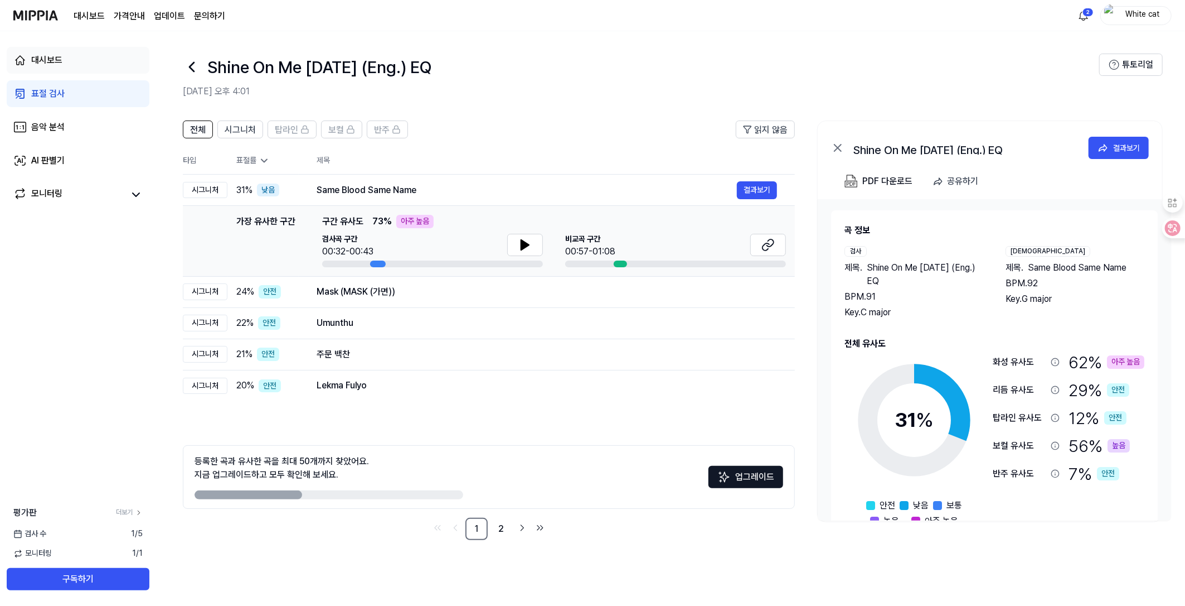
click at [54, 54] on div "대시보드" at bounding box center [46, 60] width 31 height 13
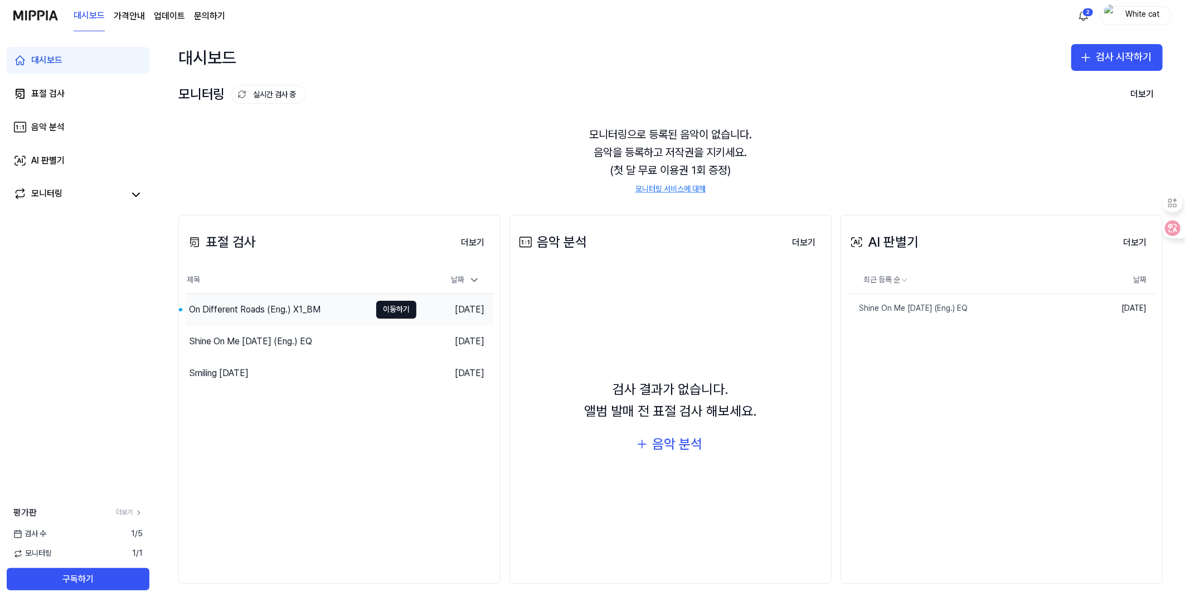
click at [248, 309] on div "On Different Roads (Eng.) X1_BM" at bounding box center [255, 309] width 132 height 13
click at [235, 340] on div "Shine On Me [DATE] (Eng.) EQ" at bounding box center [250, 341] width 123 height 13
click at [220, 371] on div "Smiling [DATE]" at bounding box center [219, 372] width 60 height 13
click at [263, 341] on div "Shine On Me [DATE] (Eng.) EQ" at bounding box center [250, 341] width 123 height 13
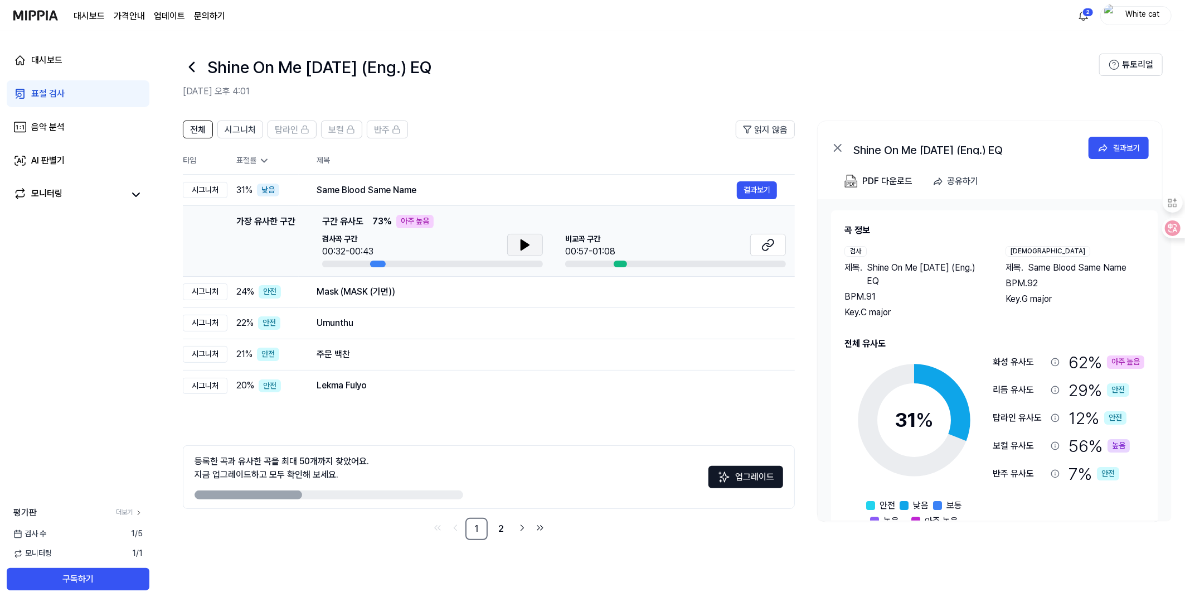
click at [523, 241] on icon at bounding box center [525, 245] width 8 height 10
click at [771, 244] on icon at bounding box center [768, 244] width 13 height 13
click at [530, 242] on icon at bounding box center [525, 244] width 13 height 13
click at [524, 244] on icon at bounding box center [525, 244] width 13 height 13
click at [769, 242] on icon at bounding box center [768, 244] width 13 height 13
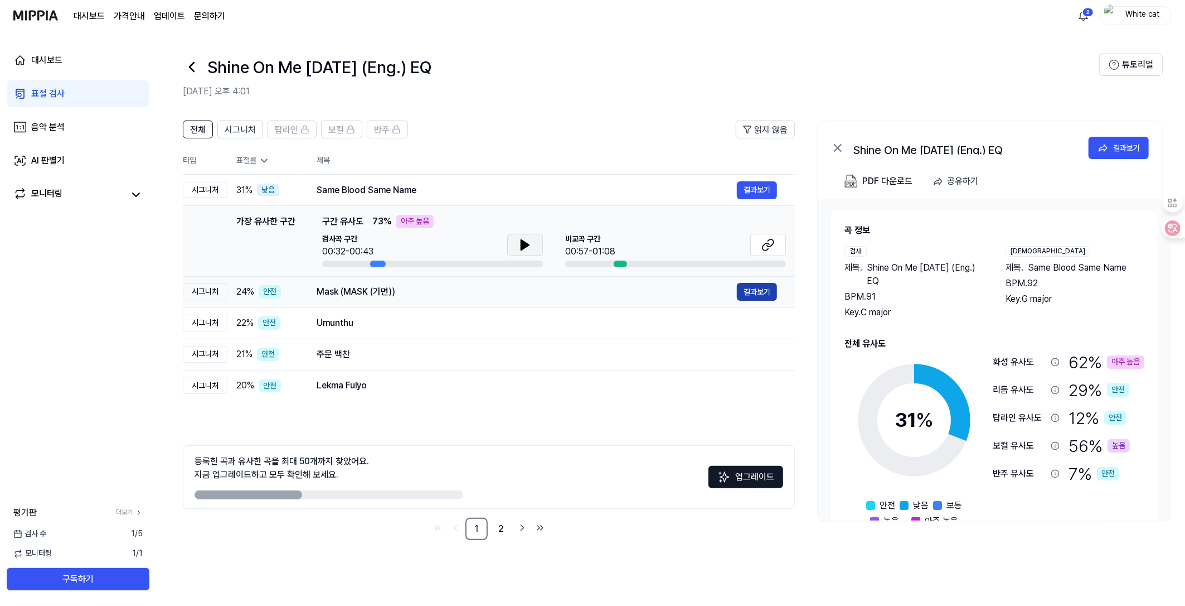
click at [749, 293] on button "결과보기" at bounding box center [757, 292] width 40 height 18
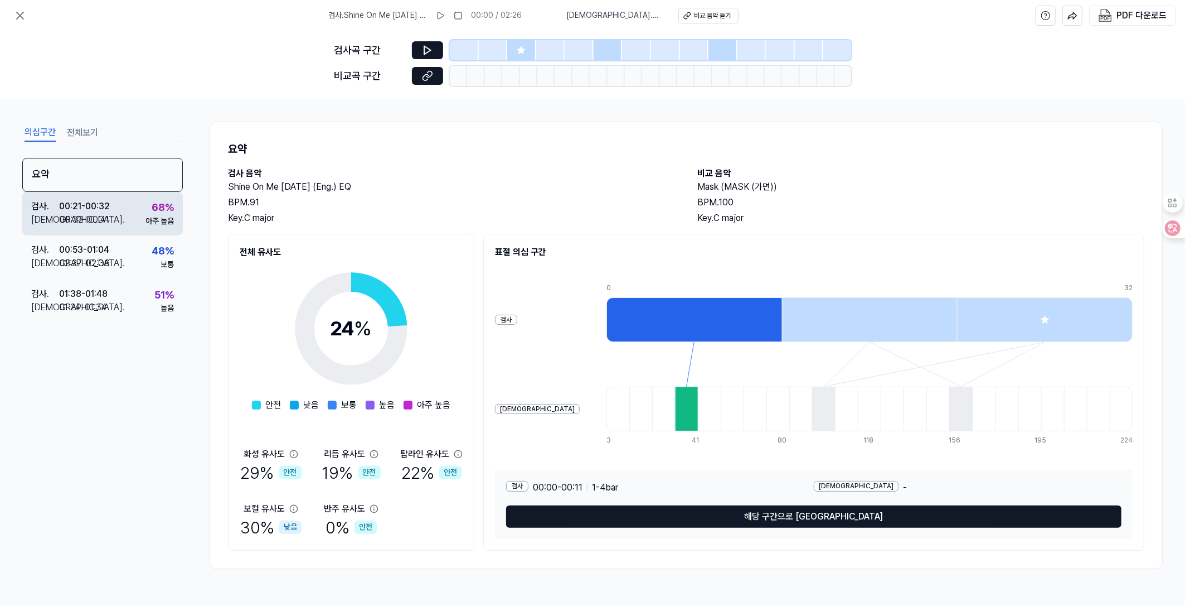
click at [149, 219] on div "아주 높음" at bounding box center [160, 221] width 28 height 11
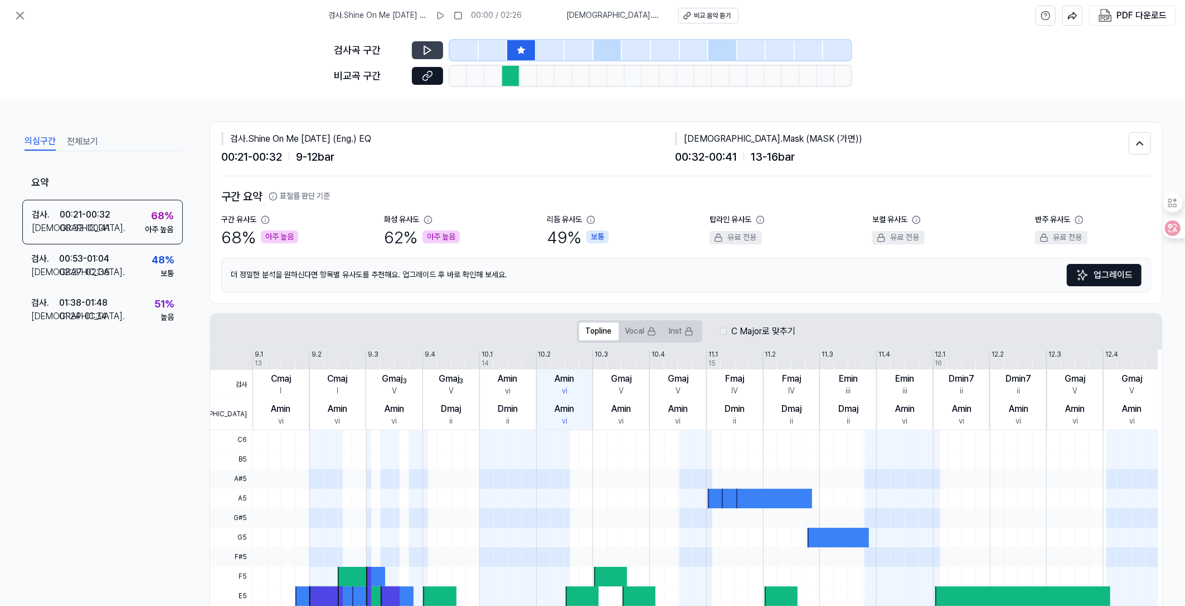
click at [433, 51] on icon at bounding box center [427, 50] width 11 height 11
click at [428, 49] on icon at bounding box center [427, 50] width 11 height 11
click at [427, 78] on icon at bounding box center [427, 75] width 11 height 11
click at [137, 453] on div "요약 검사 . 00:21 - 00:32 비교 . 00:32 - 00:41 68 % 아주 높음 검사 . 00:53 - 01:04 비교 . 02:…" at bounding box center [102, 356] width 161 height 379
click at [123, 219] on div "검사 . 00:21 - 00:32 비교 . 00:32 - 00:41 68 % 아주 높음" at bounding box center [102, 222] width 161 height 45
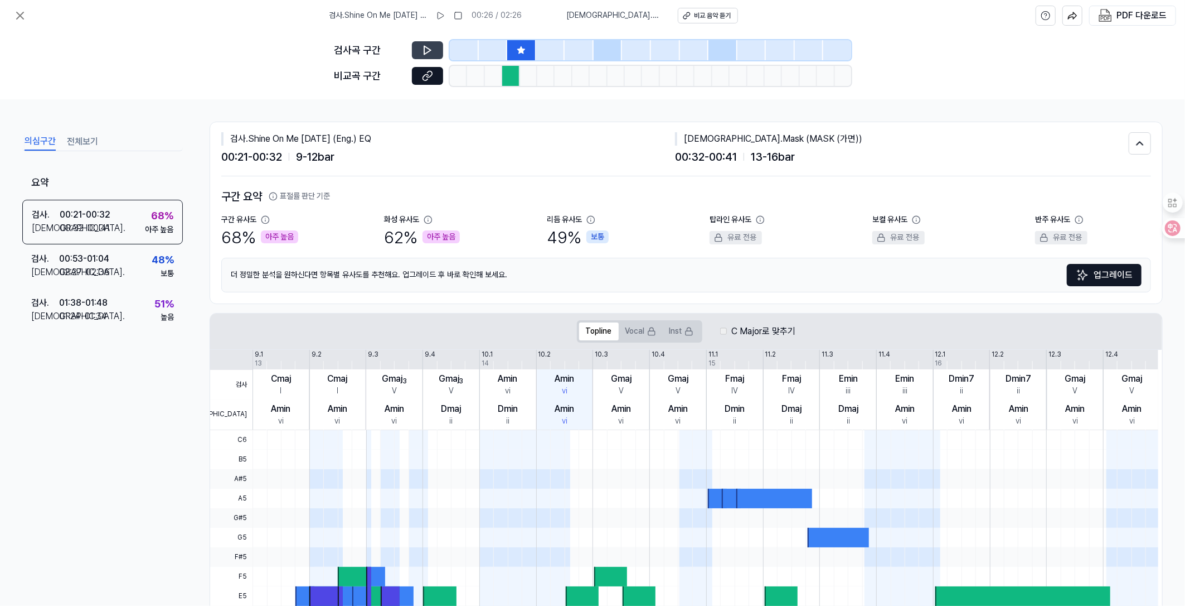
click at [429, 47] on icon at bounding box center [427, 50] width 11 height 11
click at [429, 47] on icon at bounding box center [430, 49] width 2 height 7
click at [423, 75] on icon at bounding box center [427, 75] width 11 height 11
click at [92, 221] on div "00:32 - 00:41" at bounding box center [85, 227] width 50 height 13
click at [98, 314] on div "01:24 - 01:34" at bounding box center [83, 315] width 48 height 13
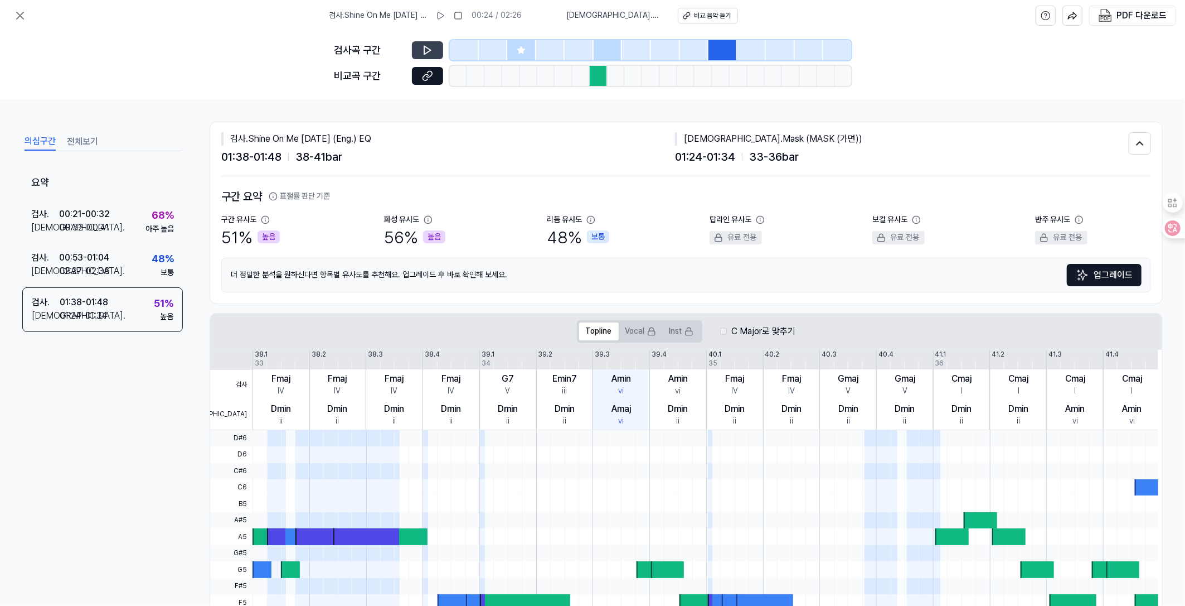
click at [429, 47] on icon at bounding box center [427, 50] width 11 height 11
click at [425, 42] on button at bounding box center [427, 50] width 31 height 18
click at [425, 47] on icon at bounding box center [426, 49] width 2 height 7
click at [428, 71] on icon at bounding box center [430, 74] width 6 height 6
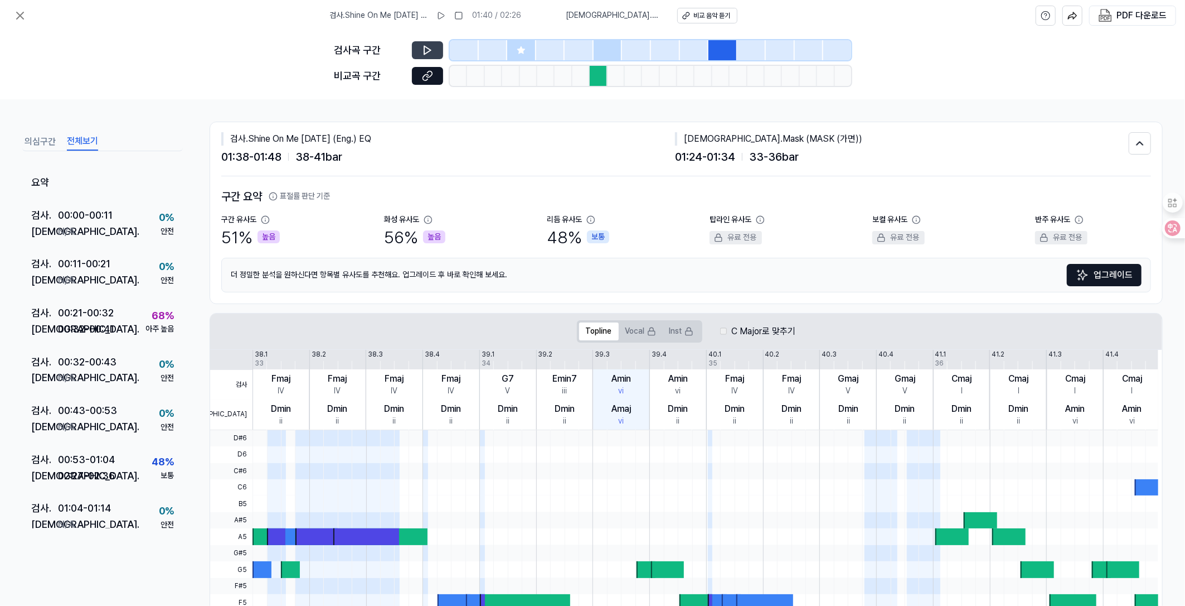
click at [78, 146] on button "전체보기" at bounding box center [82, 142] width 31 height 18
drag, startPoint x: 13, startPoint y: 14, endPoint x: 44, endPoint y: 121, distance: 111.5
click at [41, 116] on div "검사 . Shine On Me Today (Eng.) EQ 01:40 / 02:26 비교 . Mask (MASK (가면)) 비교 음악 듣기 P…" at bounding box center [592, 303] width 1185 height 606
click at [44, 139] on button "의심구간" at bounding box center [40, 142] width 31 height 18
click at [74, 141] on button "전체보기" at bounding box center [82, 142] width 31 height 18
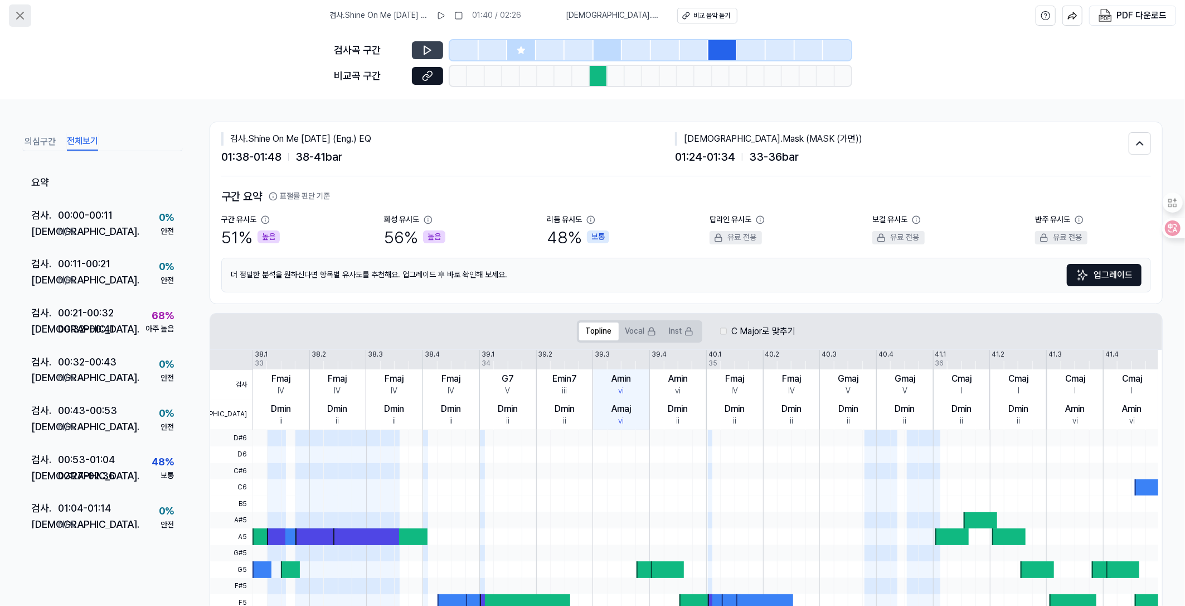
click at [16, 9] on icon at bounding box center [19, 15] width 13 height 13
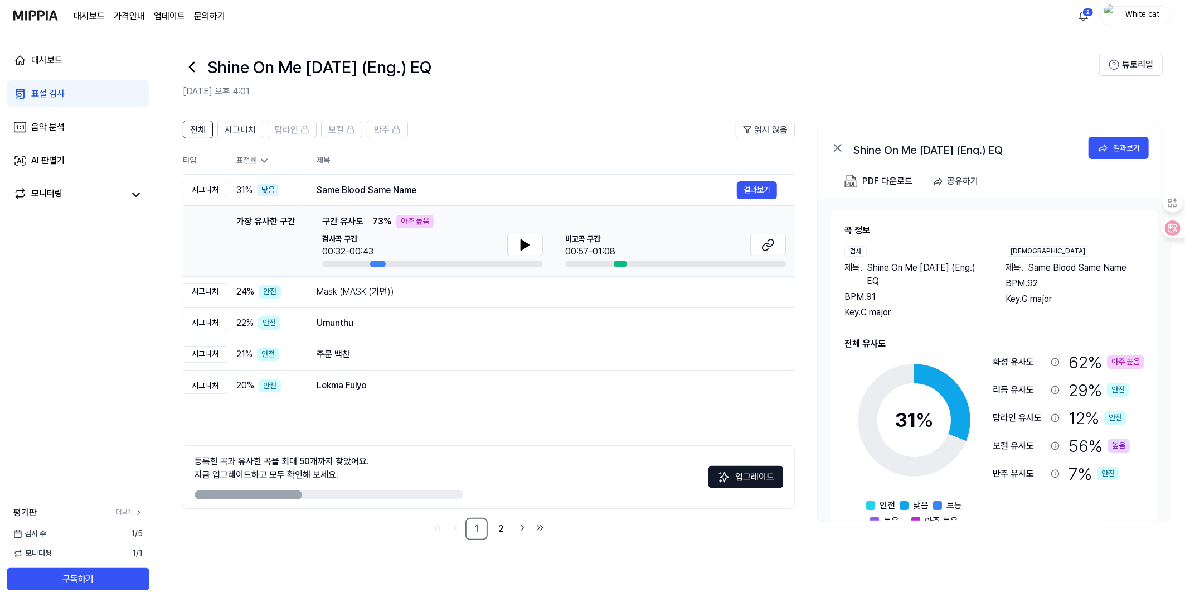
scroll to position [31, 0]
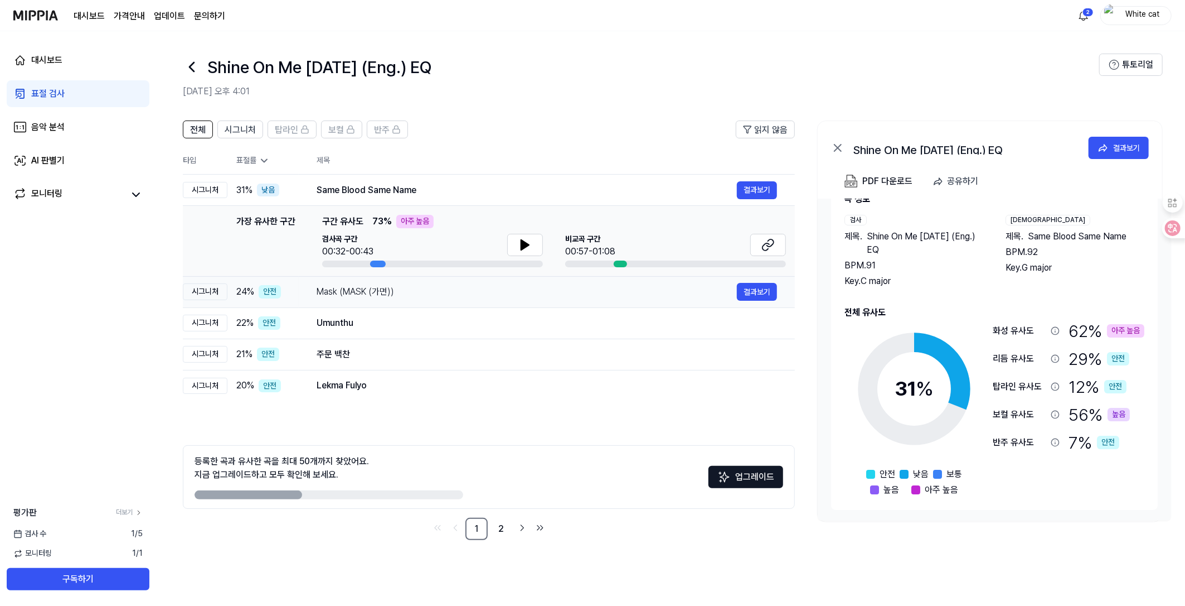
click at [342, 294] on div "Mask (MASK (가면))" at bounding box center [527, 291] width 420 height 13
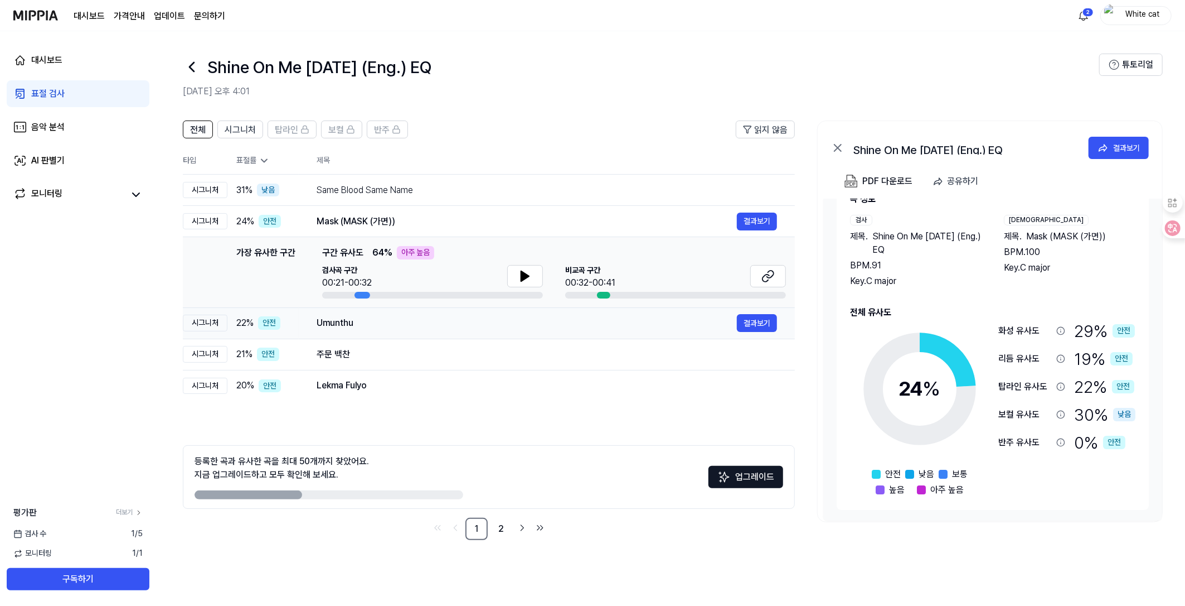
click at [328, 322] on div "Umunthu" at bounding box center [527, 322] width 420 height 13
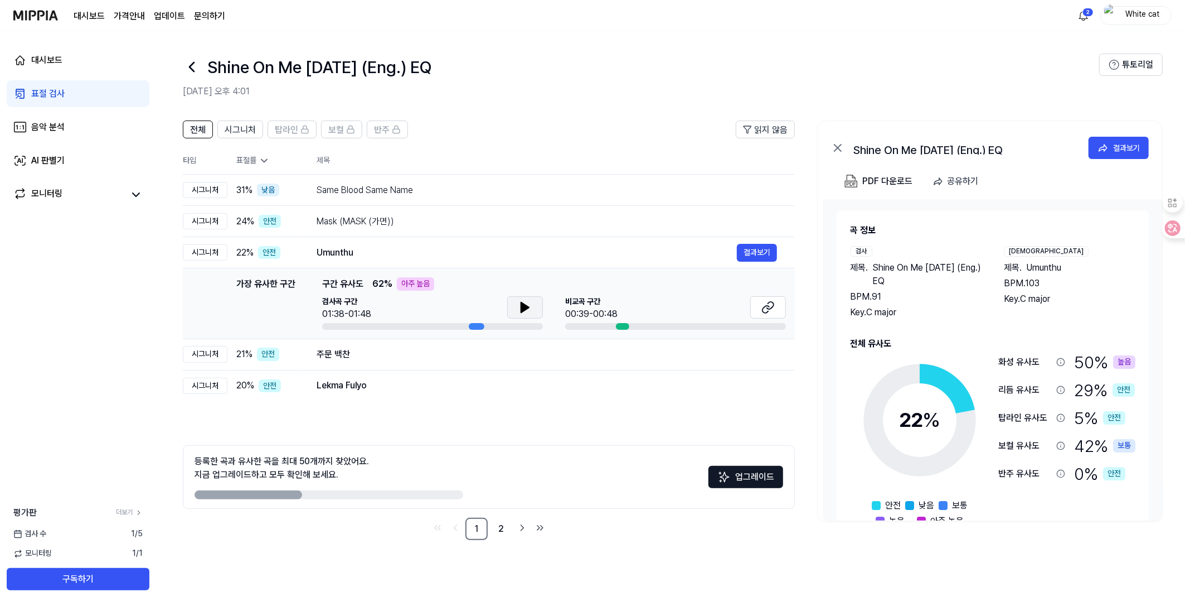
click at [519, 304] on icon at bounding box center [525, 307] width 13 height 13
click at [520, 304] on icon at bounding box center [525, 307] width 13 height 13
click at [769, 307] on icon at bounding box center [766, 309] width 7 height 7
click at [331, 357] on div "주문 백찬" at bounding box center [527, 353] width 420 height 13
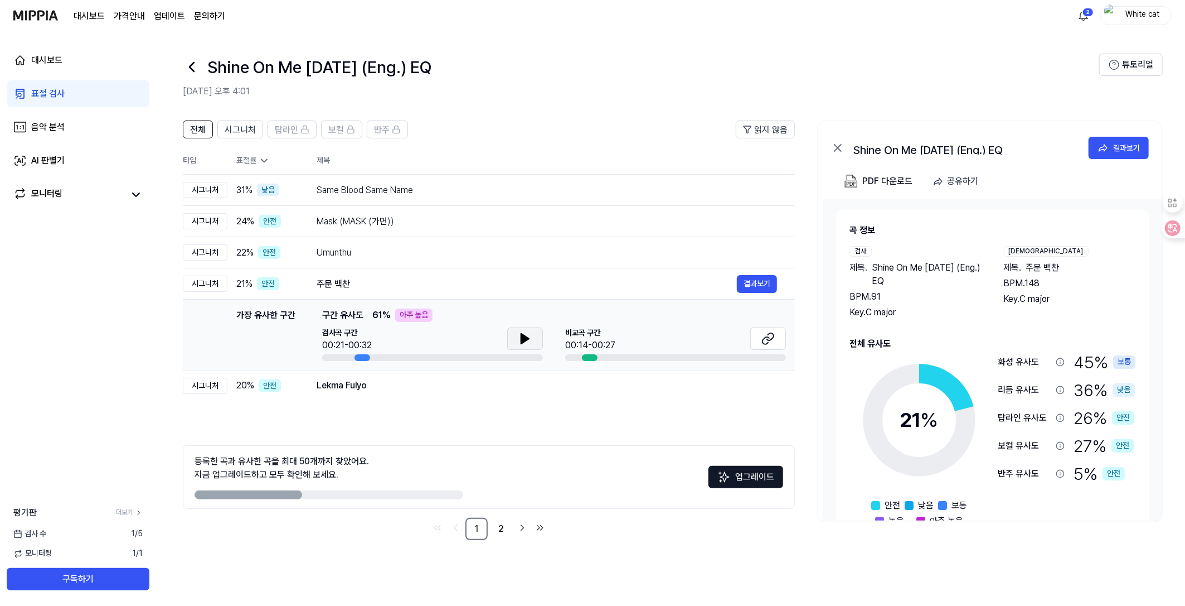
click at [519, 338] on icon at bounding box center [525, 338] width 13 height 13
click at [524, 334] on icon at bounding box center [523, 338] width 2 height 9
click at [762, 339] on icon at bounding box center [768, 338] width 13 height 13
click at [228, 390] on td "20 % 안전" at bounding box center [262, 385] width 71 height 31
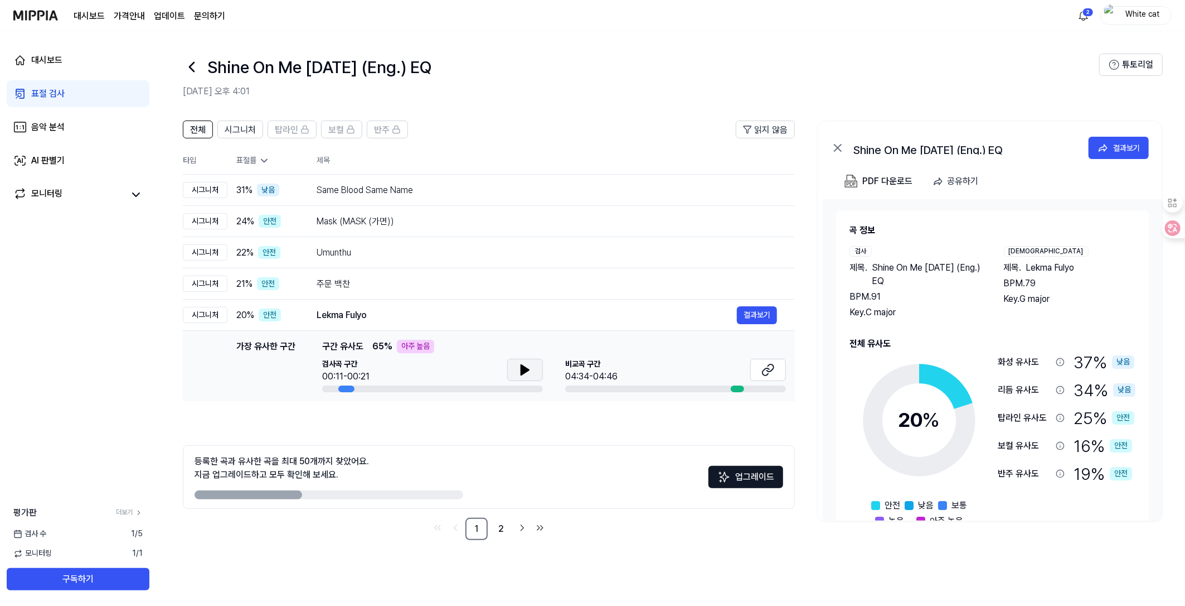
click at [507, 377] on button at bounding box center [525, 370] width 36 height 22
click at [526, 368] on icon at bounding box center [527, 369] width 2 height 9
click at [776, 368] on button at bounding box center [769, 370] width 36 height 22
click at [498, 534] on link "2" at bounding box center [501, 528] width 22 height 22
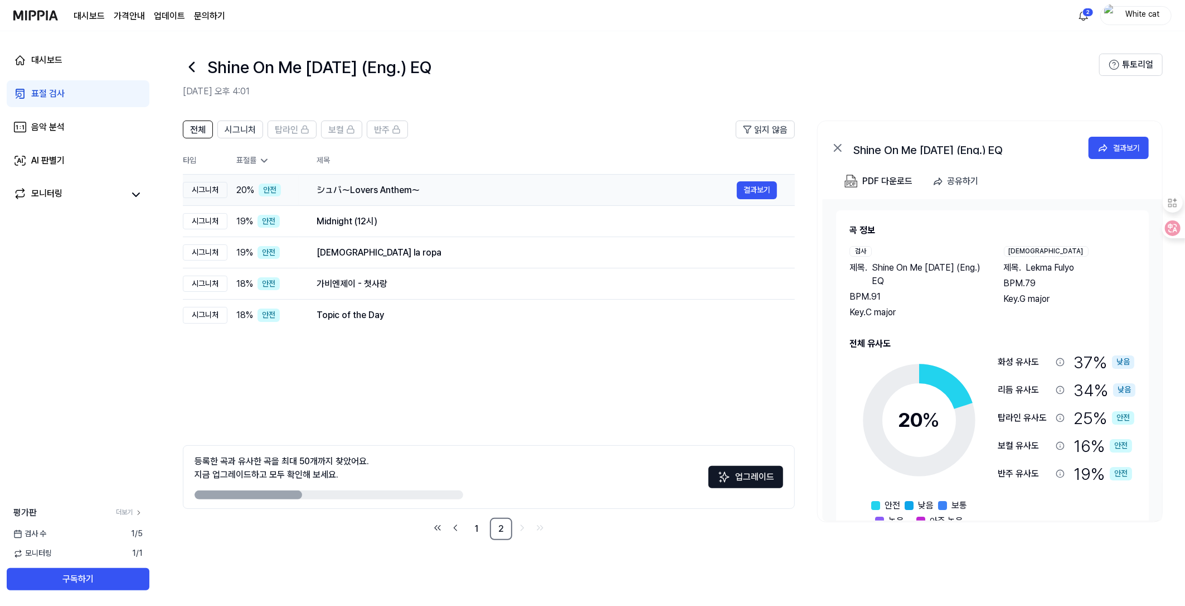
click at [311, 187] on td "シュバ～Lovers Anthem～ 결과보기" at bounding box center [547, 190] width 496 height 31
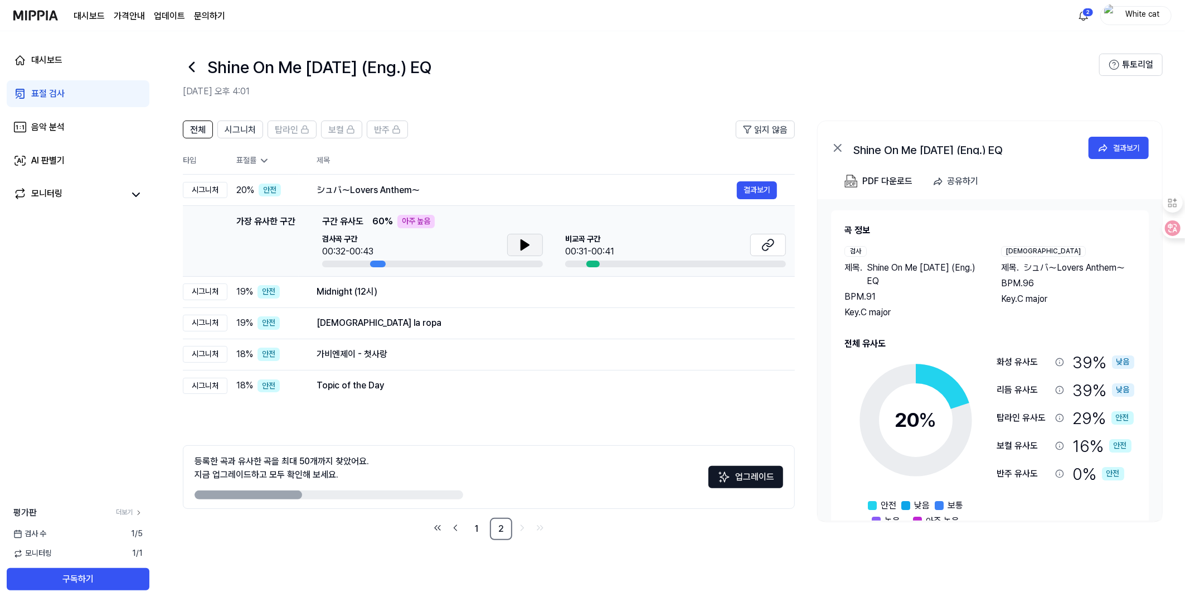
click at [523, 245] on icon at bounding box center [525, 245] width 8 height 10
click at [523, 245] on icon at bounding box center [523, 244] width 2 height 9
click at [766, 243] on icon at bounding box center [766, 246] width 7 height 7
click at [339, 292] on div "Midnight (12시)" at bounding box center [527, 291] width 420 height 13
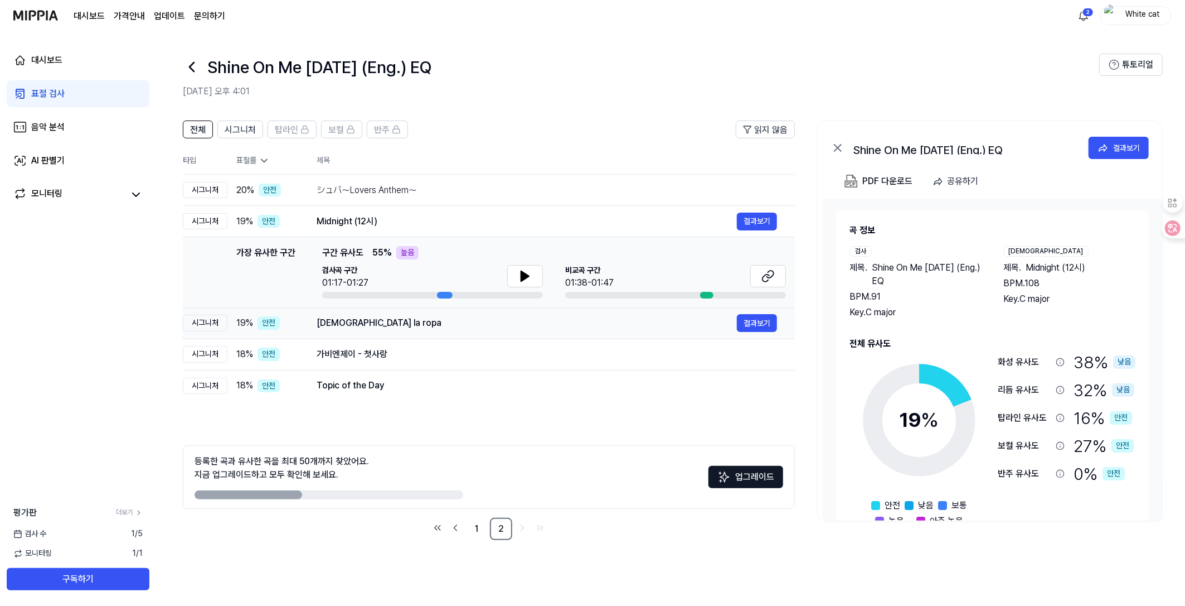
click at [341, 325] on div "Quítame la ropa" at bounding box center [527, 322] width 420 height 13
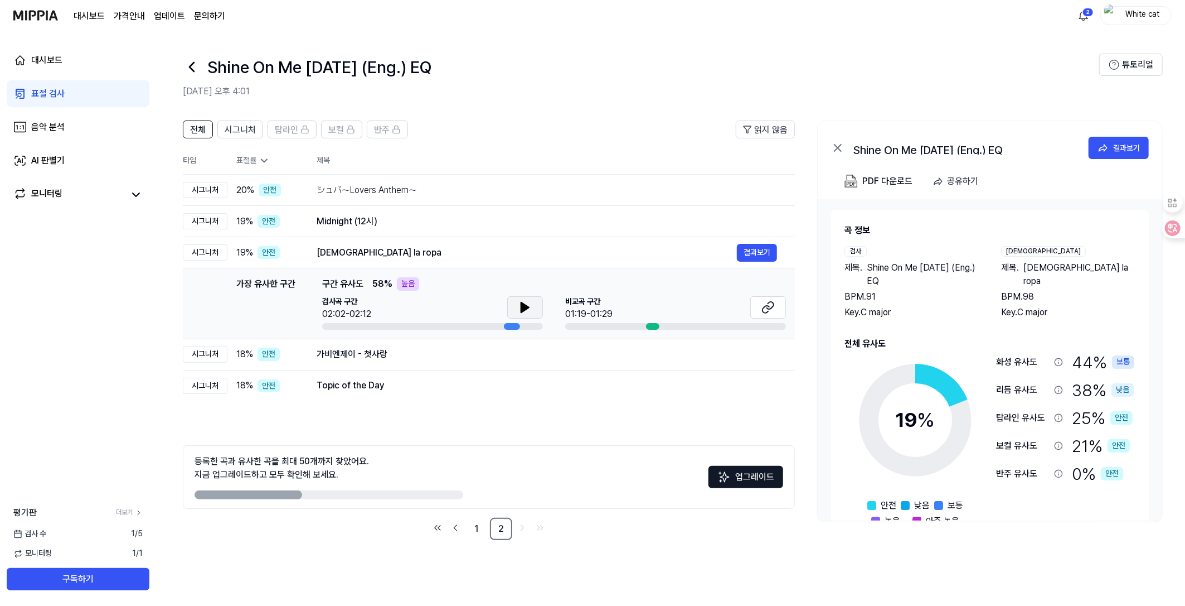
click at [528, 303] on icon at bounding box center [525, 307] width 13 height 13
click at [528, 303] on icon at bounding box center [527, 307] width 2 height 9
click at [763, 303] on icon at bounding box center [768, 307] width 13 height 13
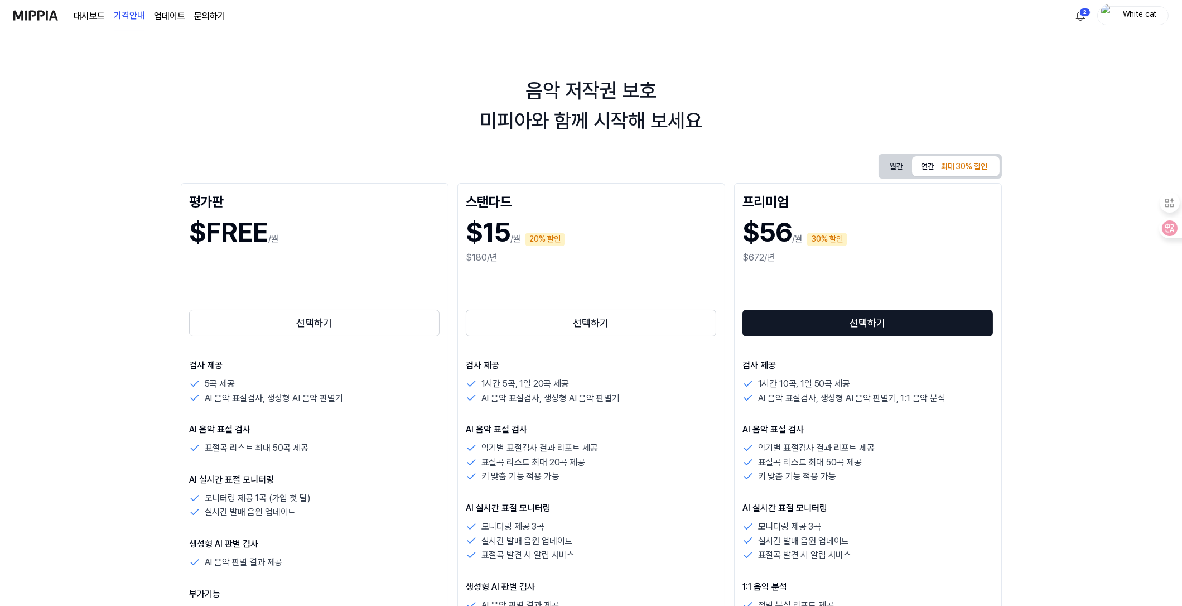
click at [94, 9] on link "대시보드" at bounding box center [89, 15] width 31 height 13
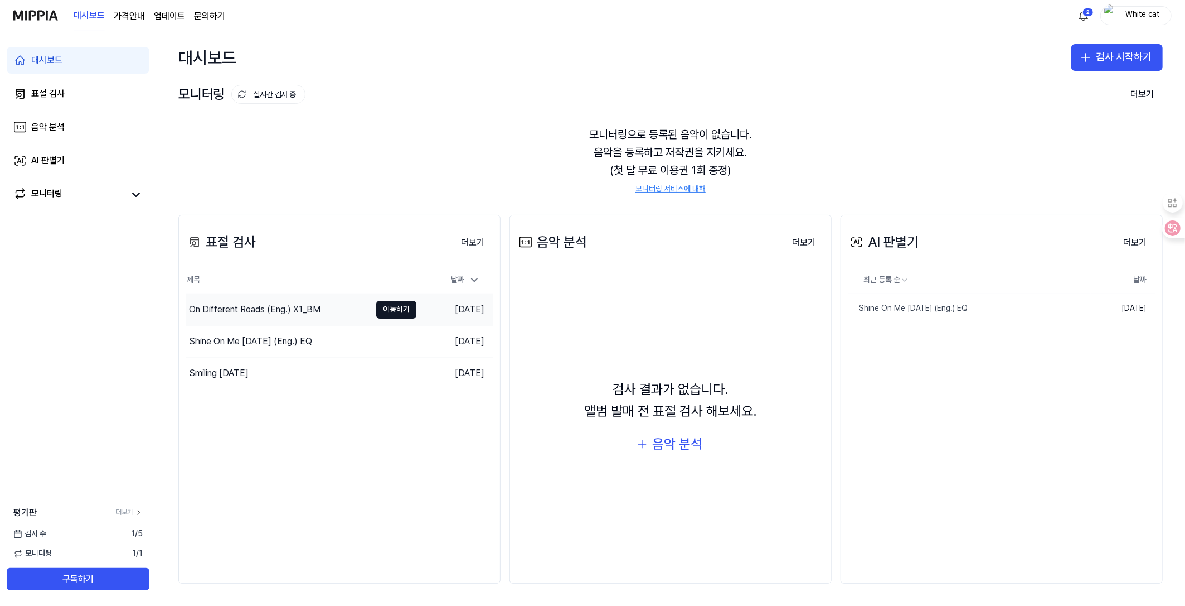
click at [226, 306] on div "On Different Roads (Eng.) X1_BM" at bounding box center [255, 309] width 132 height 13
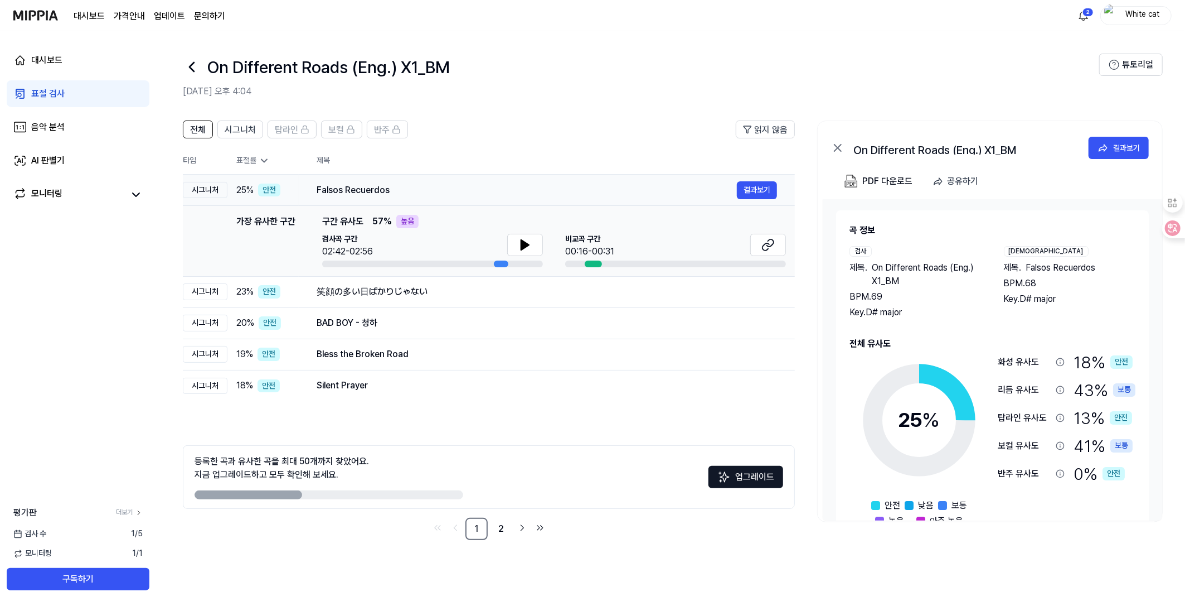
drag, startPoint x: 522, startPoint y: 241, endPoint x: 497, endPoint y: 186, distance: 60.4
click at [497, 186] on tbody "시그니처 25 % 안전 Falsos Recuerdos 결과보기 가장 유사한 구간 가장 유사한 구간 구간 유사도 57 % 높음 검사곡 구간 02…" at bounding box center [489, 288] width 612 height 227
click at [497, 137] on header "전체 시그니처 탑라인 보컬 반주 읽지 않음" at bounding box center [489, 133] width 612 height 27
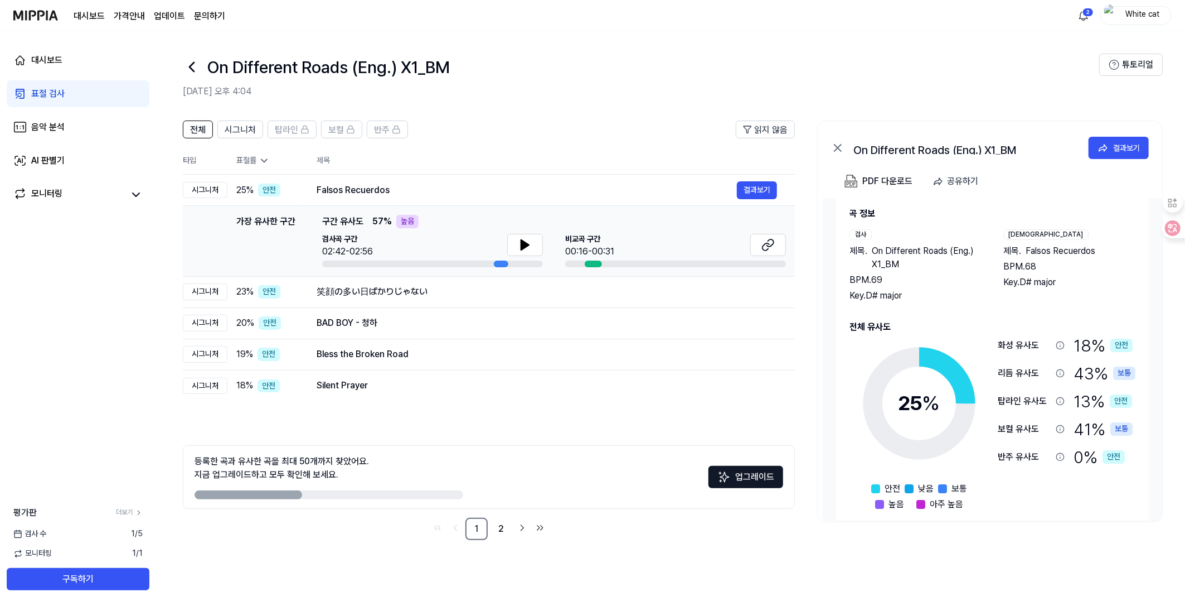
scroll to position [31, 0]
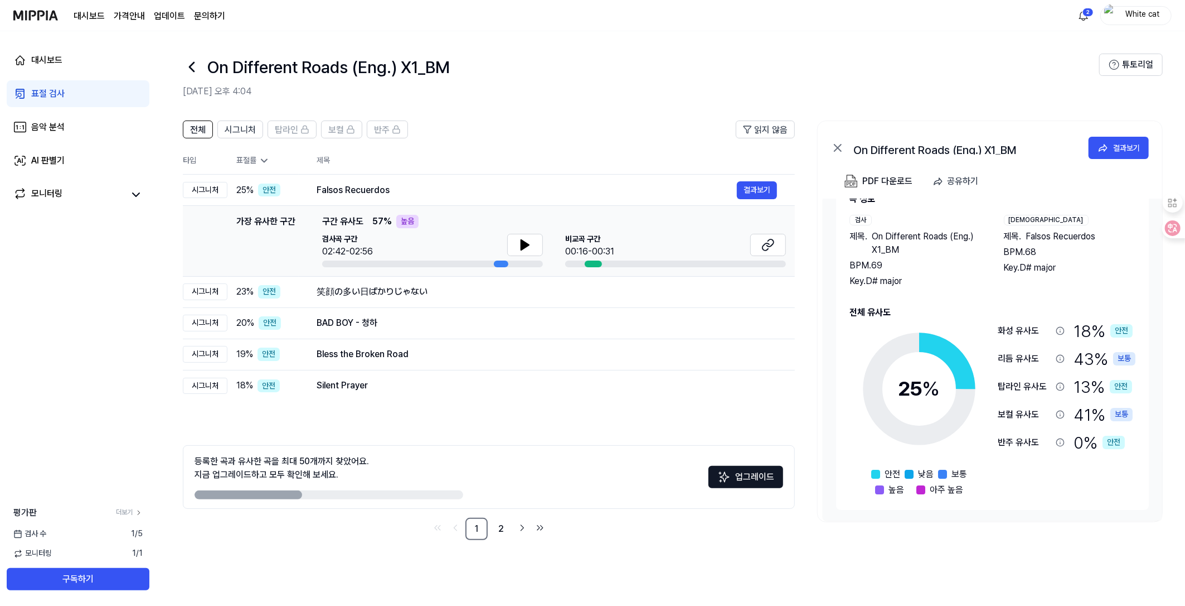
drag, startPoint x: 859, startPoint y: 539, endPoint x: 833, endPoint y: 546, distance: 27.0
click at [833, 546] on div "전체 시그니처 탑라인 보컬 반주 읽지 않음 전체 시그니처 탑라인 보컬 반주 타입 표절률 제목 표절률 읽지 않음 시그니처 25 % 안전 Fals…" at bounding box center [670, 335] width 1029 height 453
drag, startPoint x: 833, startPoint y: 545, endPoint x: 521, endPoint y: 241, distance: 435.7
click at [521, 241] on icon at bounding box center [525, 245] width 8 height 10
click at [764, 240] on icon at bounding box center [768, 244] width 13 height 13
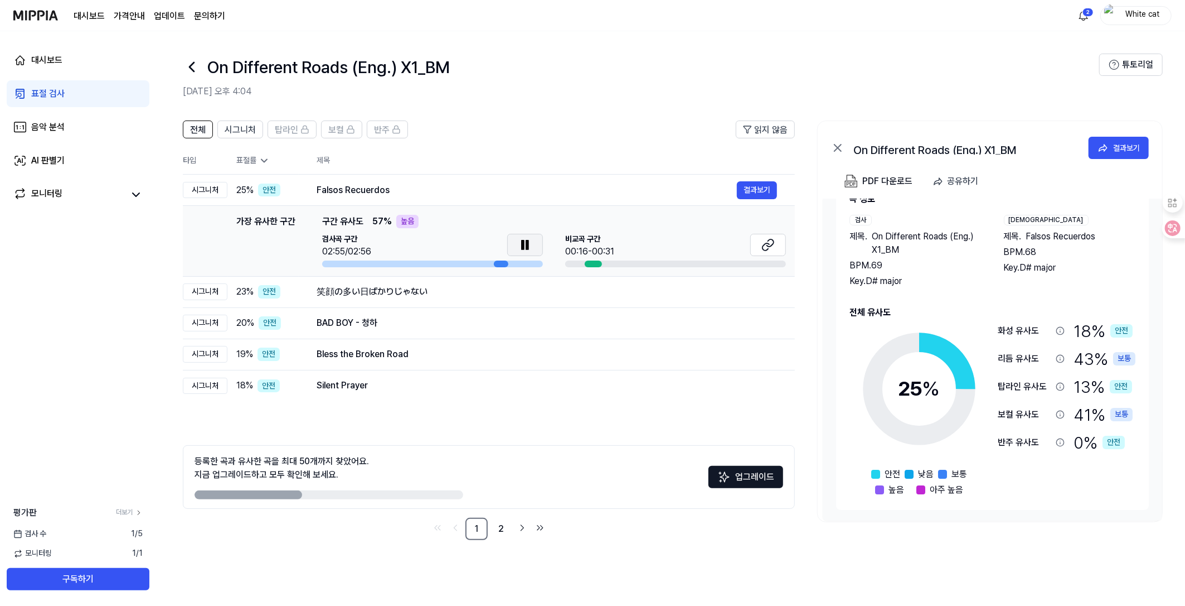
click at [521, 244] on icon at bounding box center [525, 244] width 13 height 13
drag, startPoint x: 758, startPoint y: 185, endPoint x: 696, endPoint y: 275, distance: 109.5
click at [696, 275] on tbody "시그니처 25 % 안전 Falsos Recuerdos 결과보기 가장 유사한 구간 가장 유사한 구간 구간 유사도 57 % 높음 검사곡 구간 02…" at bounding box center [489, 288] width 612 height 227
click at [340, 293] on div "笑顔の多い日ばかりじゃない" at bounding box center [527, 291] width 420 height 13
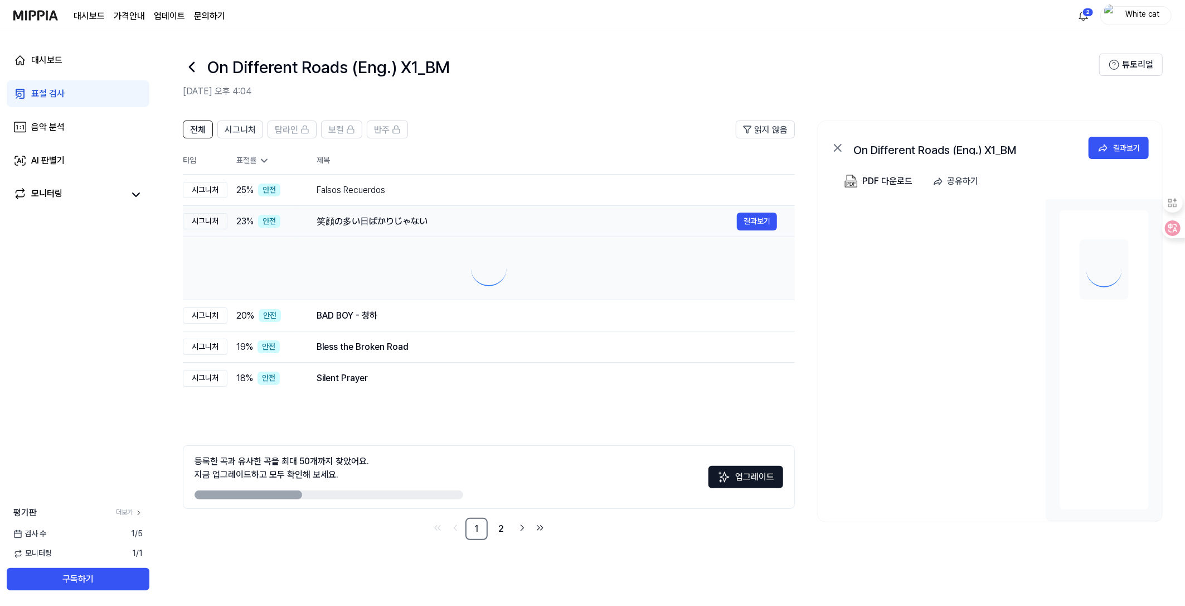
scroll to position [0, 0]
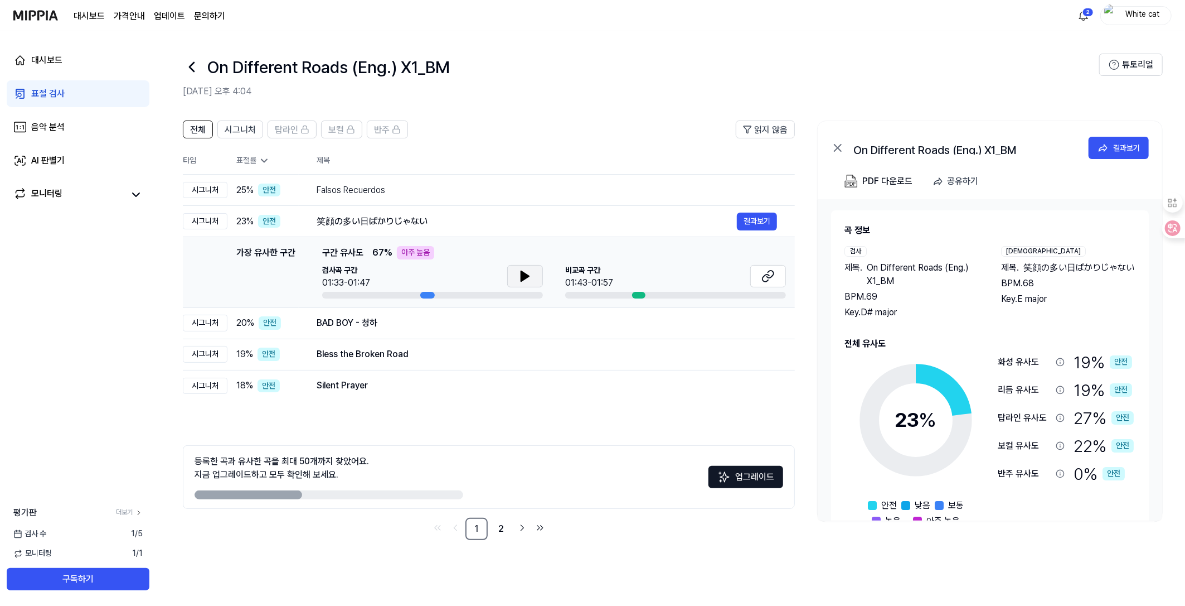
click at [527, 274] on icon at bounding box center [525, 276] width 8 height 10
click at [527, 274] on icon at bounding box center [527, 276] width 2 height 9
click at [520, 275] on icon at bounding box center [525, 275] width 13 height 13
click at [520, 274] on icon at bounding box center [525, 275] width 13 height 13
click at [767, 275] on icon at bounding box center [768, 275] width 13 height 13
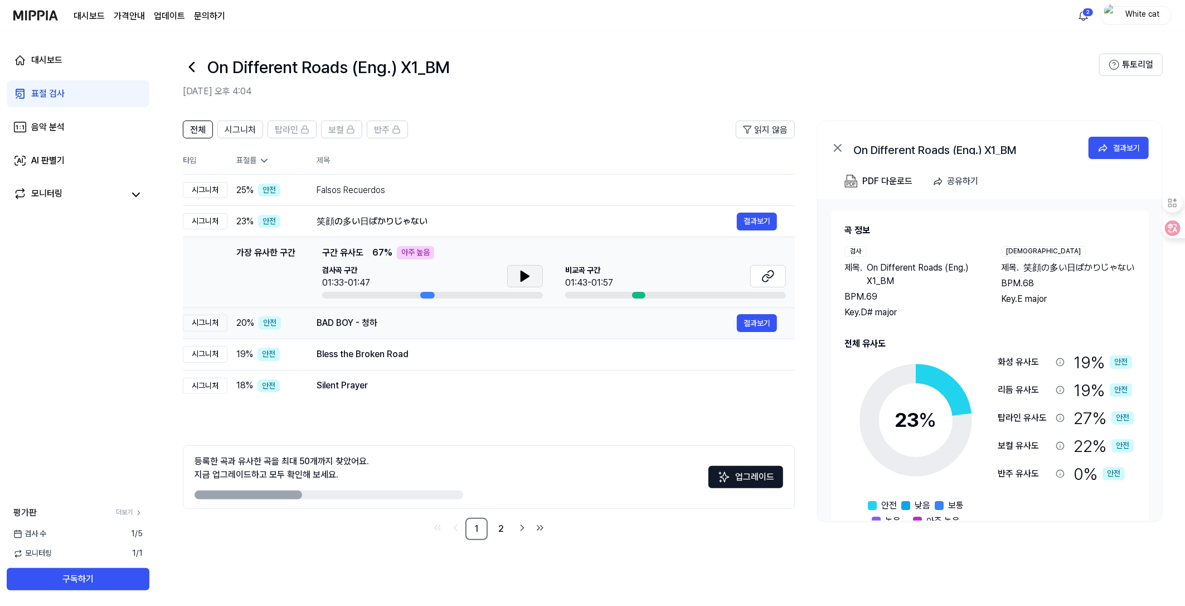
click at [331, 325] on div "BAD BOY - 청하" at bounding box center [527, 322] width 420 height 13
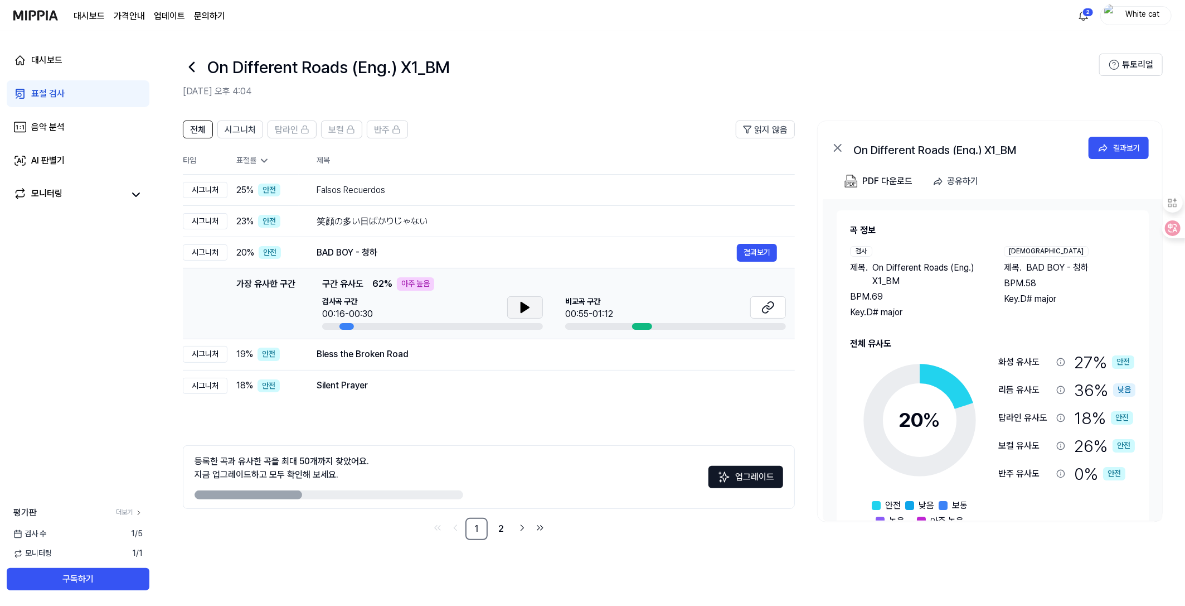
click at [530, 306] on icon at bounding box center [525, 307] width 13 height 13
click at [526, 303] on icon at bounding box center [527, 307] width 2 height 9
click at [769, 305] on icon at bounding box center [768, 307] width 13 height 13
click at [379, 355] on div "Bless the Broken Road" at bounding box center [527, 353] width 420 height 13
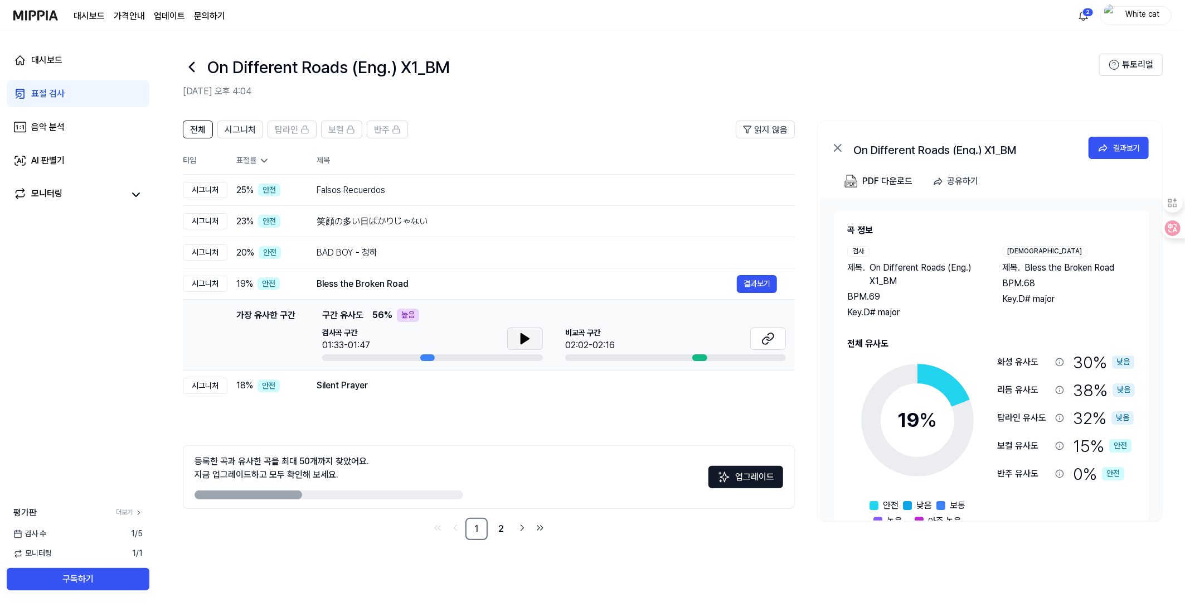
click at [529, 334] on icon at bounding box center [525, 338] width 13 height 13
click at [520, 336] on icon at bounding box center [525, 338] width 13 height 13
click at [772, 334] on icon at bounding box center [768, 338] width 13 height 13
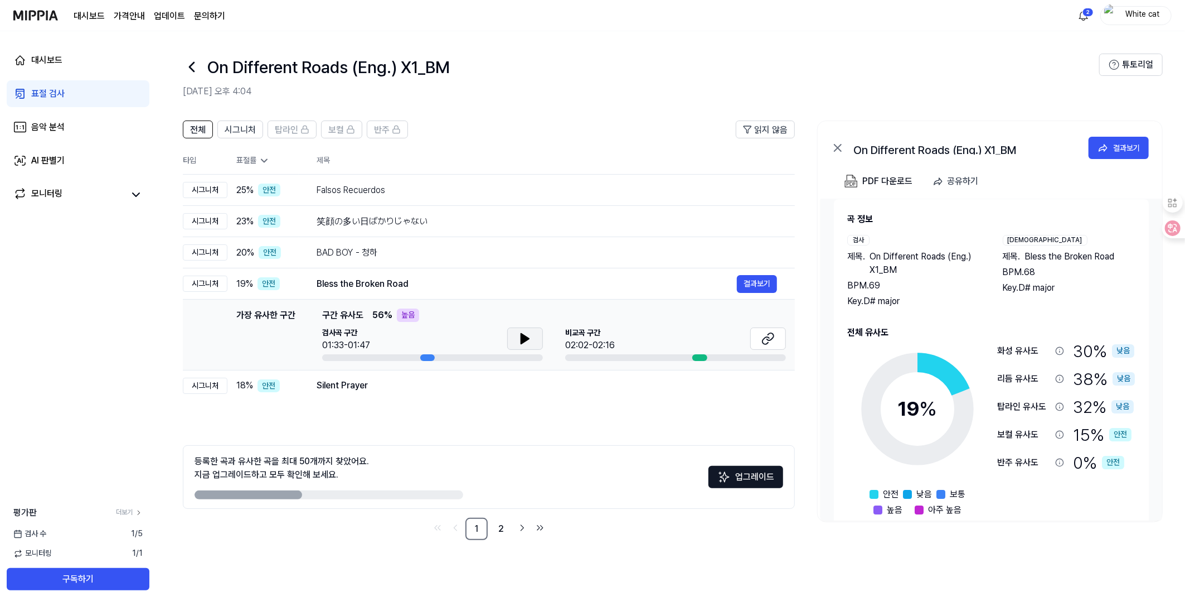
scroll to position [31, 0]
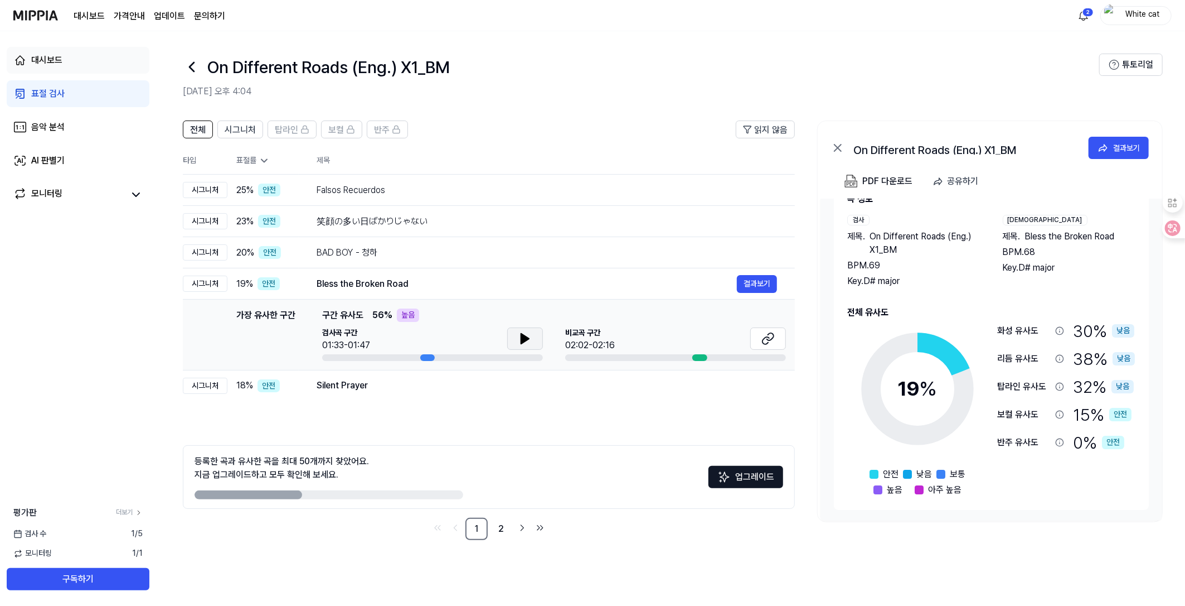
click at [54, 54] on div "대시보드" at bounding box center [46, 60] width 31 height 13
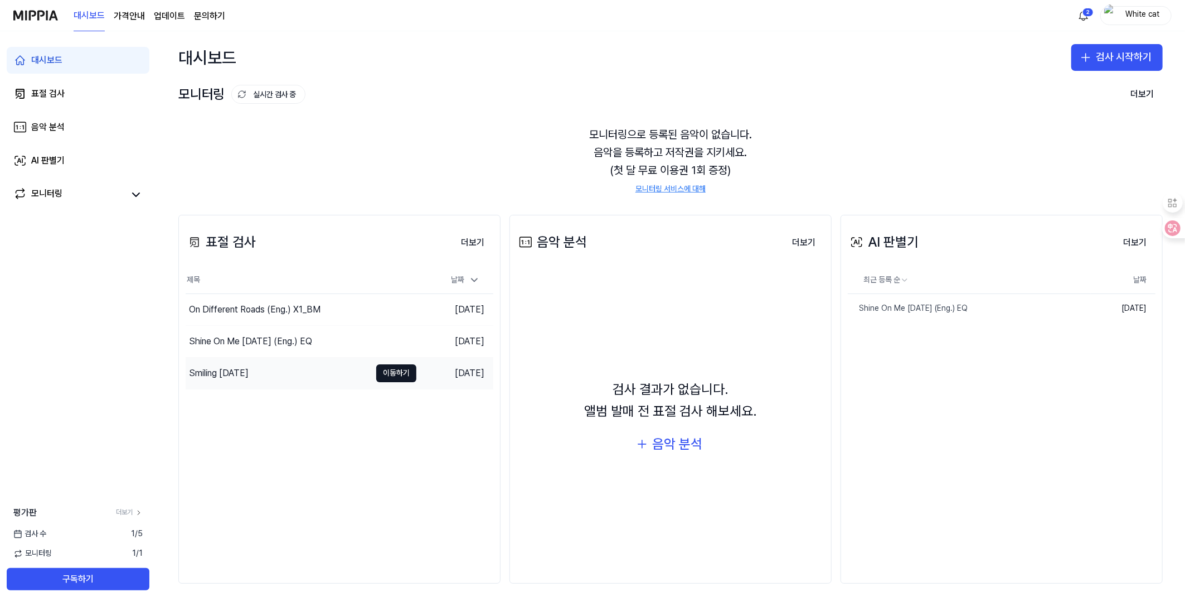
click at [222, 369] on div "Smiling [DATE]" at bounding box center [219, 372] width 60 height 13
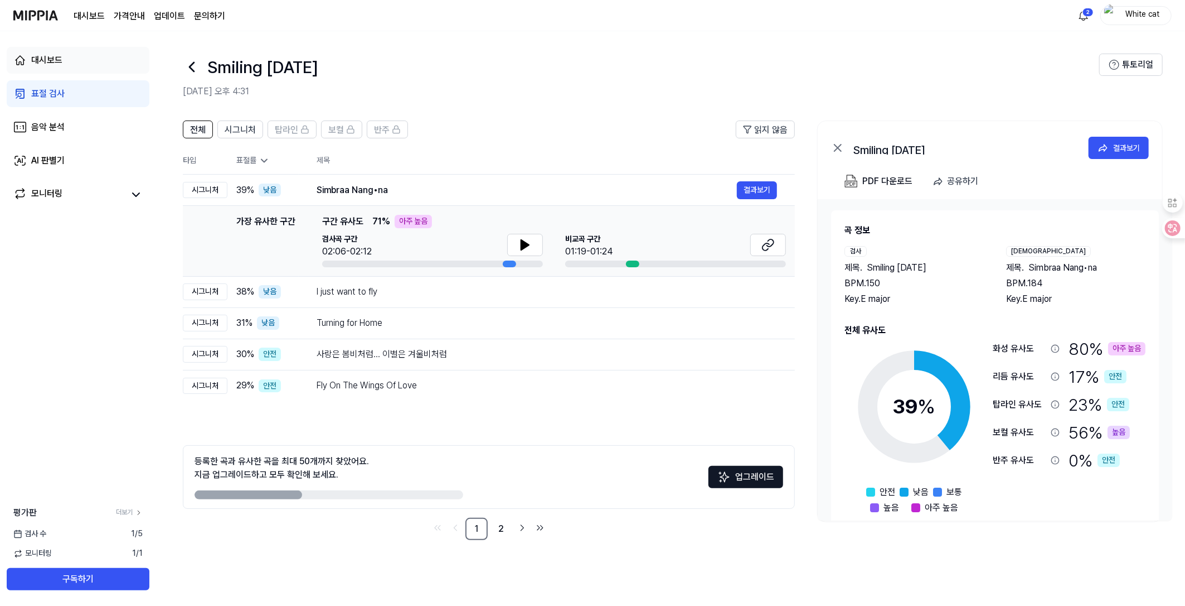
click at [49, 61] on div "대시보드" at bounding box center [46, 60] width 31 height 13
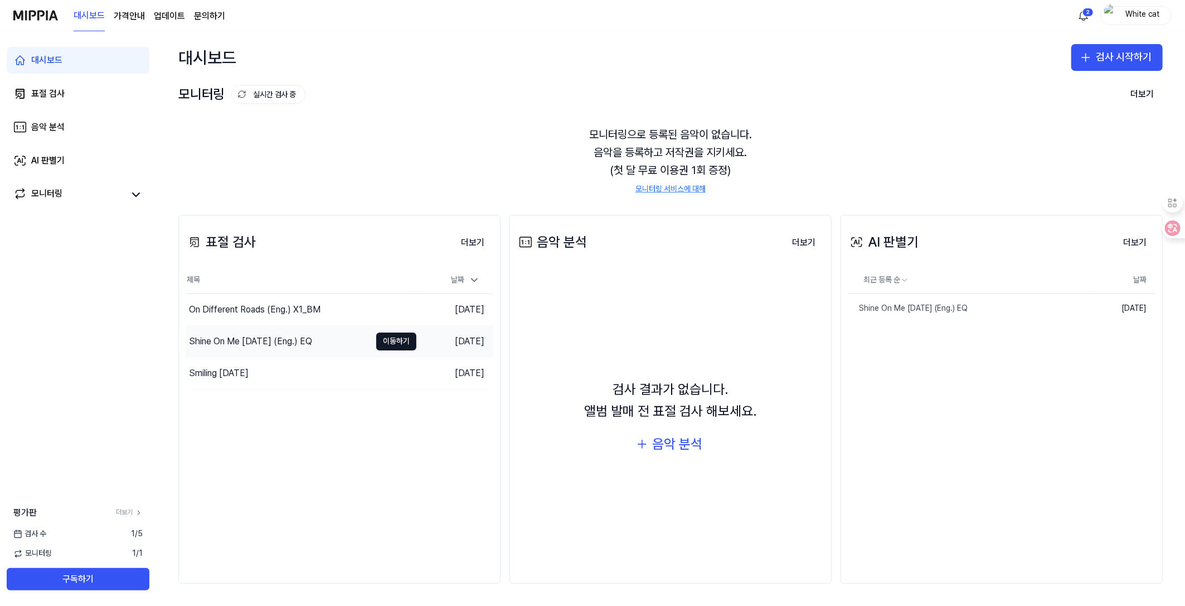
click at [270, 344] on div "Shine On Me [DATE] (Eng.) EQ" at bounding box center [250, 341] width 123 height 13
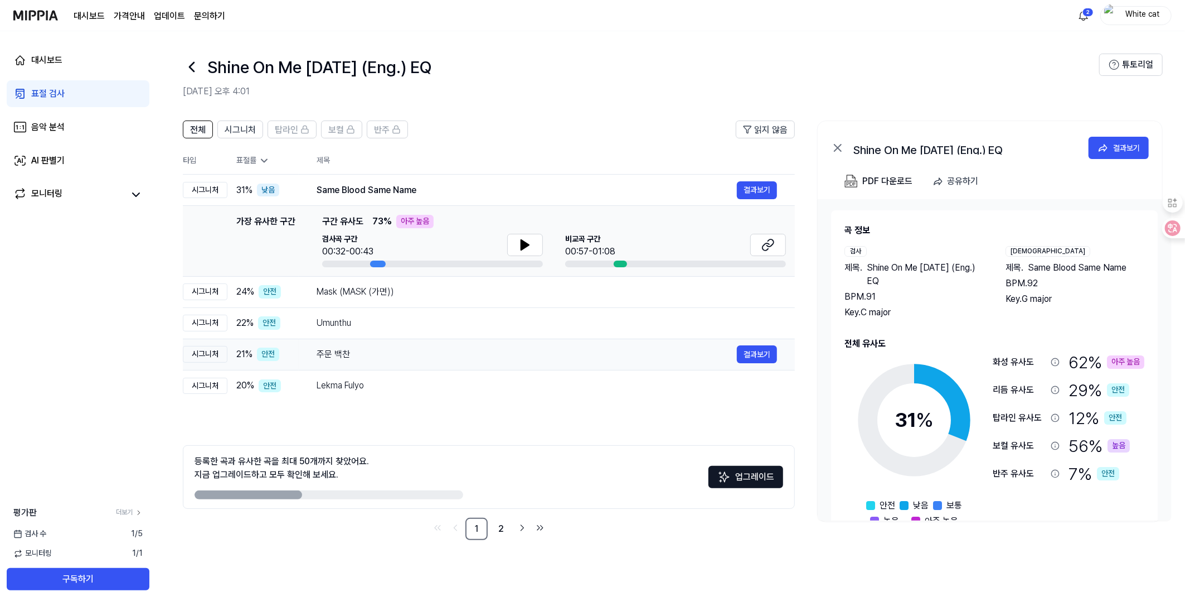
click at [340, 350] on div "주문 백찬" at bounding box center [527, 353] width 420 height 13
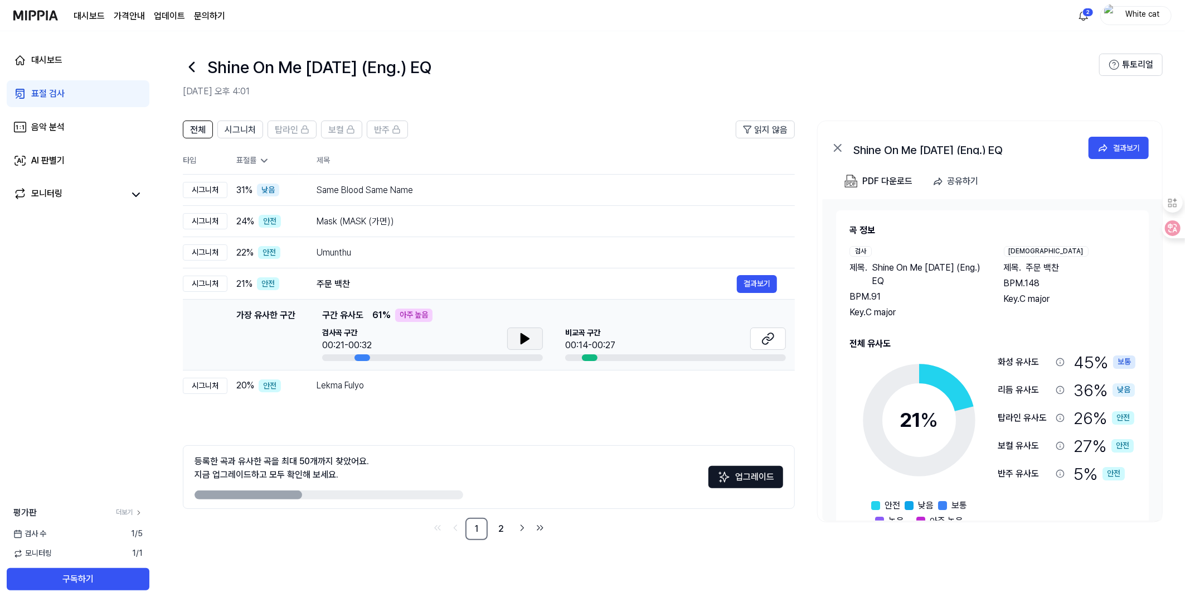
click at [526, 336] on icon at bounding box center [525, 338] width 13 height 13
click at [526, 336] on icon at bounding box center [527, 338] width 2 height 9
click at [773, 338] on icon at bounding box center [768, 338] width 13 height 13
click at [522, 344] on icon at bounding box center [525, 338] width 13 height 13
click at [522, 335] on icon at bounding box center [523, 338] width 2 height 9
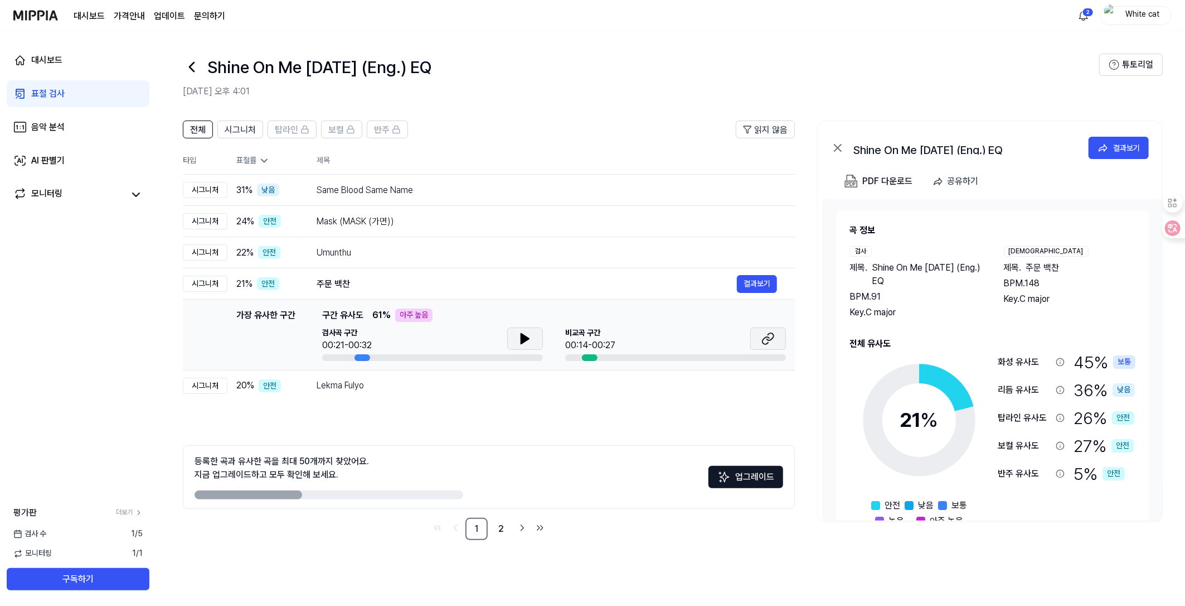
click at [774, 335] on icon at bounding box center [770, 336] width 7 height 7
click at [746, 281] on button "결과보기" at bounding box center [757, 284] width 40 height 18
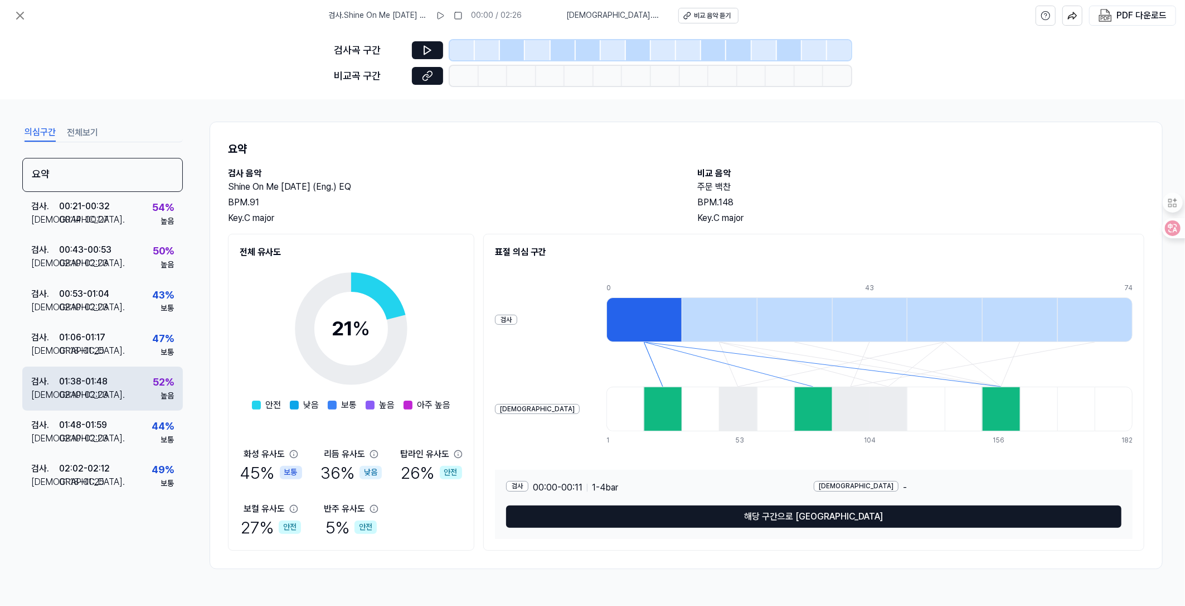
click at [144, 388] on div "검사 . 01:38 - 01:48 비교 . 02:10 - 02:23 52 % 높음" at bounding box center [102, 387] width 161 height 43
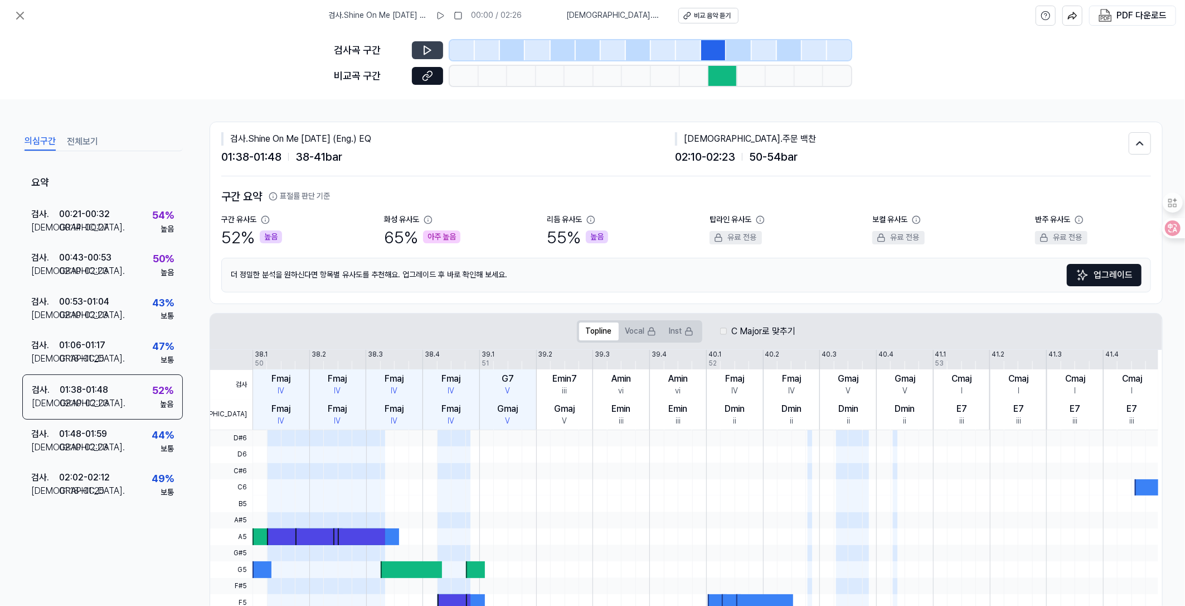
click at [429, 49] on icon at bounding box center [427, 50] width 7 height 8
click at [429, 49] on icon at bounding box center [430, 49] width 2 height 7
click at [424, 76] on icon at bounding box center [426, 77] width 6 height 6
click at [17, 17] on icon at bounding box center [19, 15] width 13 height 13
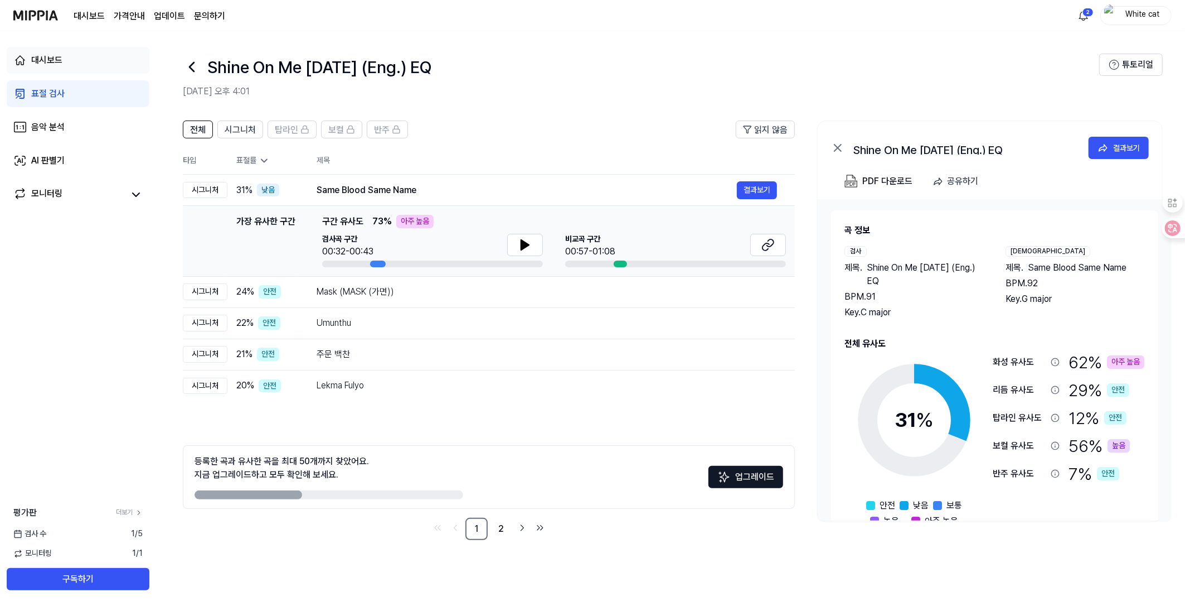
click at [47, 65] on div "대시보드" at bounding box center [46, 60] width 31 height 13
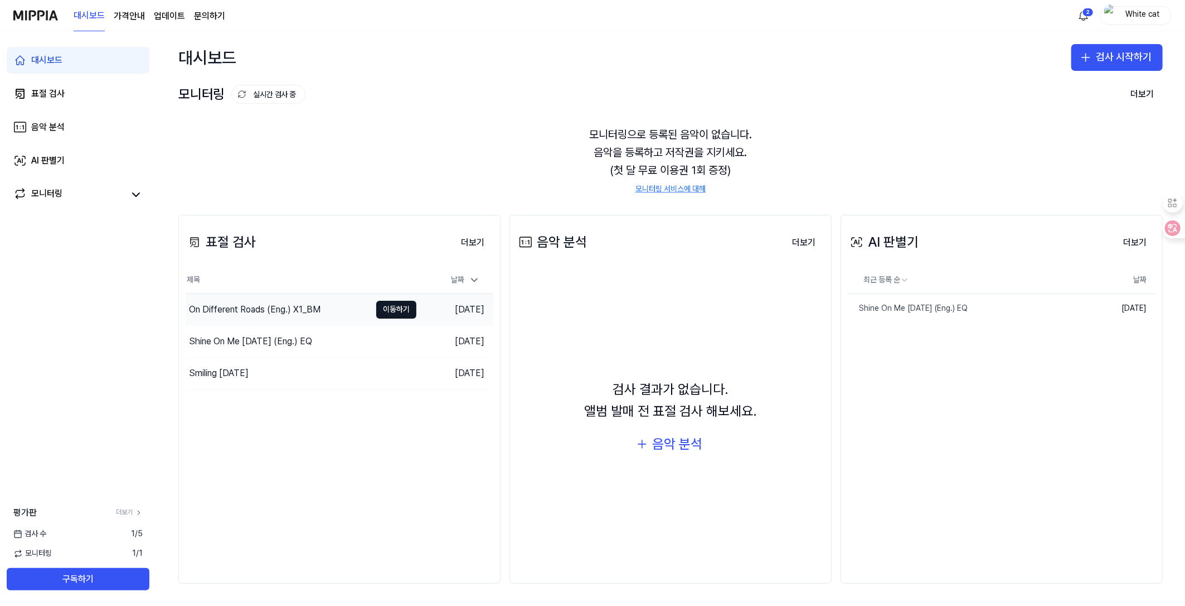
click at [268, 316] on div "On Different Roads (Eng.) X1_BM" at bounding box center [255, 309] width 132 height 13
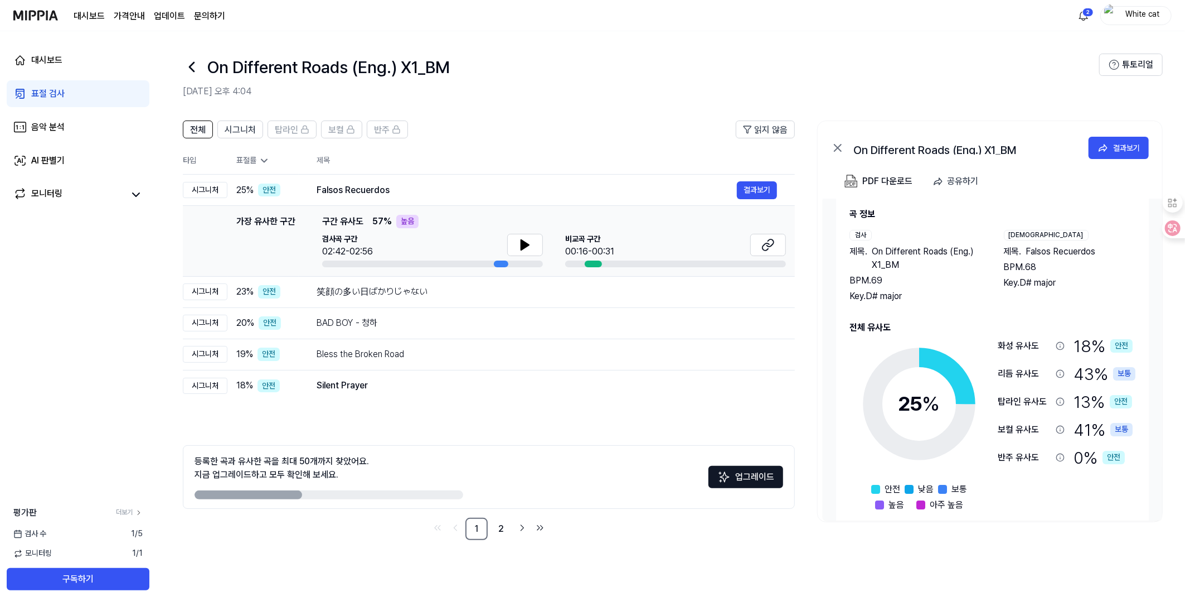
scroll to position [31, 0]
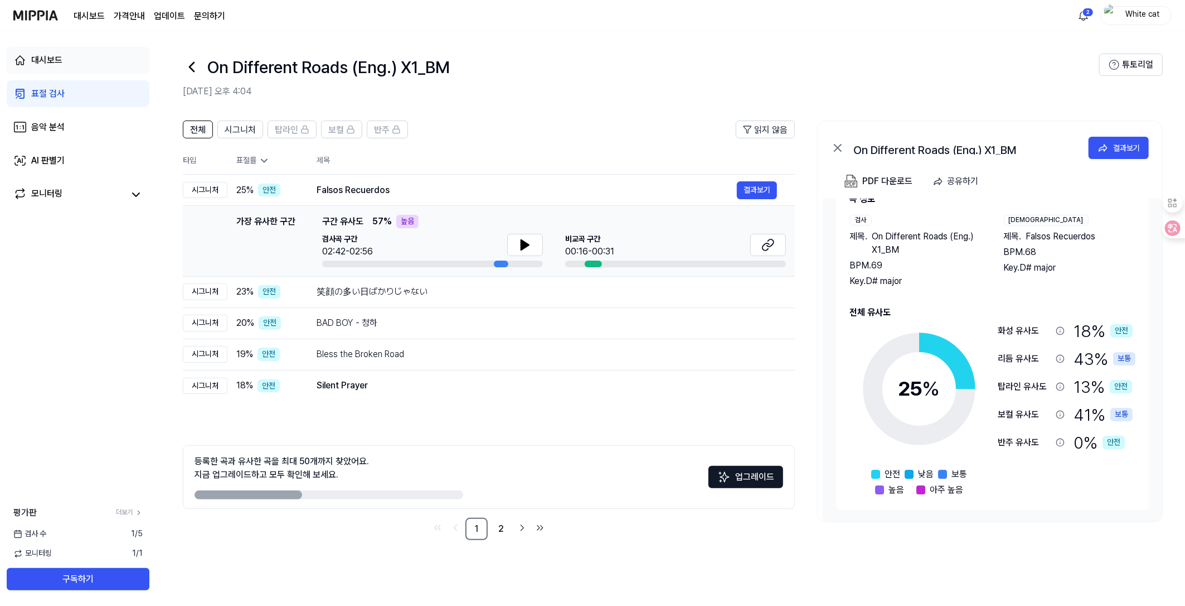
click at [45, 59] on div "대시보드" at bounding box center [46, 60] width 31 height 13
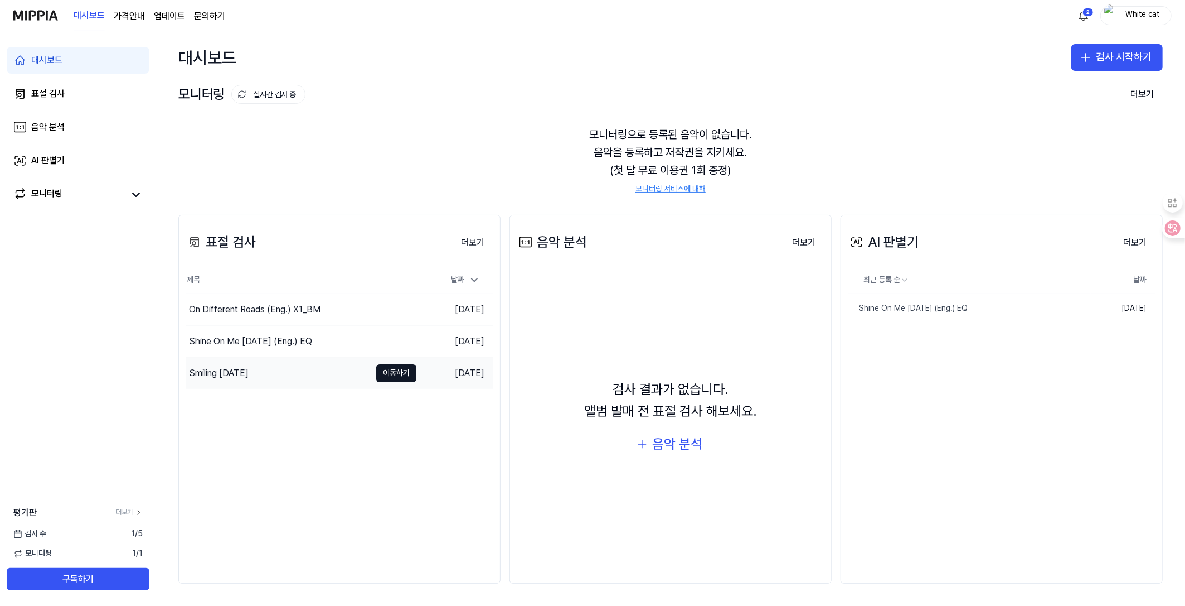
click at [230, 368] on div "Smiling [DATE]" at bounding box center [219, 372] width 60 height 13
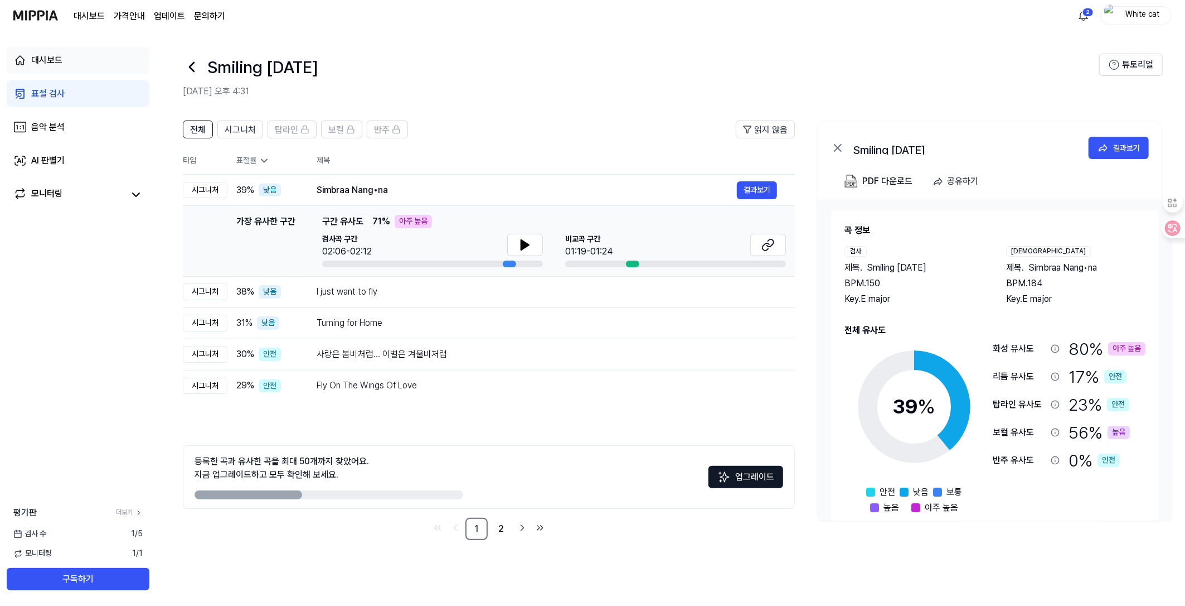
click at [42, 61] on div "대시보드" at bounding box center [46, 60] width 31 height 13
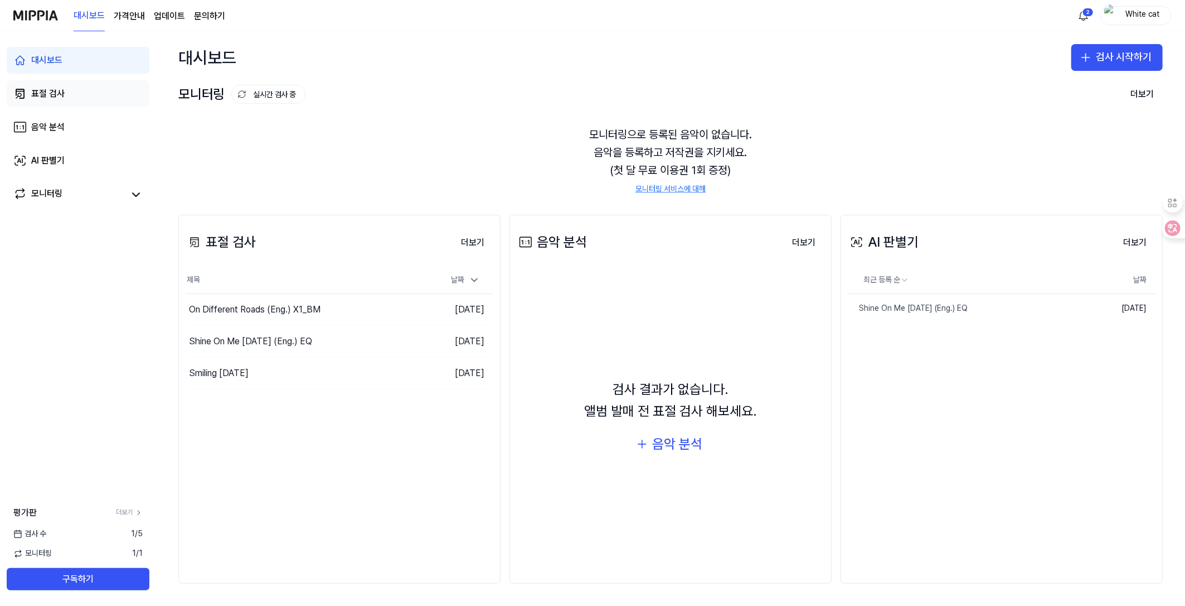
click at [46, 91] on div "표절 검사" at bounding box center [47, 93] width 33 height 13
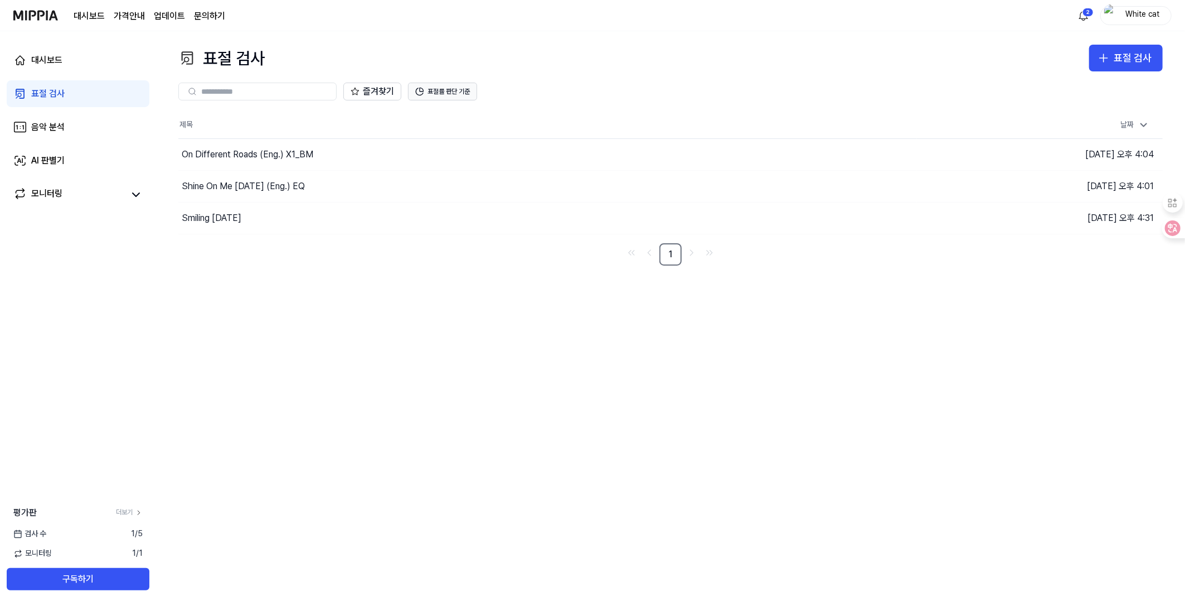
click at [450, 94] on button "표절률 판단 기준" at bounding box center [442, 92] width 69 height 18
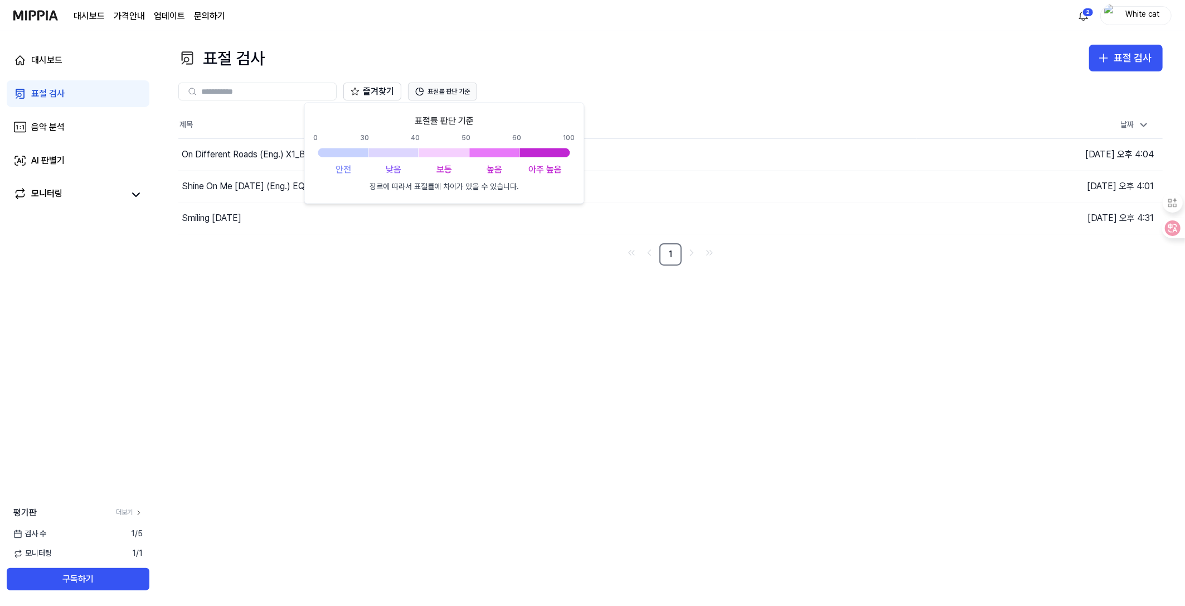
click at [460, 85] on button "표절률 판단 기준" at bounding box center [442, 92] width 69 height 18
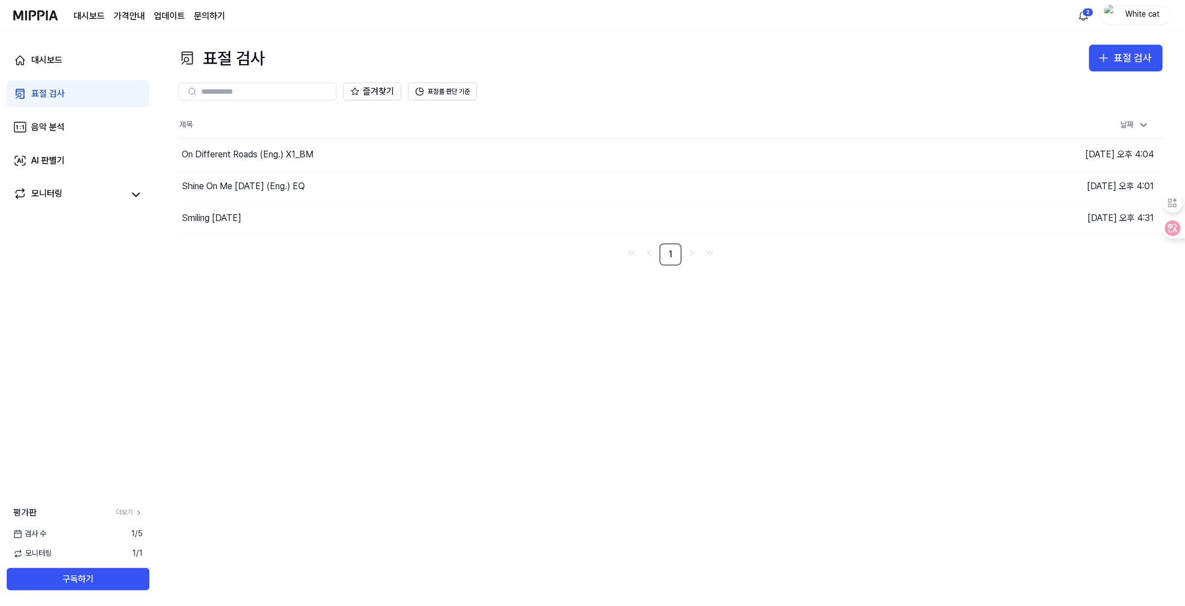
click at [216, 14] on link "문의하기" at bounding box center [209, 15] width 31 height 13
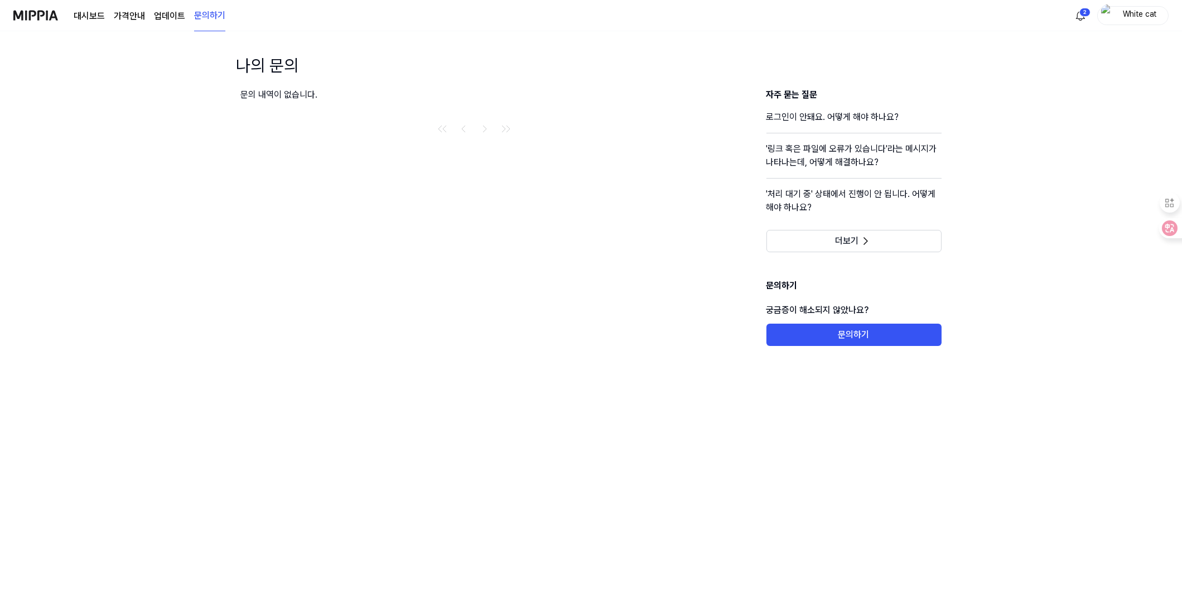
click at [44, 14] on img at bounding box center [35, 15] width 45 height 31
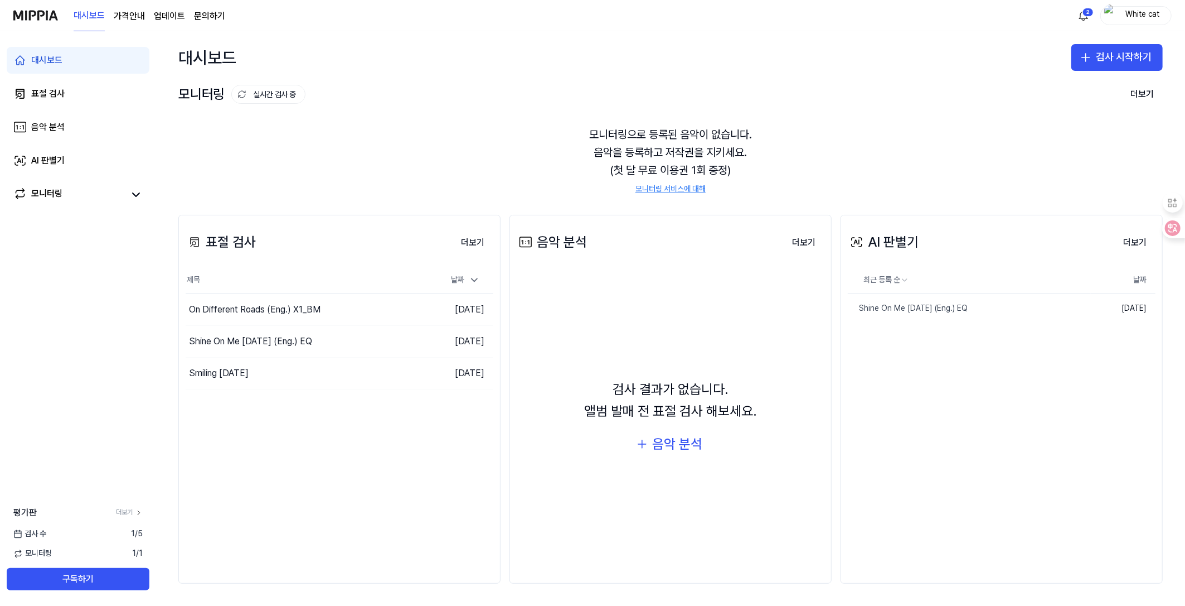
click at [656, 188] on link "모니터링 서비스에 대해" at bounding box center [671, 188] width 70 height 11
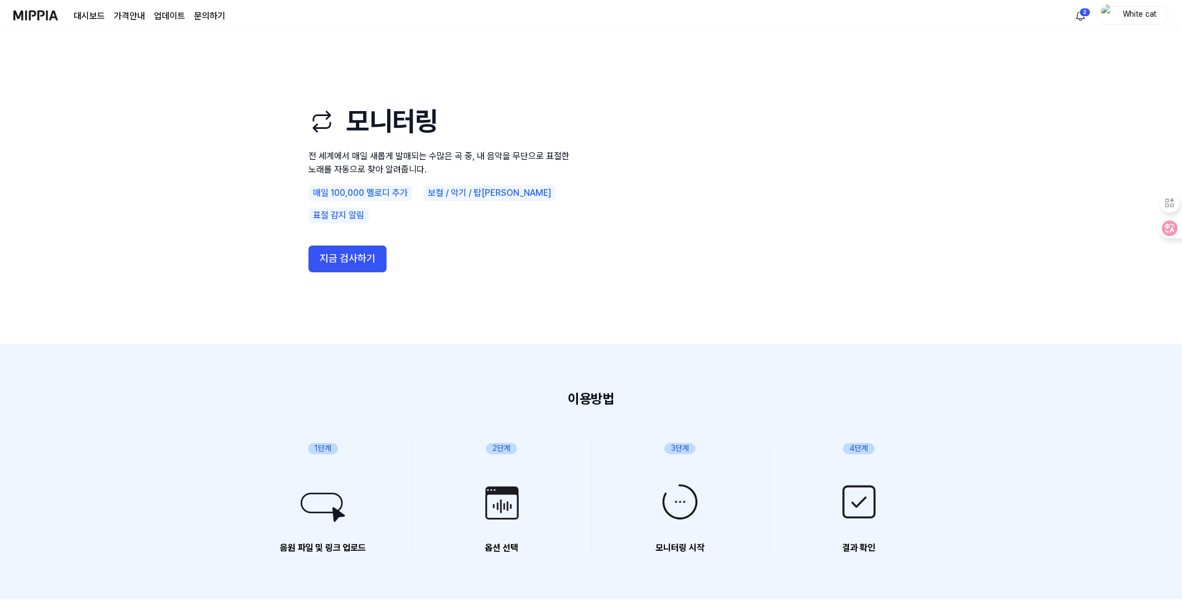
click at [92, 16] on link "대시보드" at bounding box center [89, 15] width 31 height 13
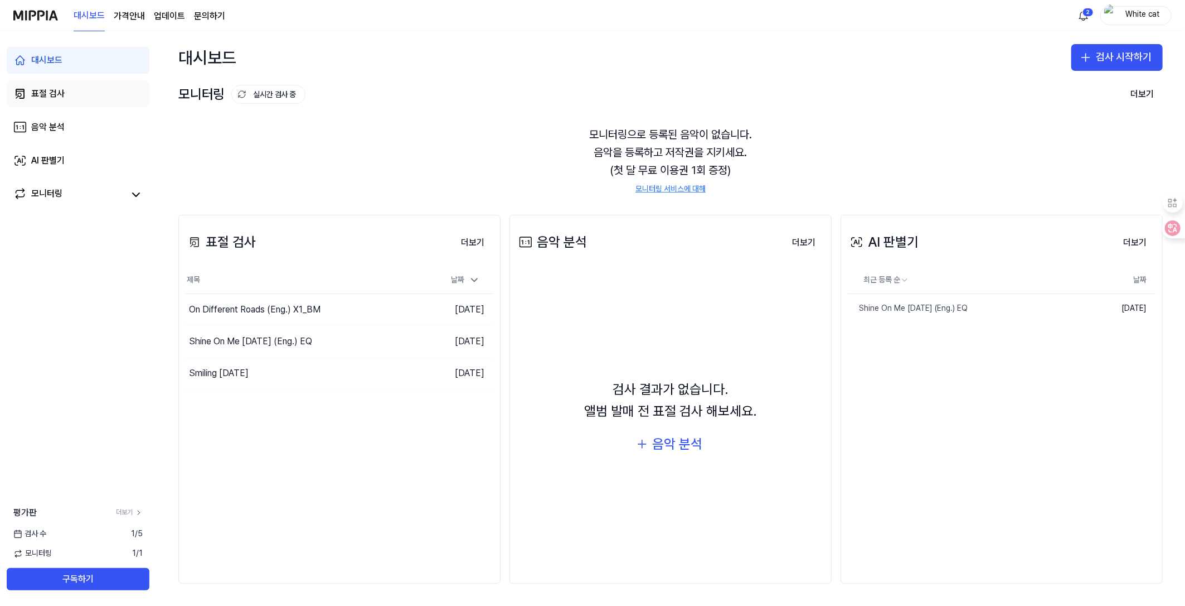
click at [49, 90] on div "표절 검사" at bounding box center [47, 93] width 33 height 13
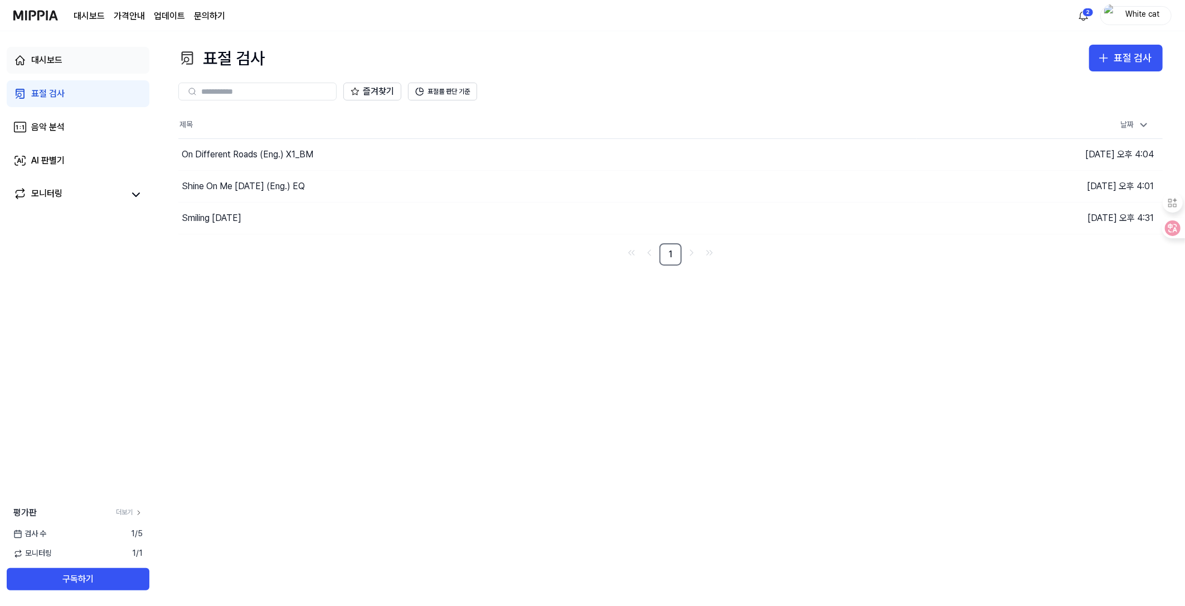
click at [45, 57] on div "대시보드" at bounding box center [46, 60] width 31 height 13
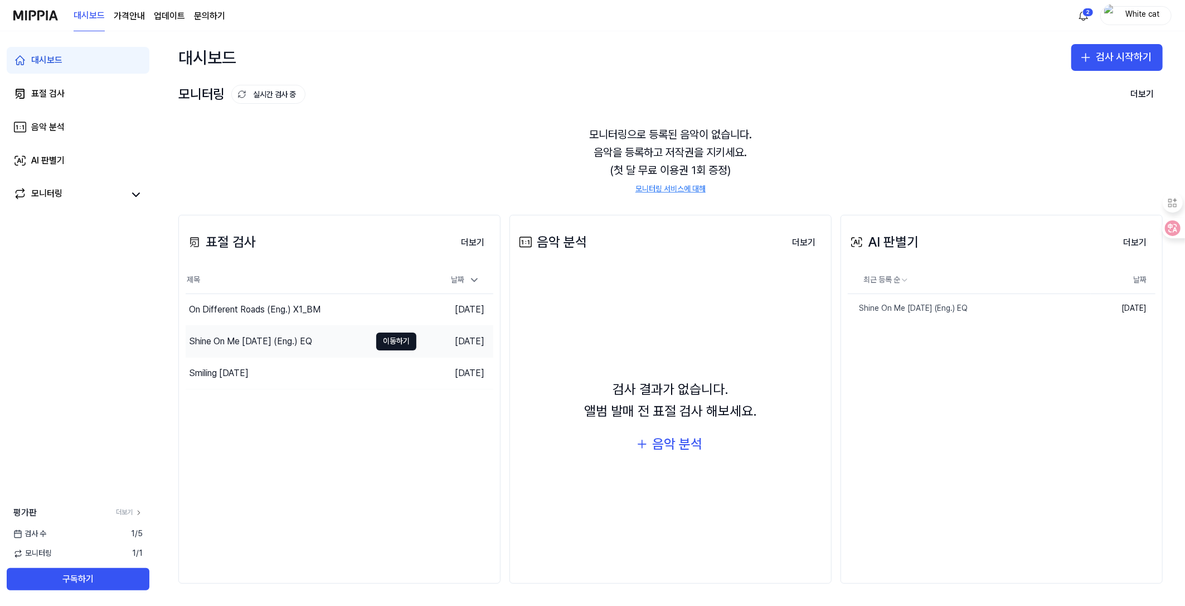
click at [217, 338] on div "Shine On Me [DATE] (Eng.) EQ" at bounding box center [250, 341] width 123 height 13
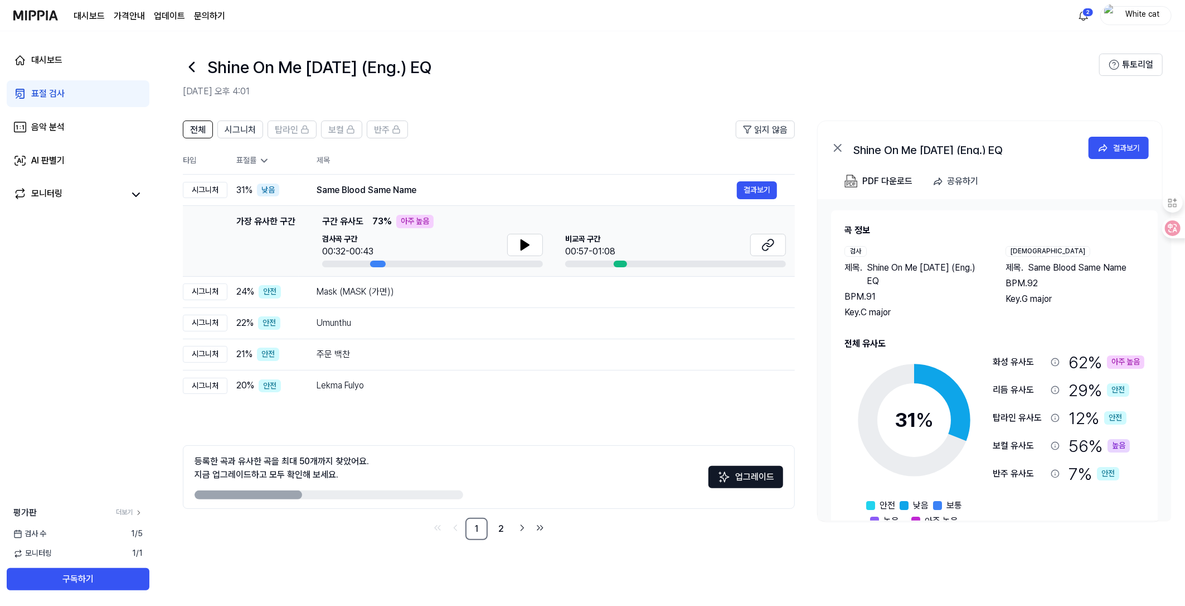
click at [51, 94] on div "표절 검사" at bounding box center [47, 93] width 33 height 13
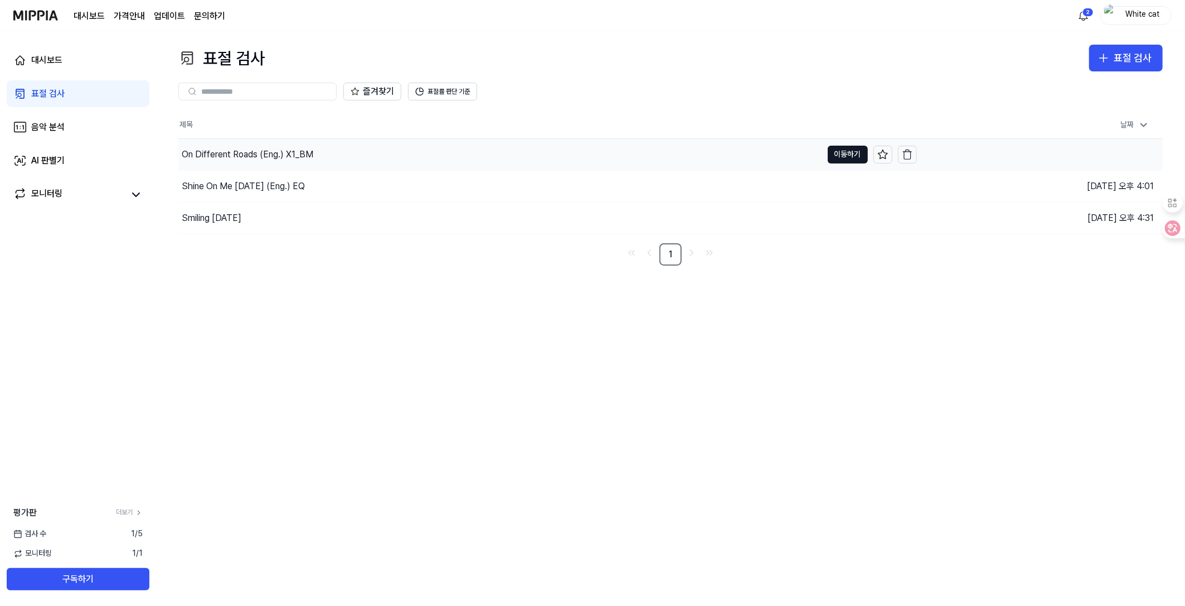
click at [220, 152] on div "On Different Roads (Eng.) X1_BM" at bounding box center [248, 154] width 132 height 13
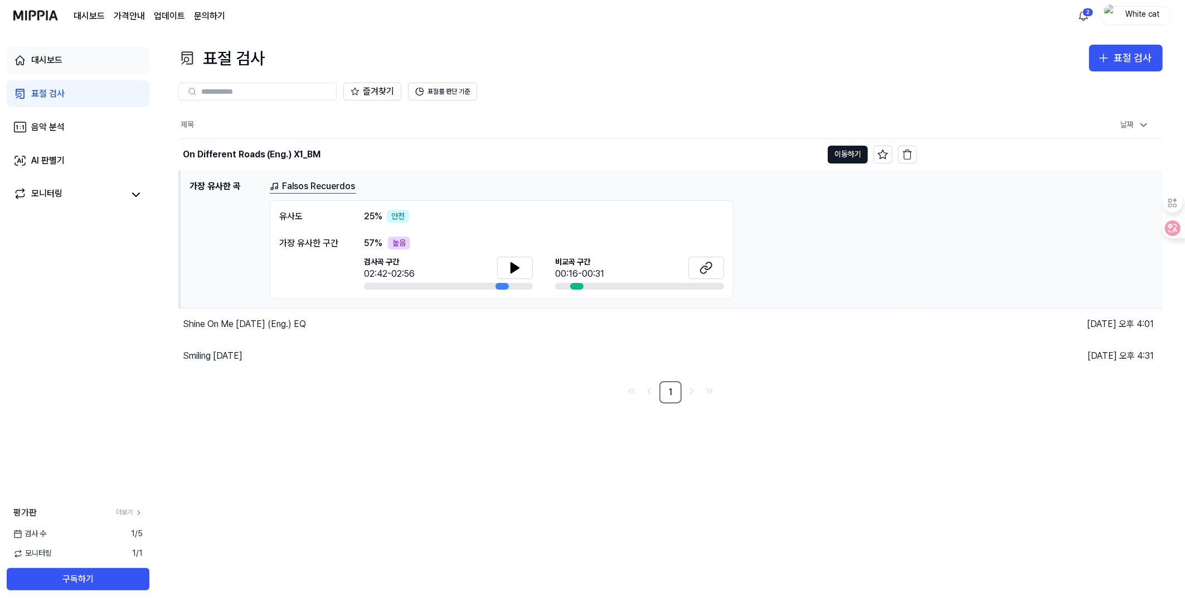
click at [50, 60] on div "대시보드" at bounding box center [46, 60] width 31 height 13
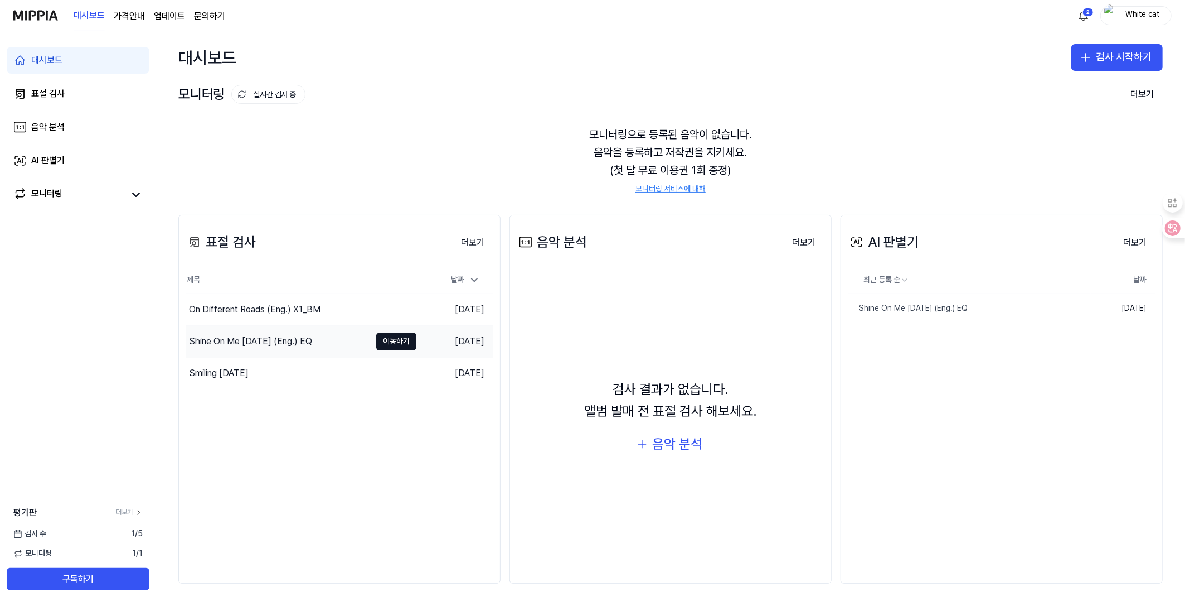
click at [226, 338] on div "Shine On Me [DATE] (Eng.) EQ" at bounding box center [250, 341] width 123 height 13
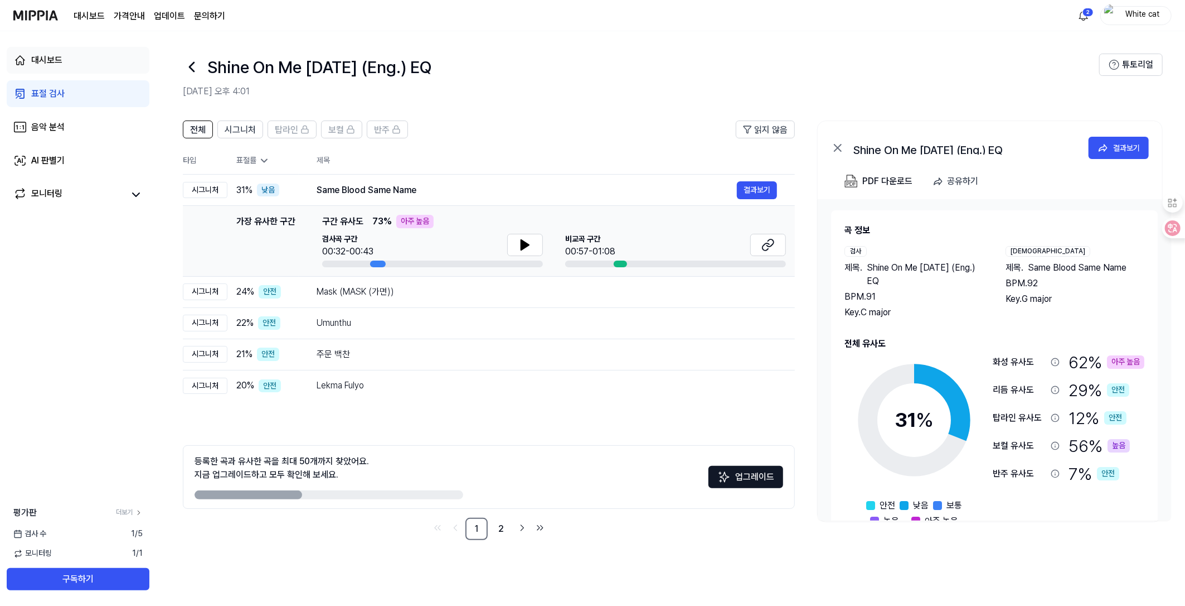
click at [44, 64] on div "대시보드" at bounding box center [46, 60] width 31 height 13
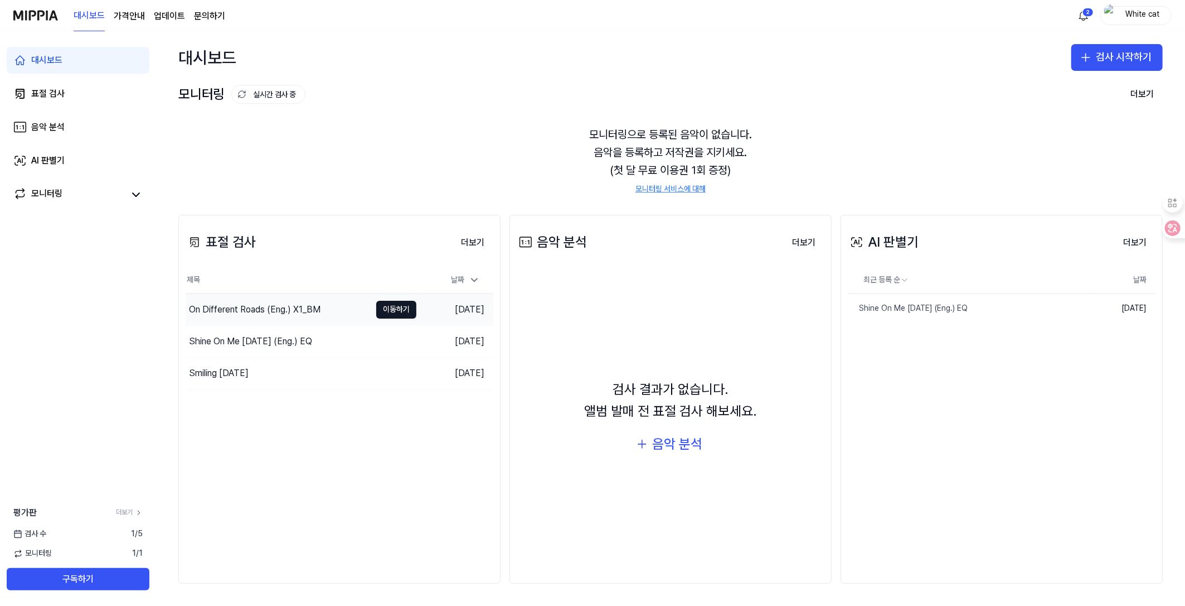
click at [228, 314] on div "On Different Roads (Eng.) X1_BM" at bounding box center [255, 309] width 132 height 13
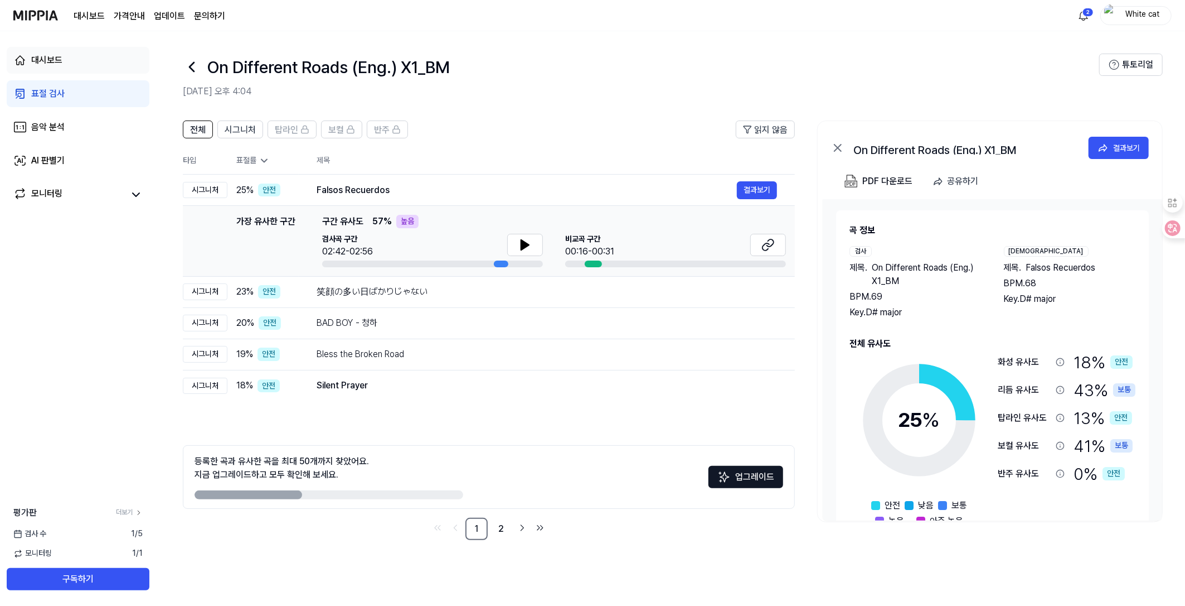
click at [45, 54] on div "대시보드" at bounding box center [46, 60] width 31 height 13
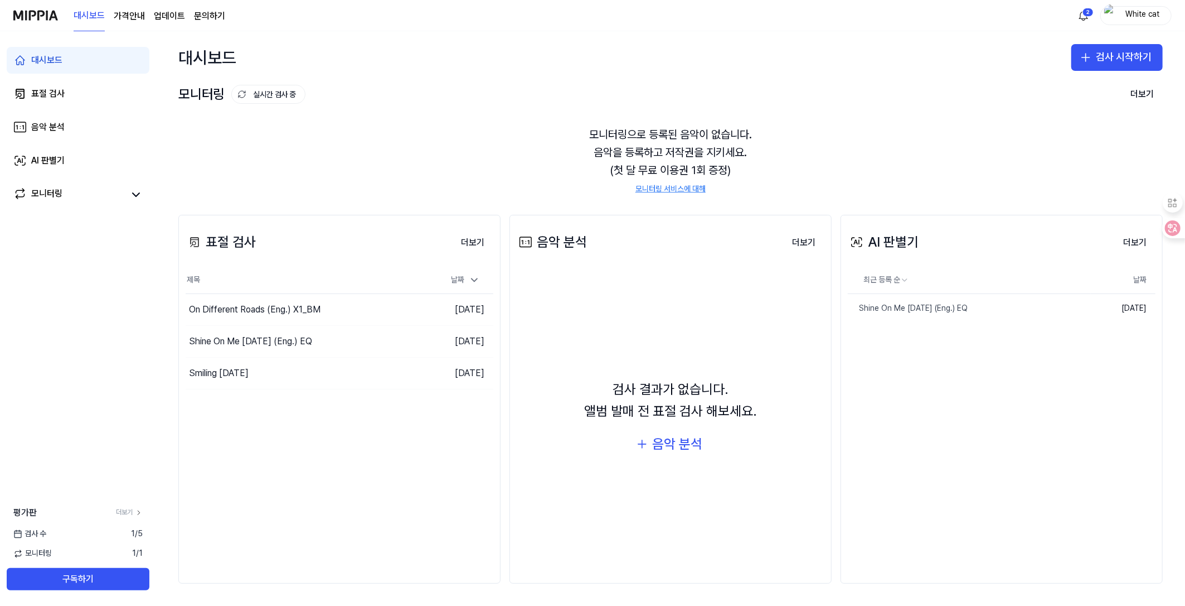
click at [263, 168] on div "모니터링으로 등록된 음악이 없습니다. 음악을 등록하고 저작권을 지키세요. (첫 달 무료 이용권 1회 증정) 모니터링 서비스에 대해" at bounding box center [670, 160] width 985 height 96
click at [246, 336] on div "Shine On Me [DATE] (Eng.) EQ" at bounding box center [250, 341] width 123 height 13
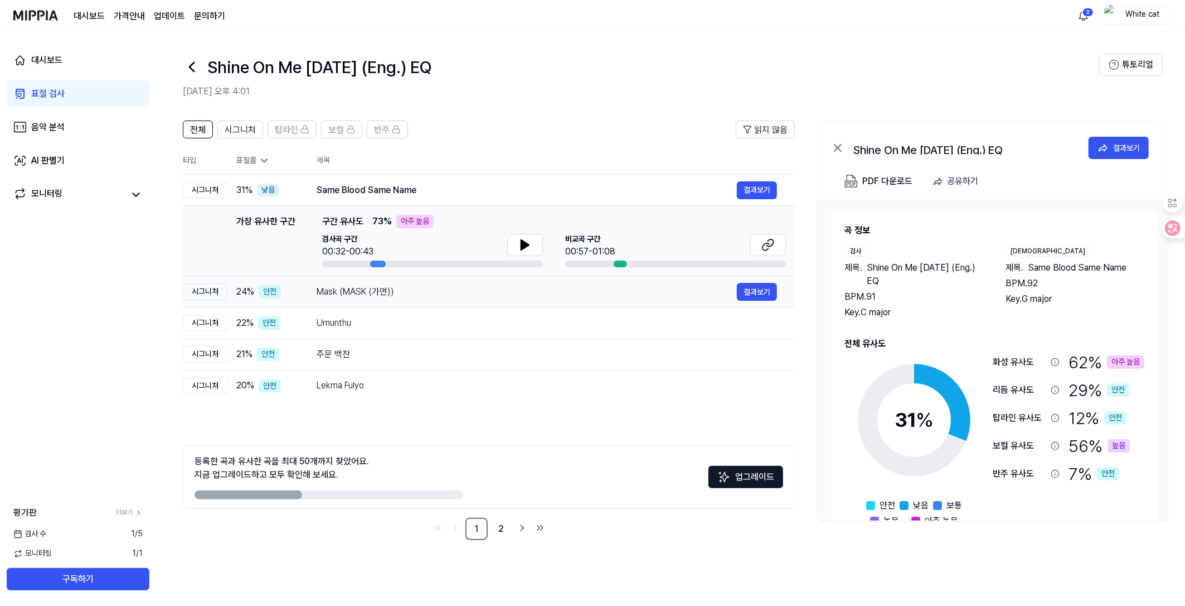
click at [339, 288] on div "Mask (MASK (가면))" at bounding box center [527, 291] width 420 height 13
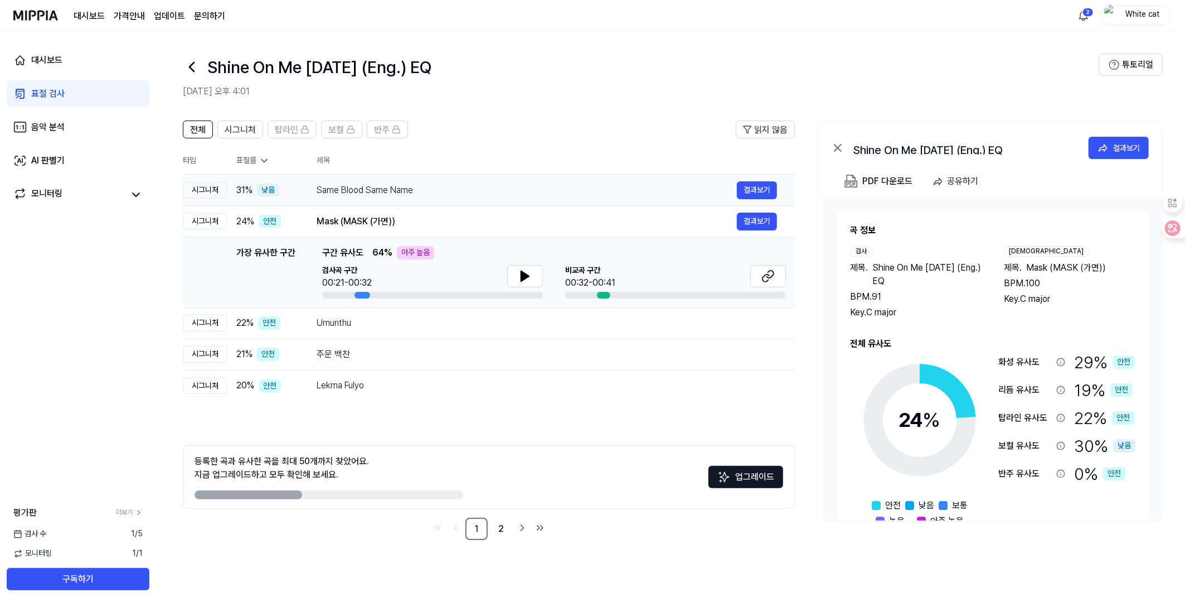
click at [340, 187] on div "Same Blood Same Name" at bounding box center [527, 189] width 420 height 13
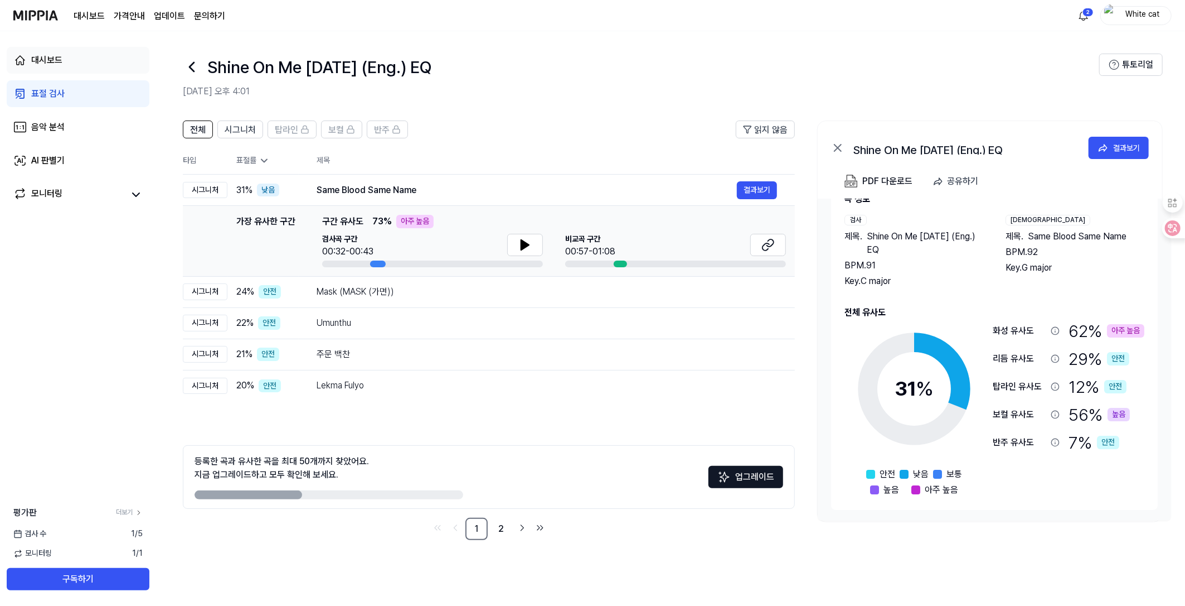
click at [50, 68] on link "대시보드" at bounding box center [78, 60] width 143 height 27
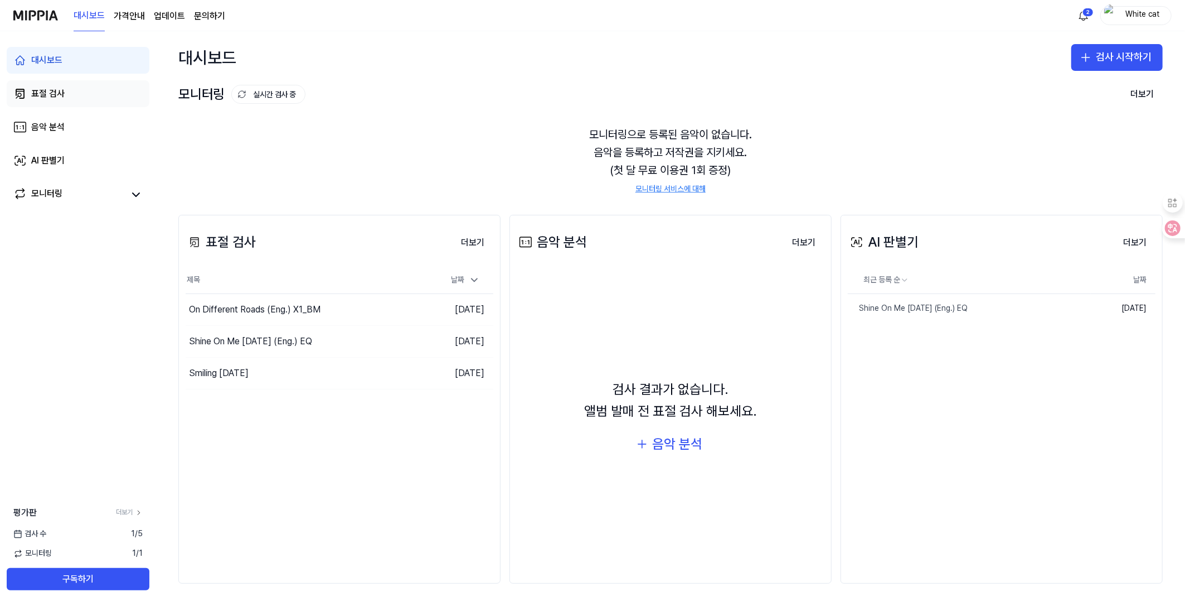
click at [51, 90] on div "표절 검사" at bounding box center [47, 93] width 33 height 13
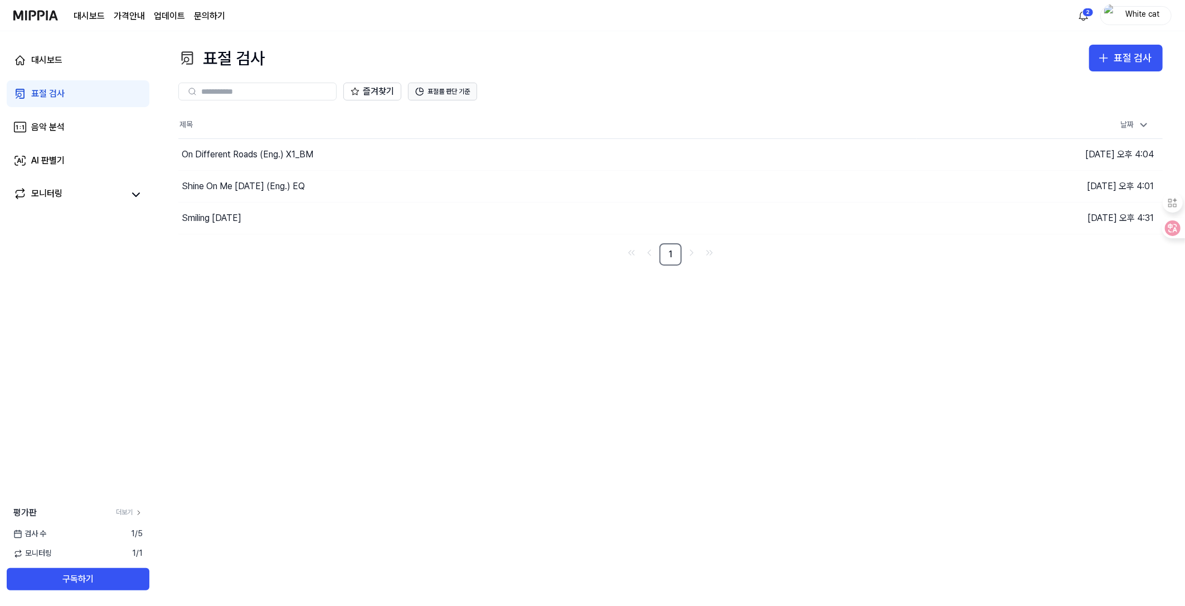
click at [453, 95] on button "표절률 판단 기준" at bounding box center [442, 92] width 69 height 18
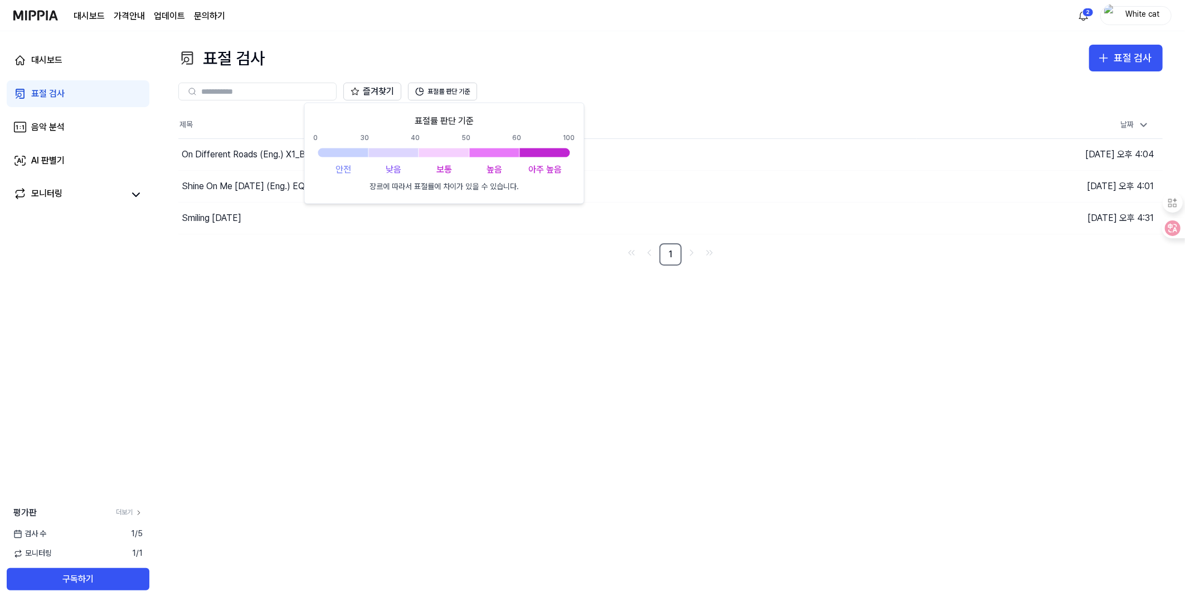
click at [46, 94] on div "표절 검사" at bounding box center [47, 93] width 33 height 13
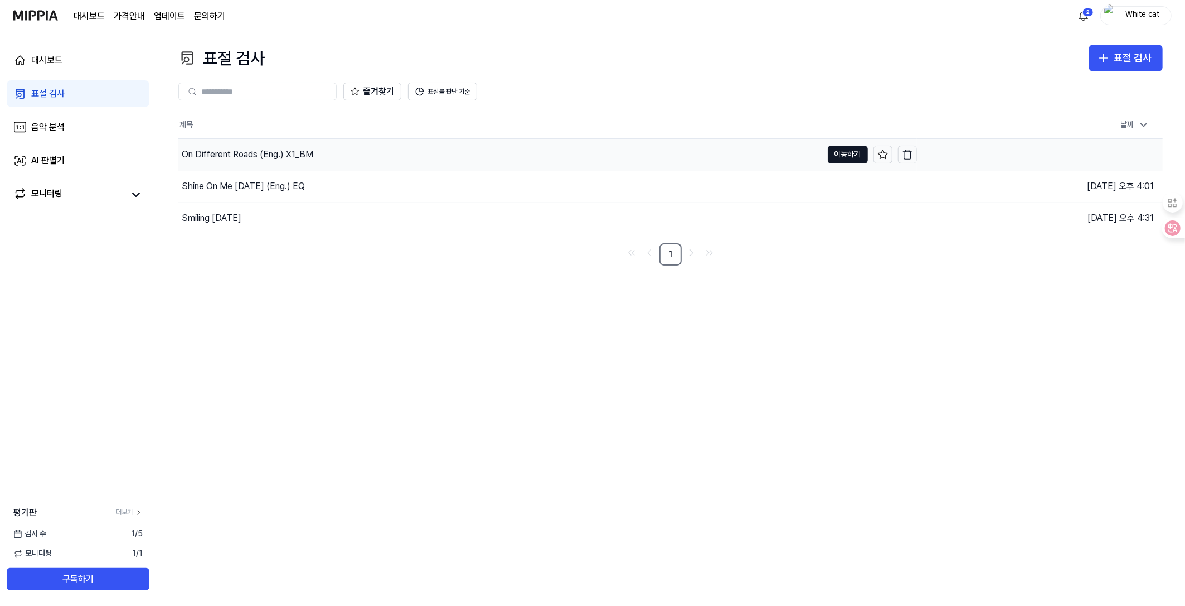
click at [216, 160] on div "On Different Roads (Eng.) X1_BM" at bounding box center [248, 154] width 132 height 13
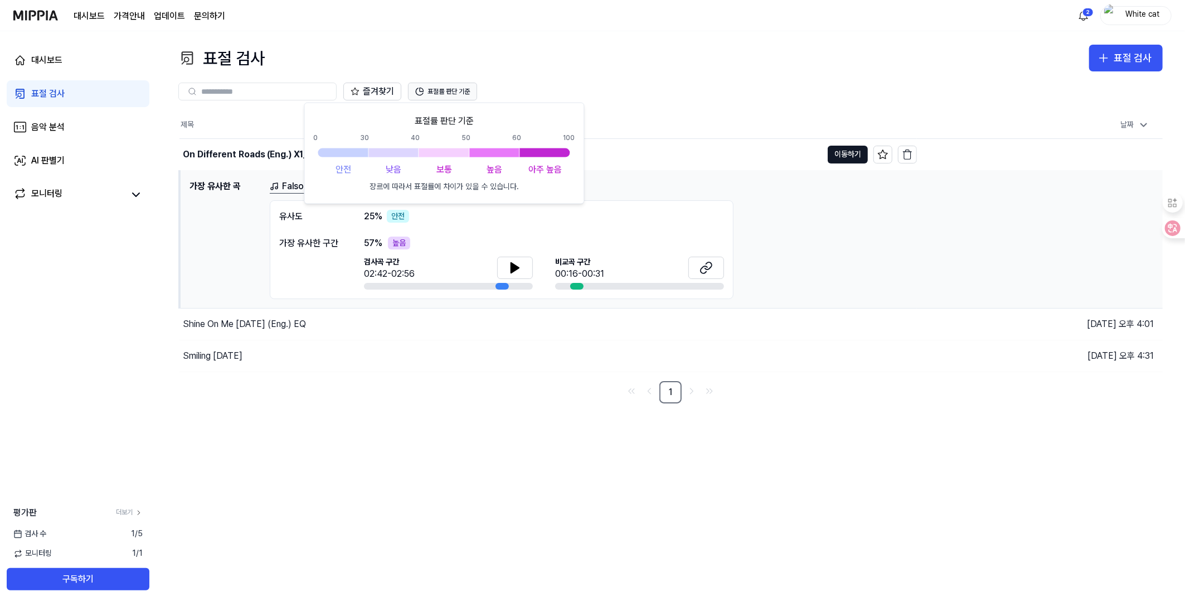
click at [437, 89] on button "표절률 판단 기준" at bounding box center [442, 92] width 69 height 18
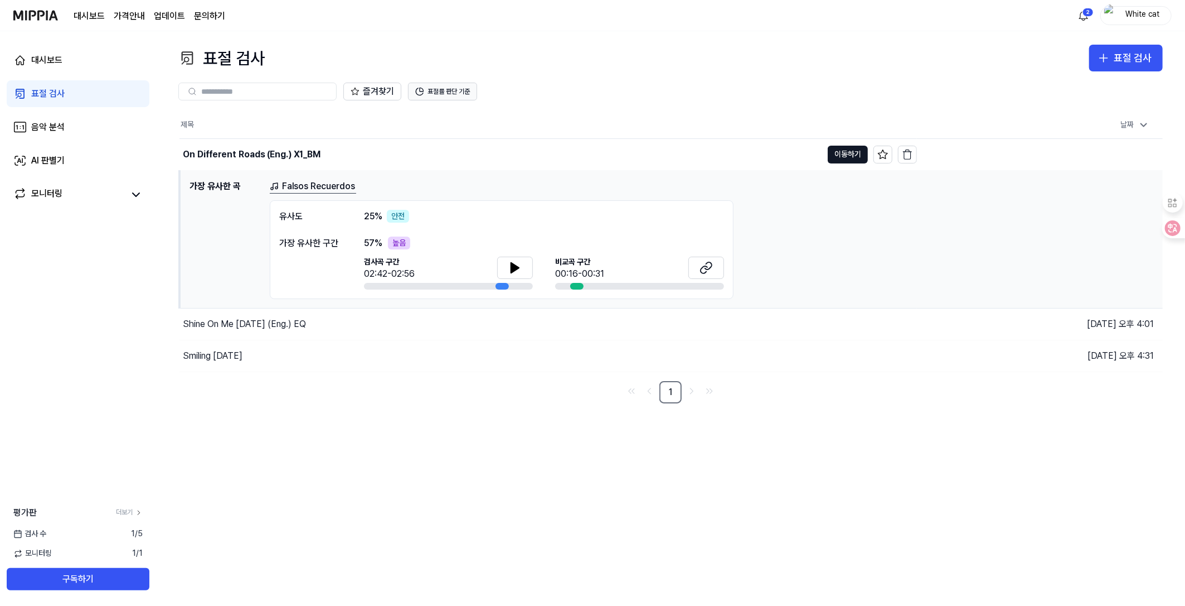
click at [437, 90] on button "표절률 판단 기준" at bounding box center [442, 92] width 69 height 18
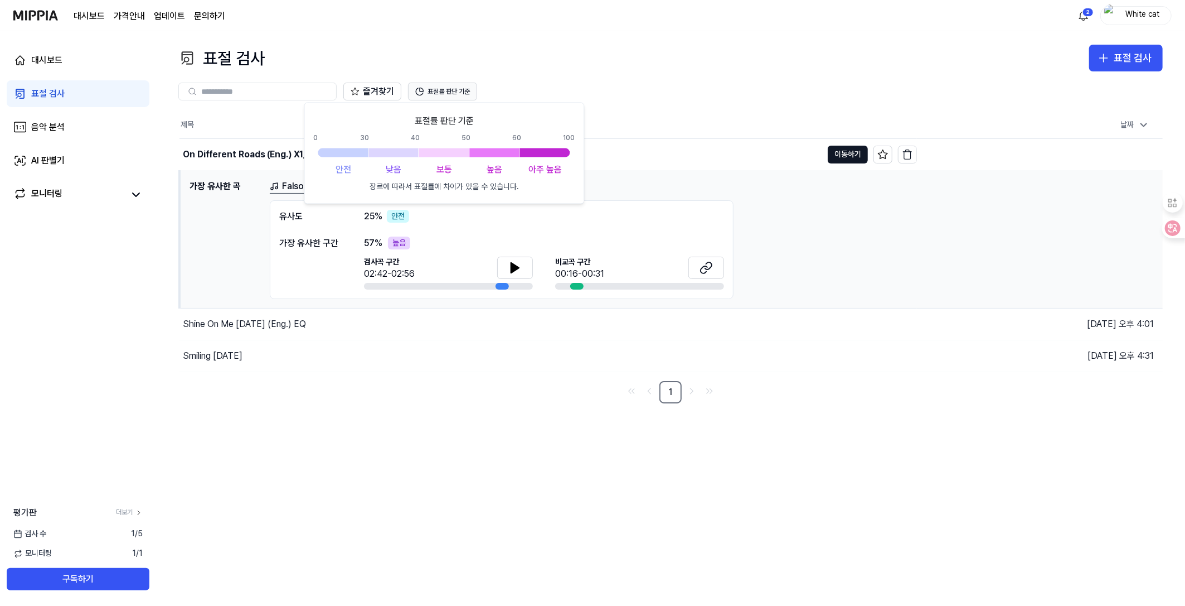
click at [437, 93] on button "표절률 판단 기준" at bounding box center [442, 92] width 69 height 18
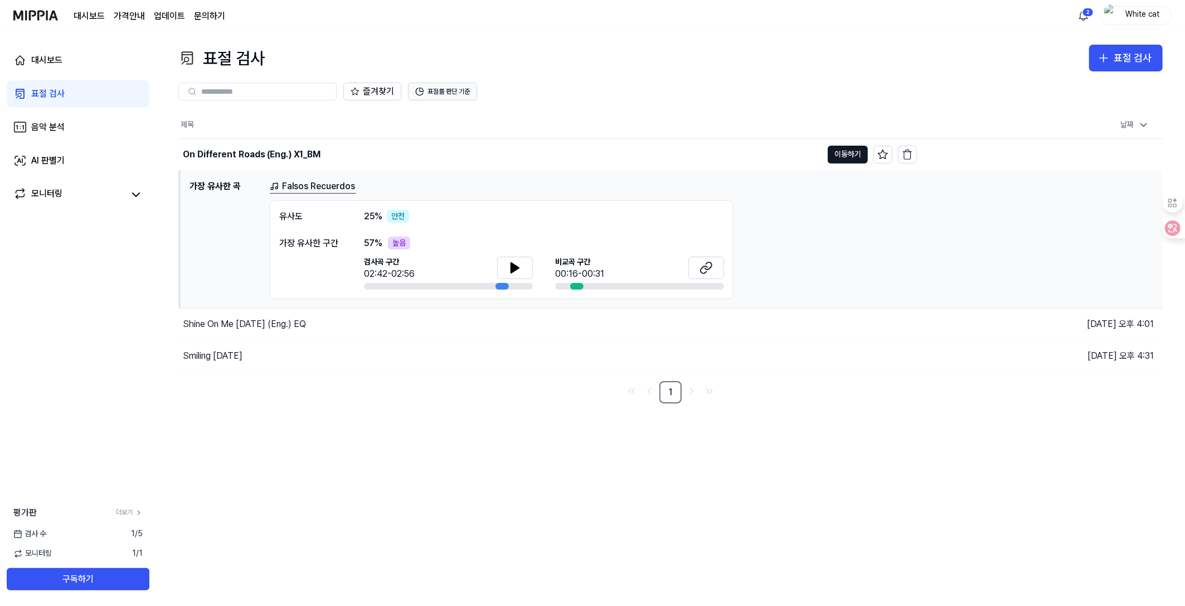
click at [437, 93] on button "표절률 판단 기준" at bounding box center [442, 92] width 69 height 18
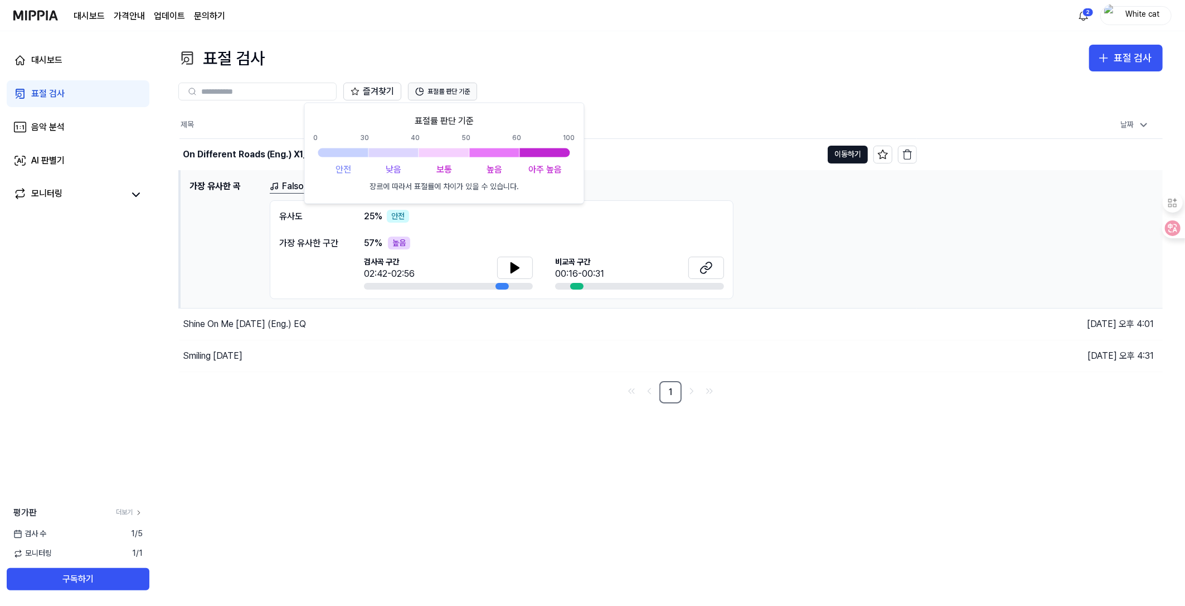
click at [437, 93] on button "표절률 판단 기준" at bounding box center [442, 92] width 69 height 18
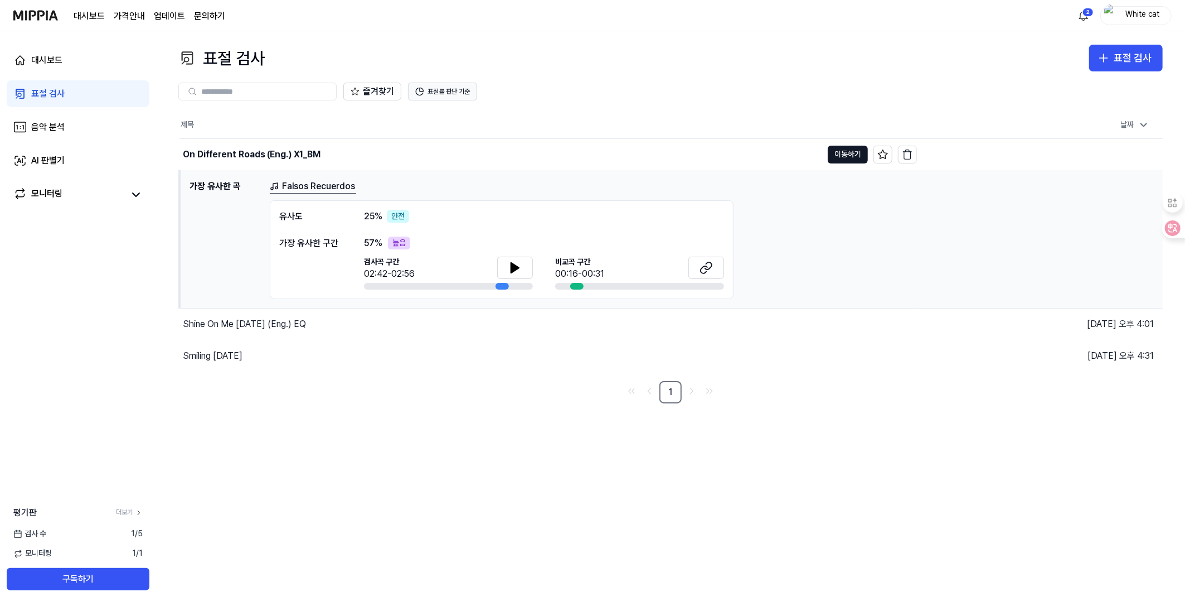
click at [423, 93] on icon at bounding box center [419, 91] width 7 height 7
click at [426, 90] on button "표절률 판단 기준" at bounding box center [442, 92] width 69 height 18
click at [443, 88] on button "표절률 판단 기준" at bounding box center [442, 92] width 69 height 18
click at [435, 43] on div "표절 검사 표절 검사 표절 검사 음악 분석 AI 판별기 즐겨찾기 표절률 판단 기준 제목 날짜 On Different Roads (Eng.) X…" at bounding box center [670, 318] width 1029 height 574
click at [38, 54] on div "대시보드" at bounding box center [46, 60] width 31 height 13
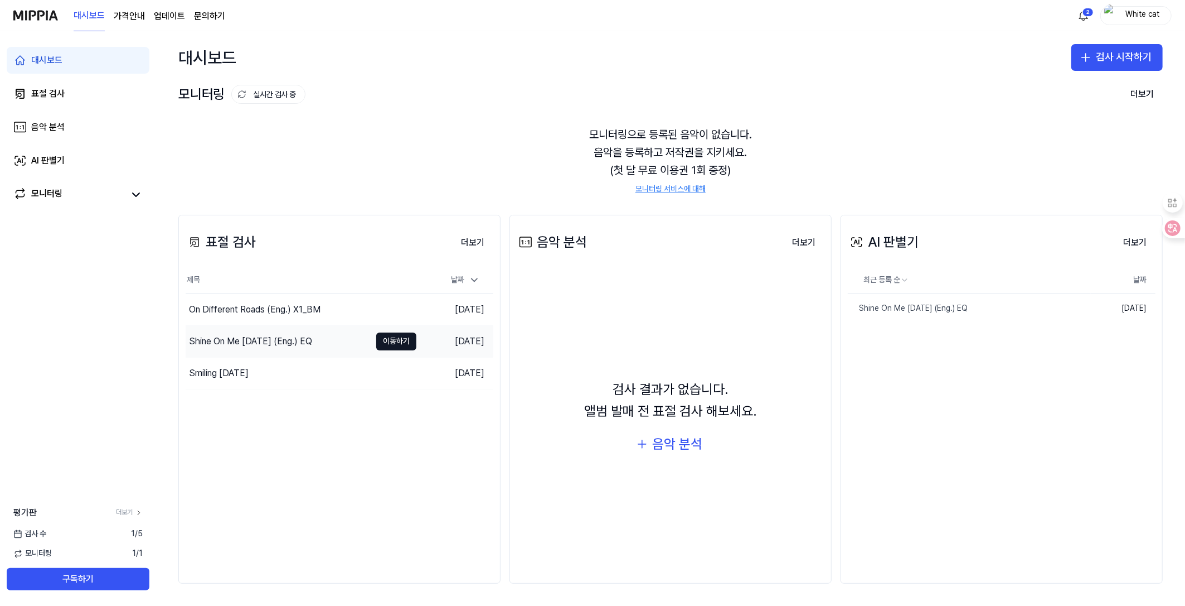
click at [214, 343] on div "Shine On Me [DATE] (Eng.) EQ" at bounding box center [250, 341] width 123 height 13
